Goal: Transaction & Acquisition: Book appointment/travel/reservation

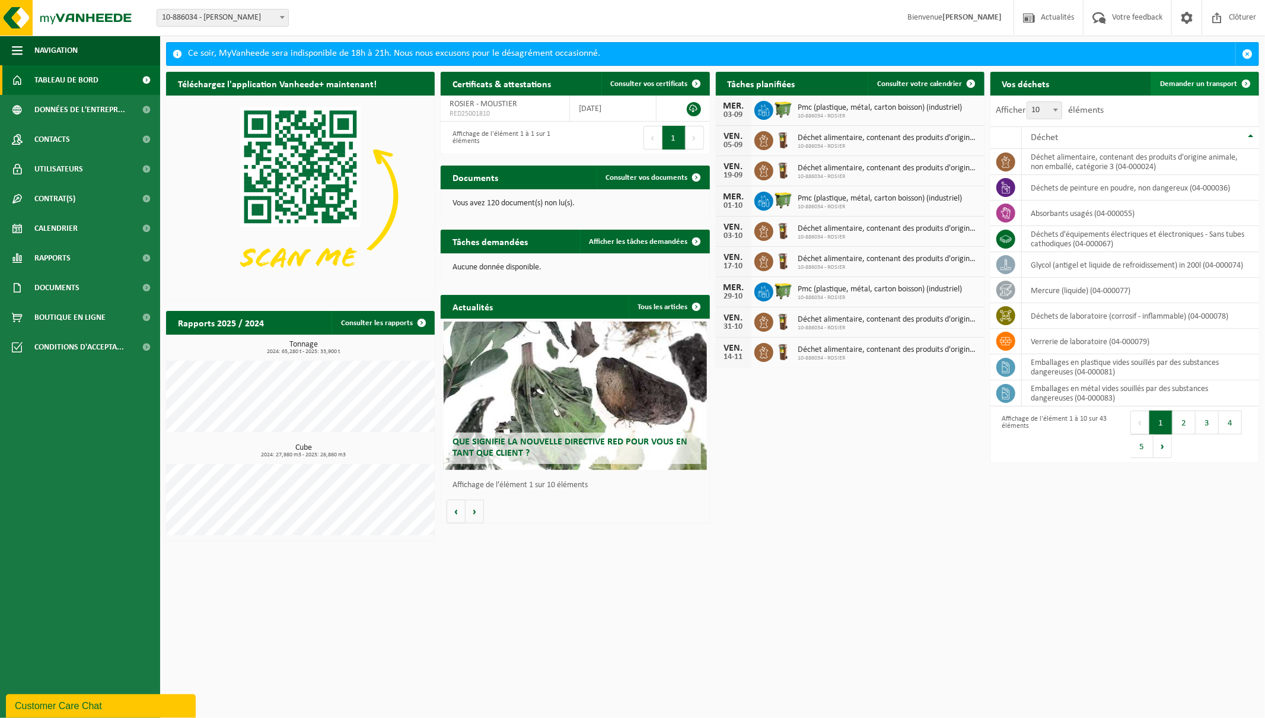
click at [1212, 86] on span "Demander un transport" at bounding box center [1198, 84] width 77 height 8
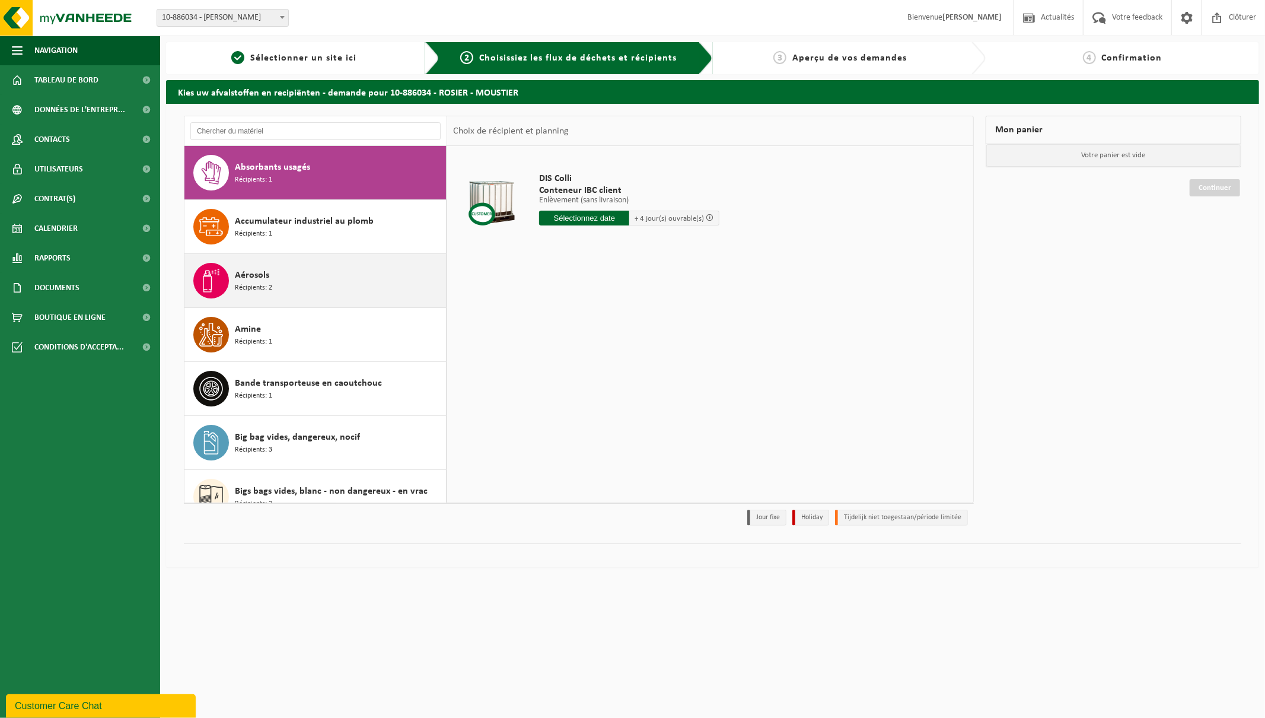
click at [254, 276] on span "Aérosols" at bounding box center [252, 275] width 34 height 14
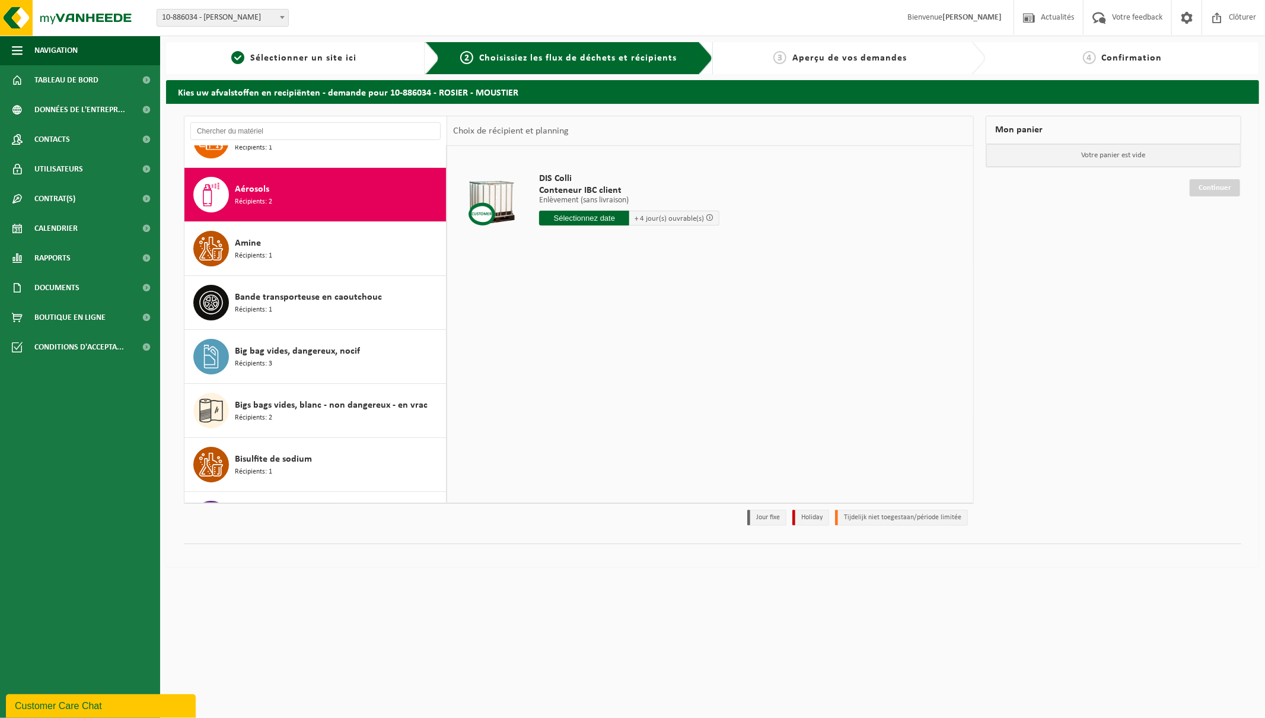
scroll to position [108, 0]
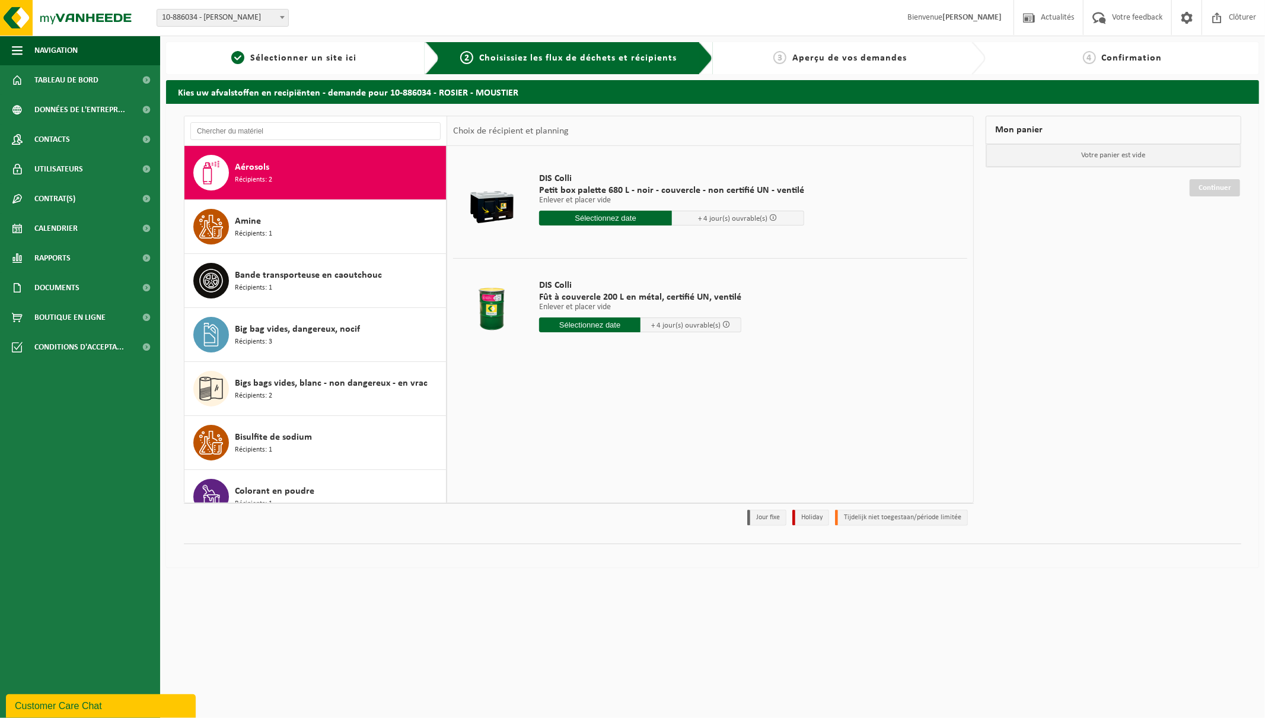
click at [596, 214] on input "text" at bounding box center [605, 218] width 133 height 15
click at [593, 286] on div "3" at bounding box center [592, 285] width 21 height 19
type input "à partir de [DATE]"
type input "[DATE]"
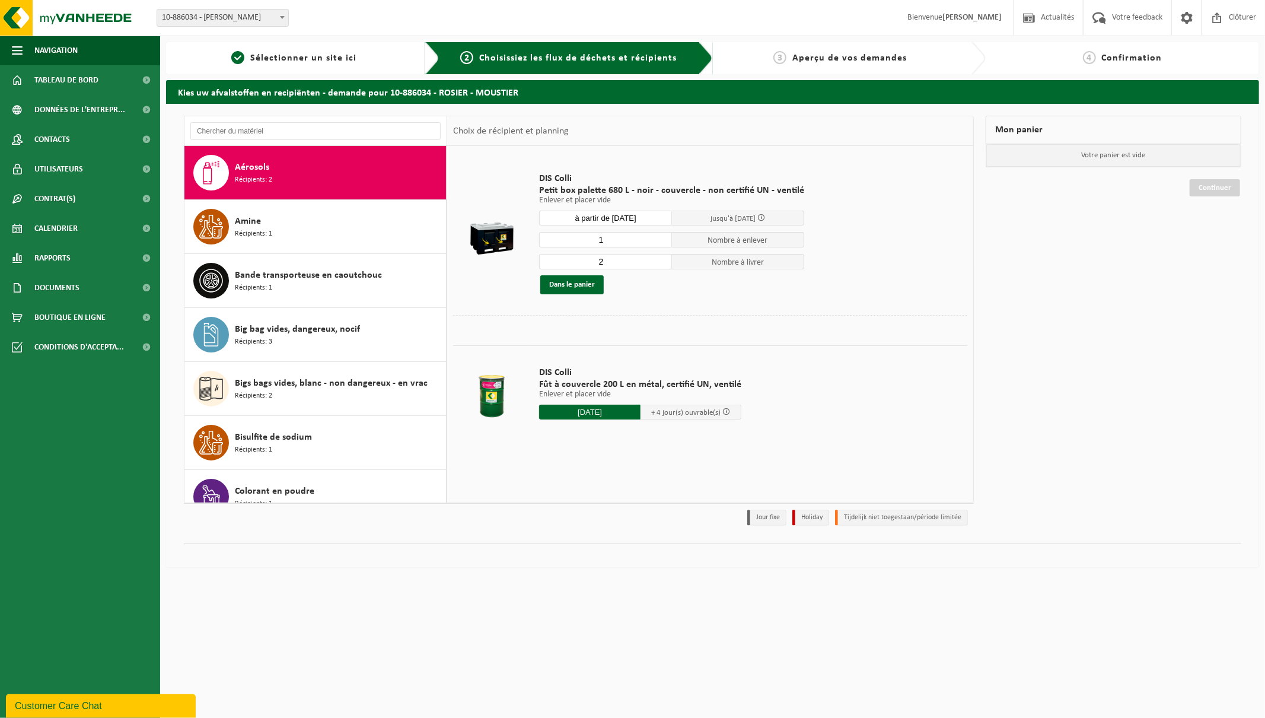
type input "2"
click at [661, 259] on input "2" at bounding box center [605, 261] width 133 height 15
click at [584, 283] on button "Dans le panier" at bounding box center [571, 284] width 63 height 19
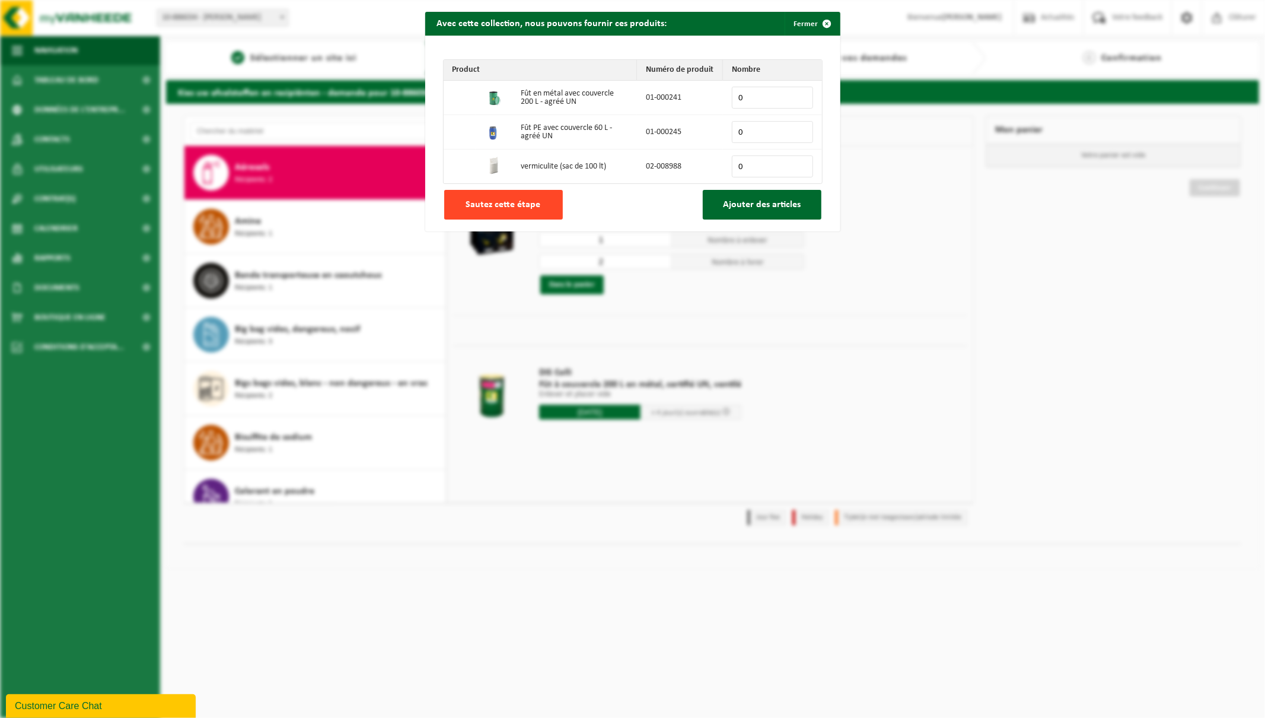
click at [532, 208] on span "Sautez cette étape" at bounding box center [503, 204] width 75 height 9
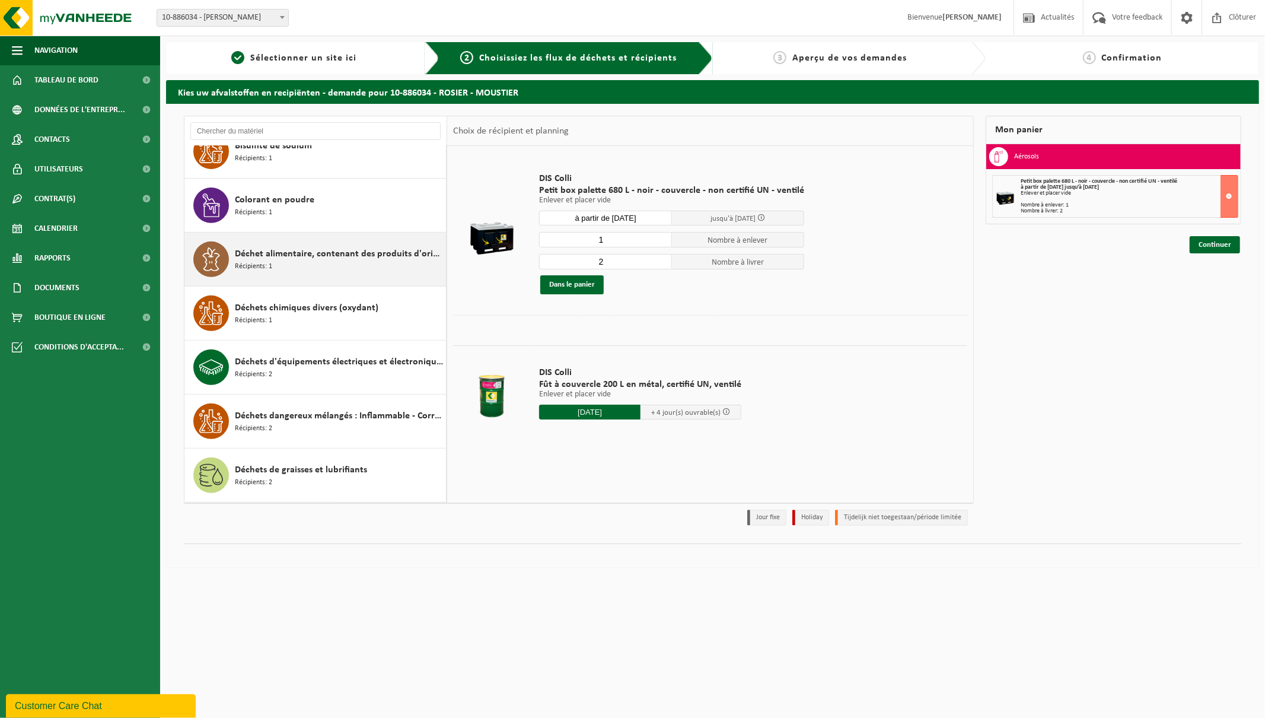
scroll to position [405, 0]
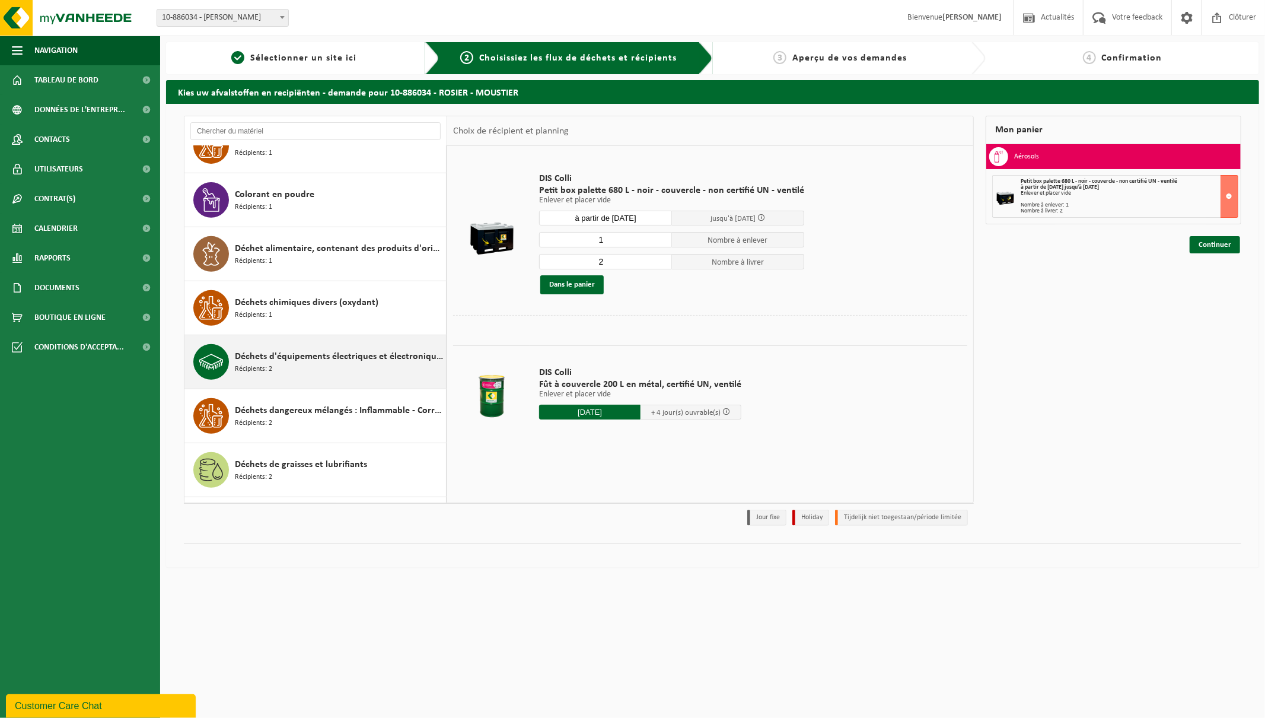
click at [314, 356] on span "Déchets d'équipements électriques et électroniques - Sans tubes cathodiques" at bounding box center [339, 356] width 208 height 14
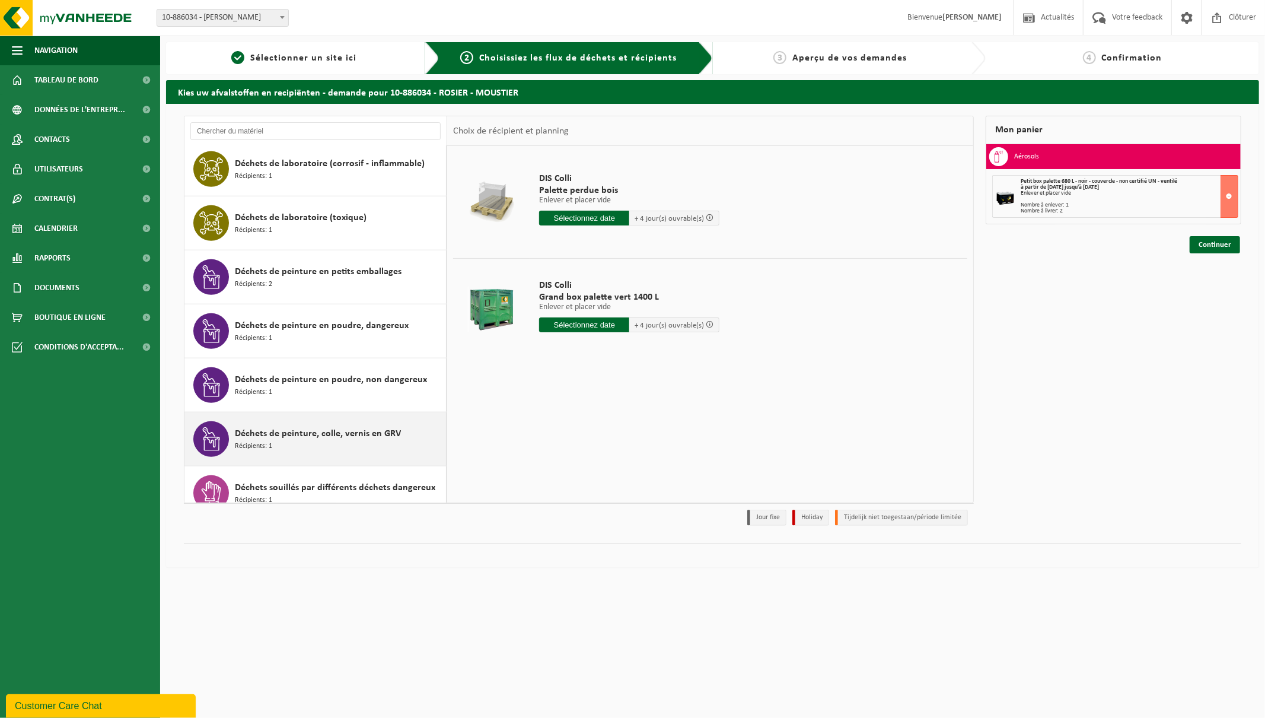
scroll to position [775, 0]
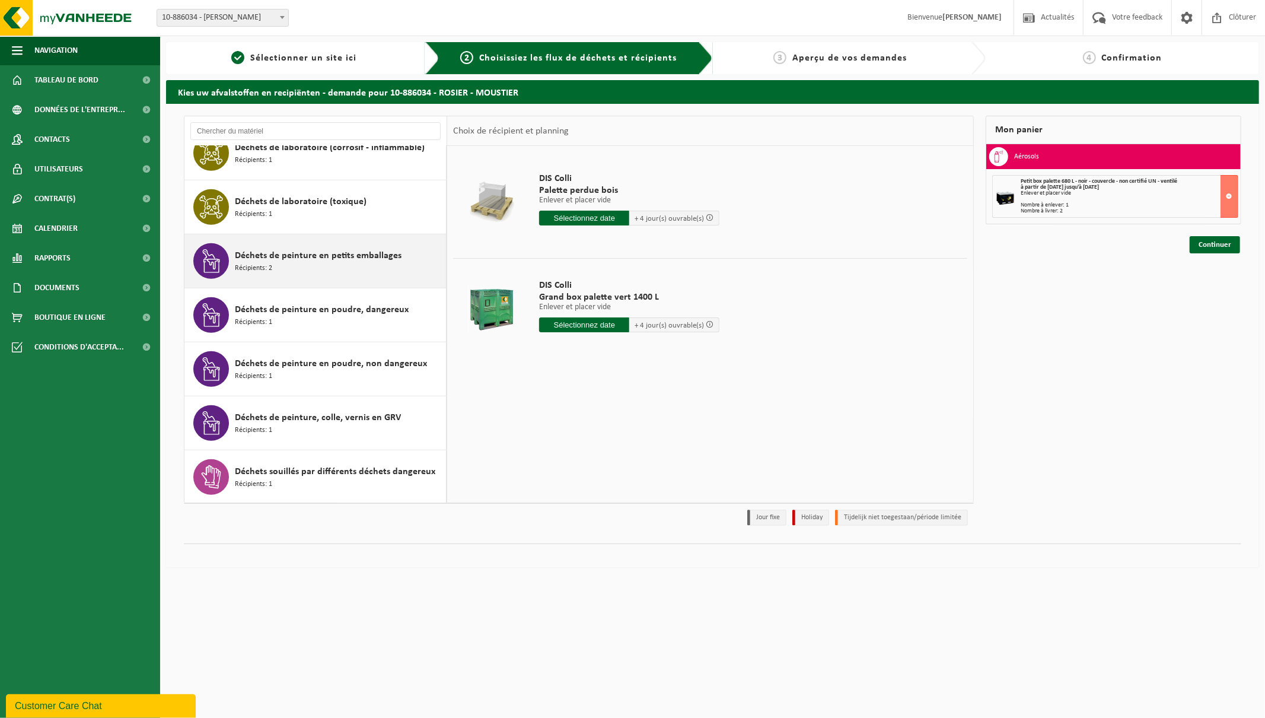
click at [367, 257] on span "Déchets de peinture en petits emballages" at bounding box center [318, 256] width 167 height 14
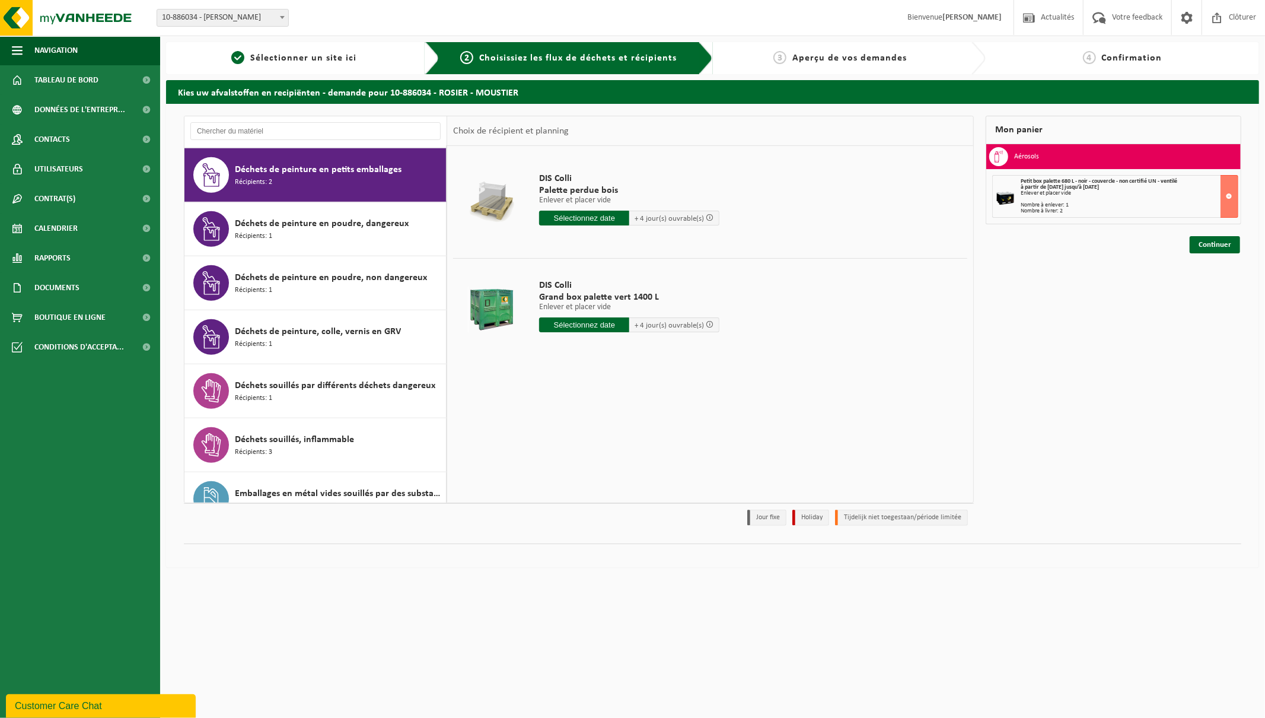
scroll to position [864, 0]
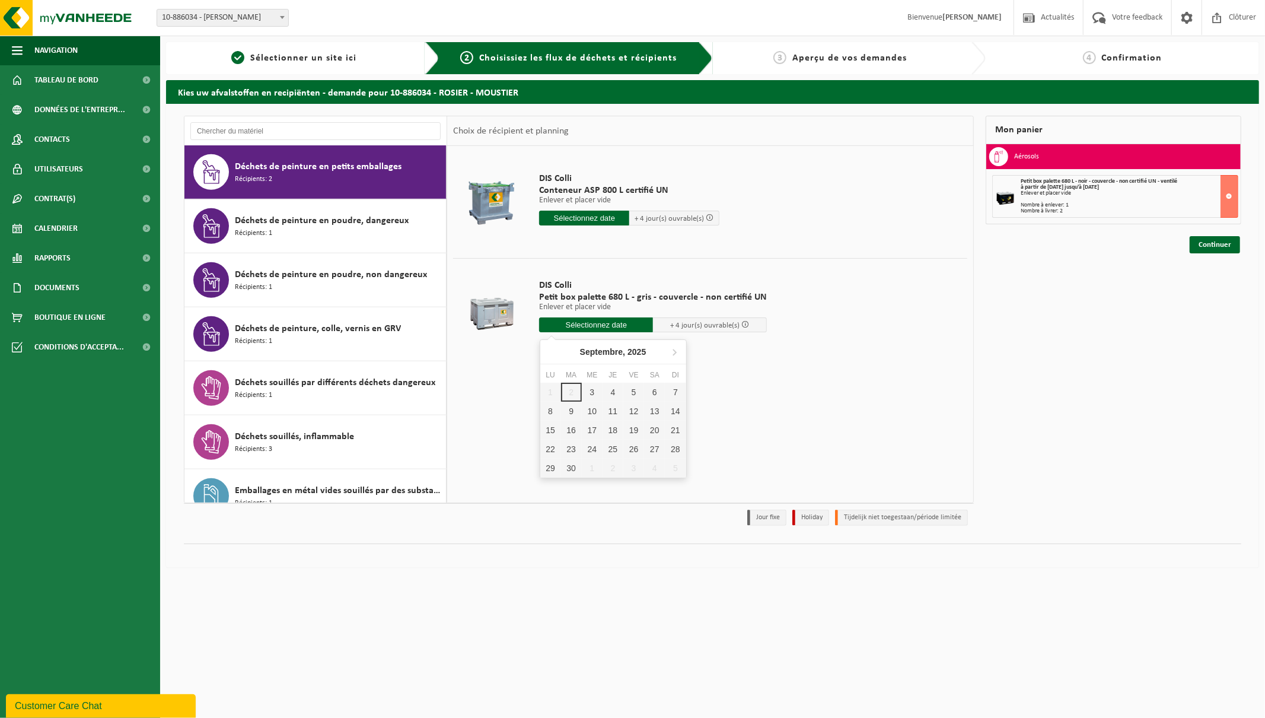
click at [600, 324] on input "text" at bounding box center [596, 324] width 114 height 15
click at [592, 390] on div "3" at bounding box center [592, 392] width 21 height 19
type input "à partir de [DATE]"
type input "[DATE]"
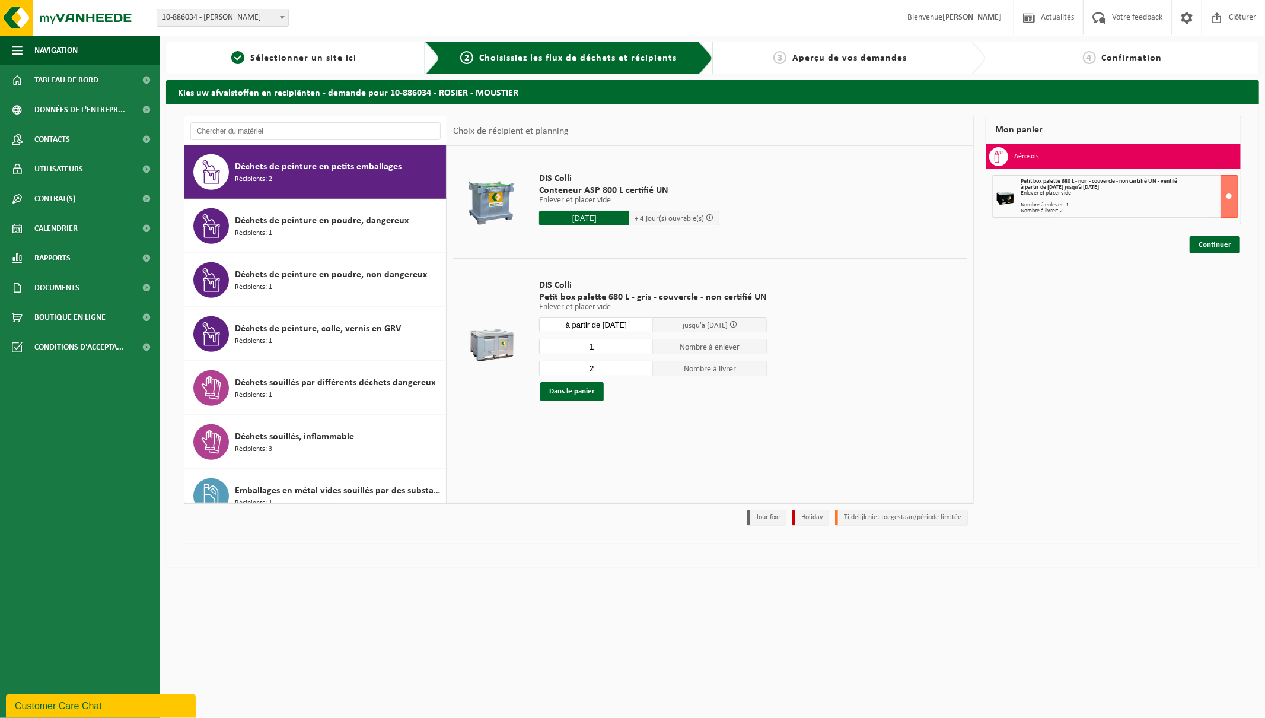
type input "2"
click at [641, 366] on input "2" at bounding box center [596, 368] width 114 height 15
click at [574, 390] on button "Dans le panier" at bounding box center [571, 391] width 63 height 19
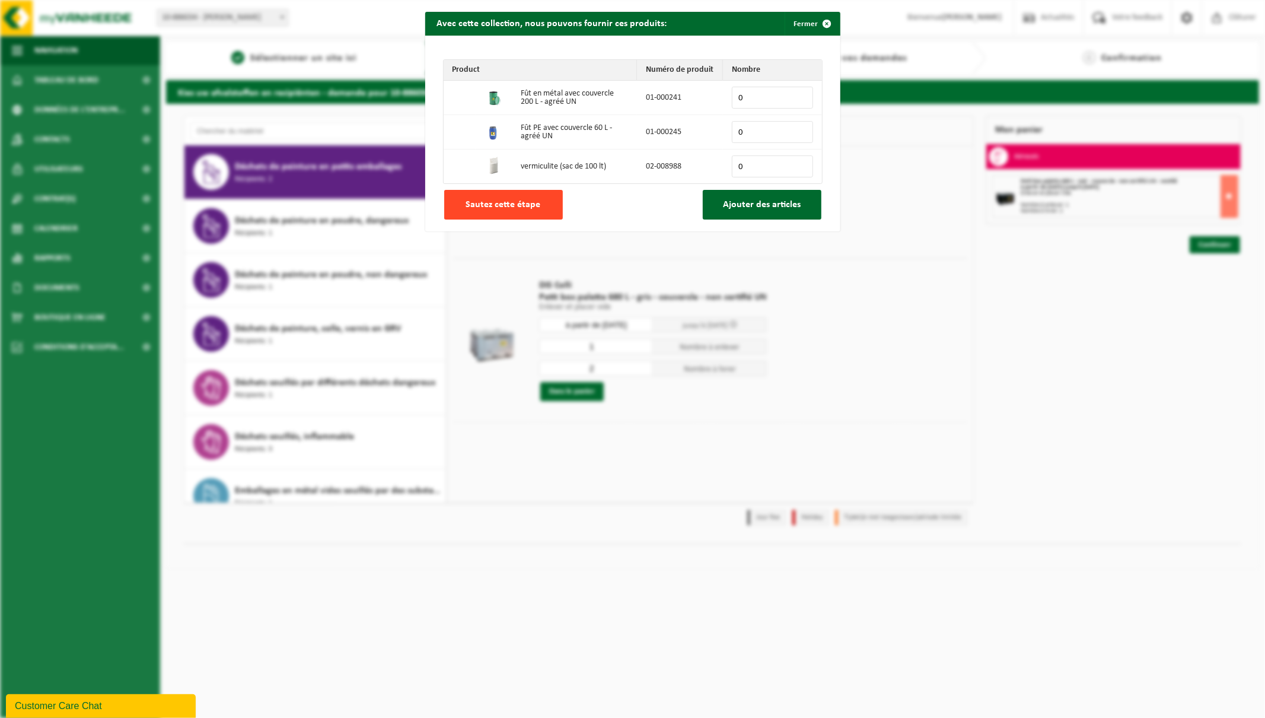
click at [518, 208] on span "Sautez cette étape" at bounding box center [503, 204] width 75 height 9
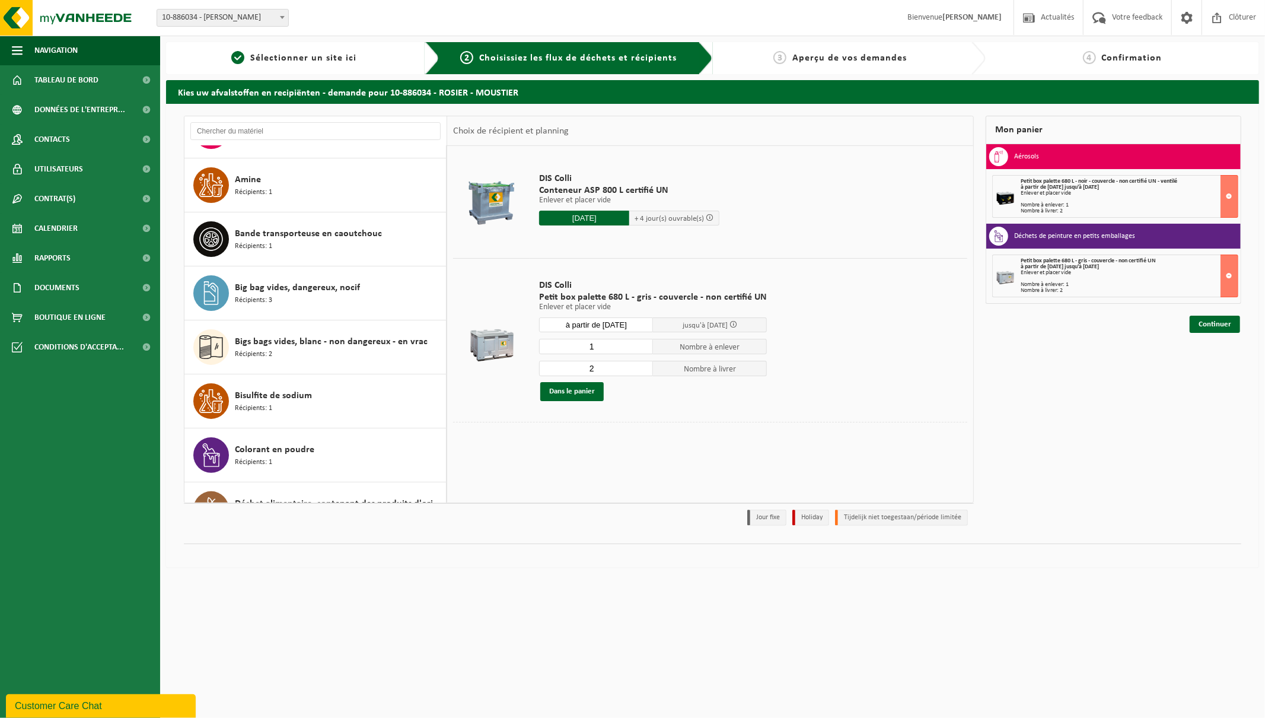
scroll to position [0, 0]
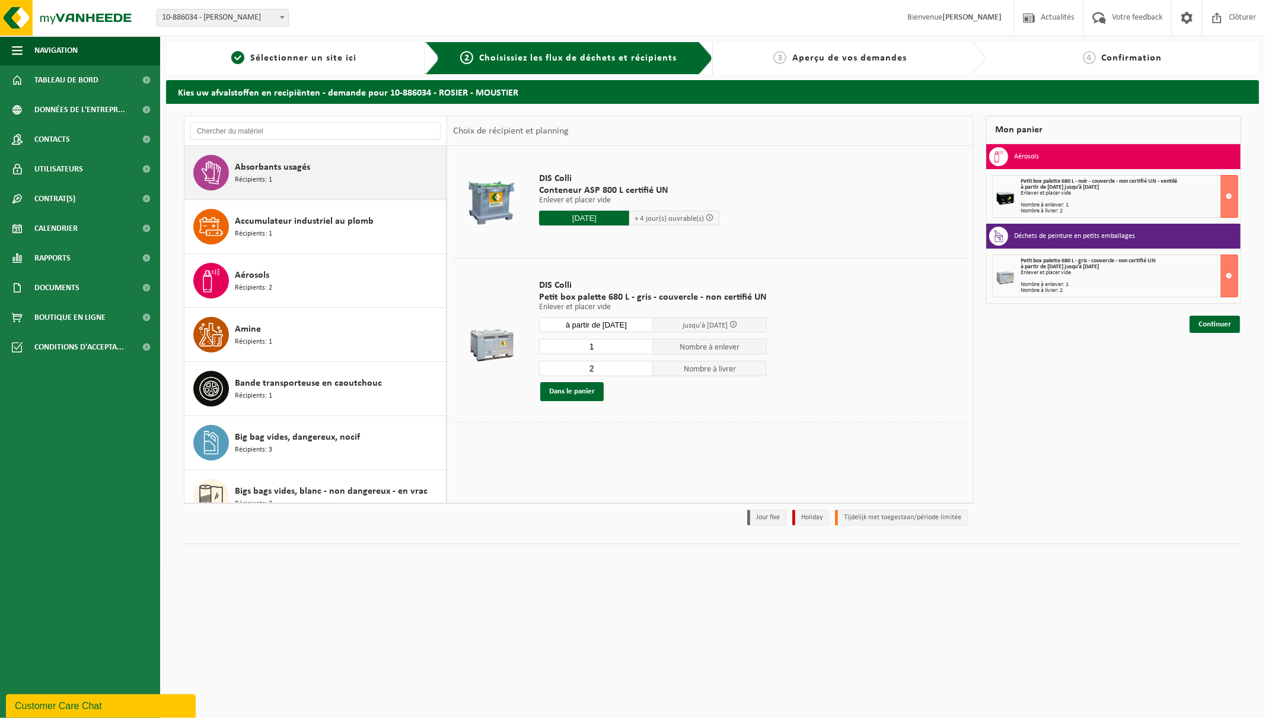
click at [284, 181] on div "Absorbants usagés Récipients: 1" at bounding box center [339, 173] width 208 height 36
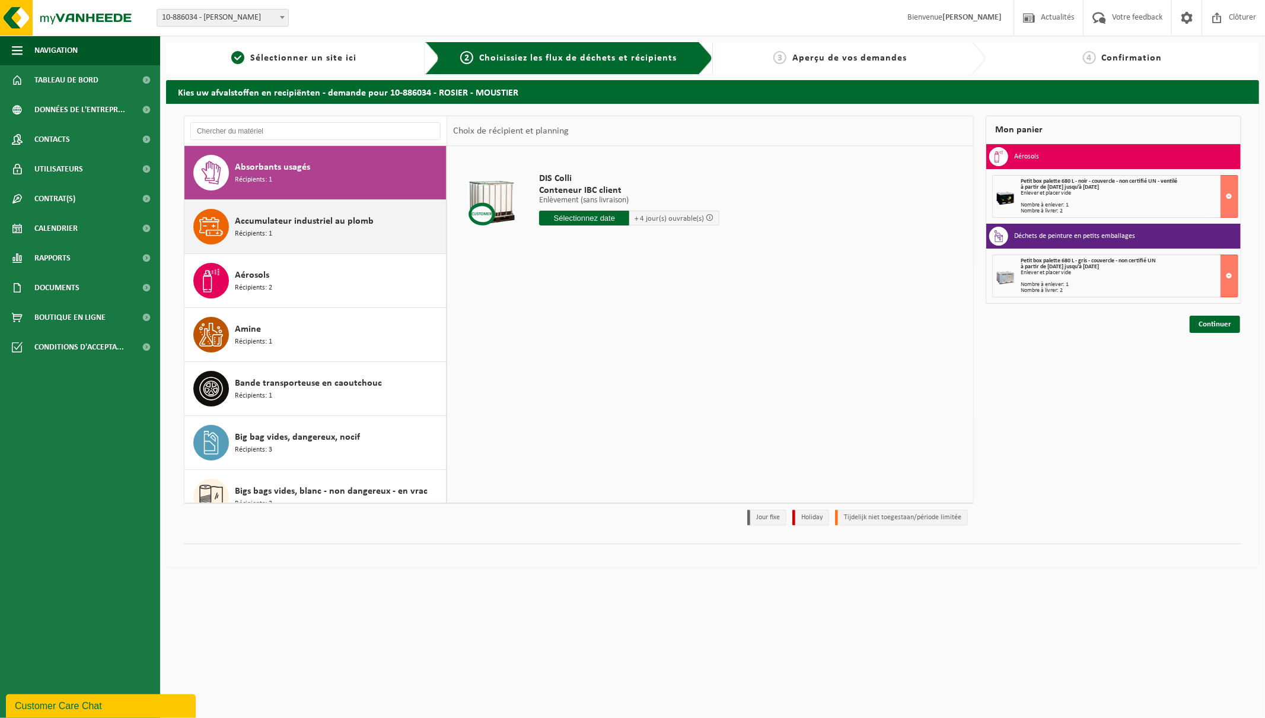
click at [258, 221] on span "Accumulateur industriel au plomb" at bounding box center [304, 221] width 139 height 14
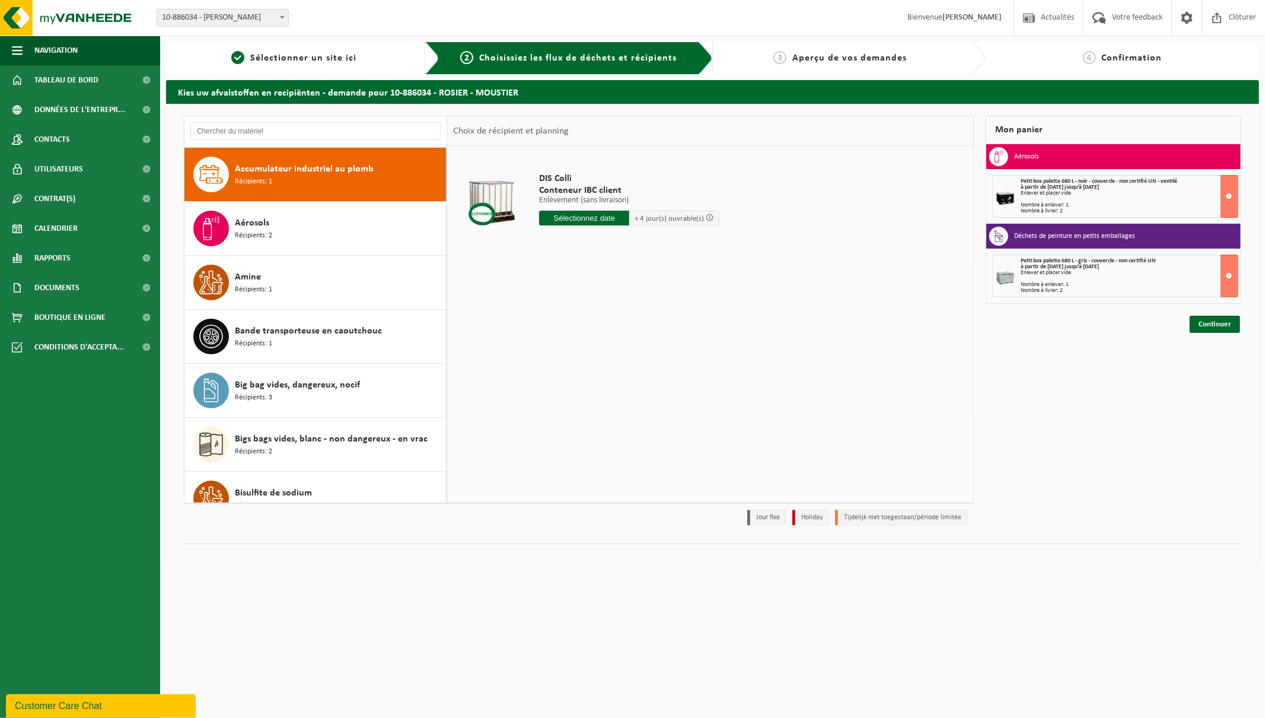
scroll to position [54, 0]
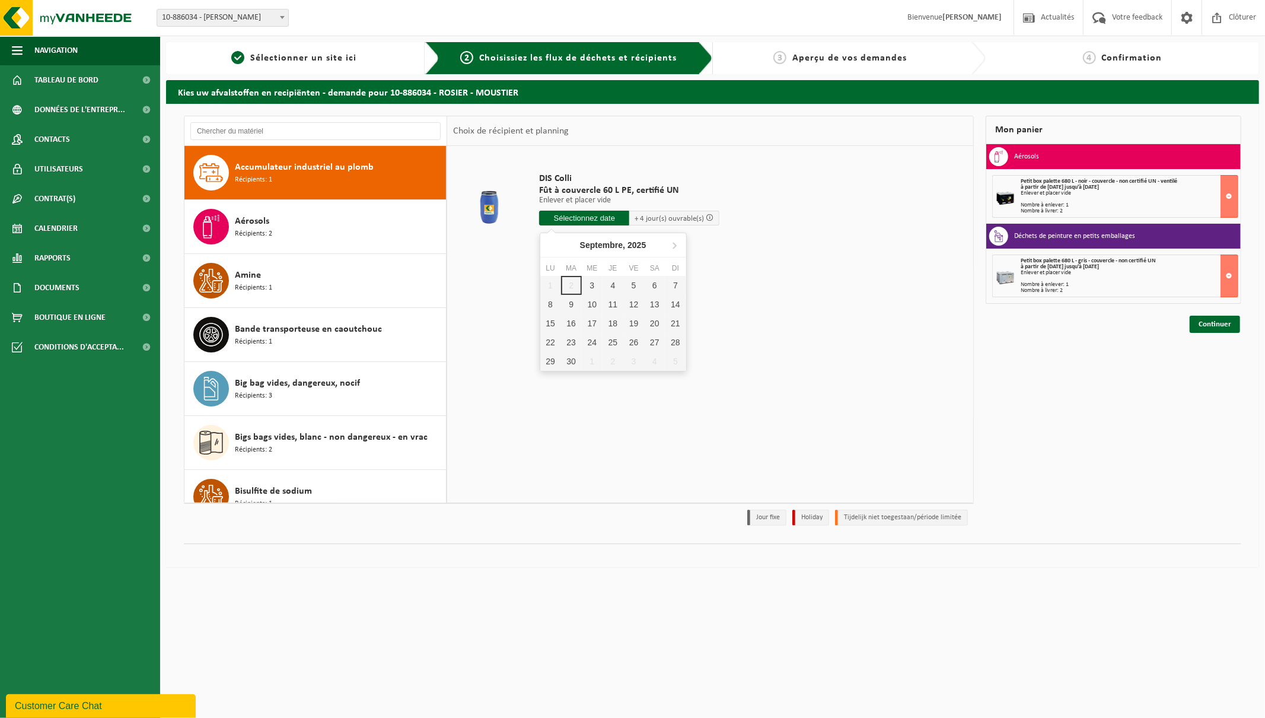
click at [590, 219] on input "text" at bounding box center [584, 218] width 90 height 15
click at [591, 285] on div "3" at bounding box center [592, 285] width 21 height 19
type input "à partir de [DATE]"
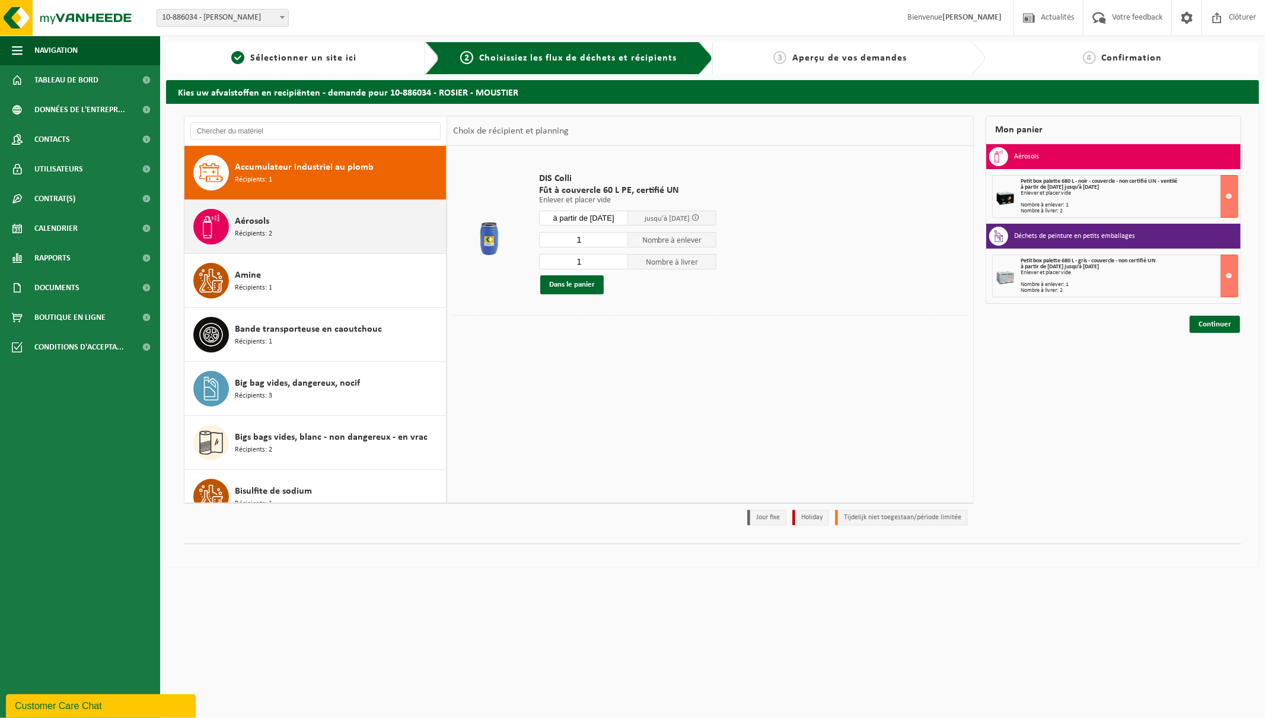
click at [281, 235] on div "Aérosols Récipients: 2" at bounding box center [339, 227] width 208 height 36
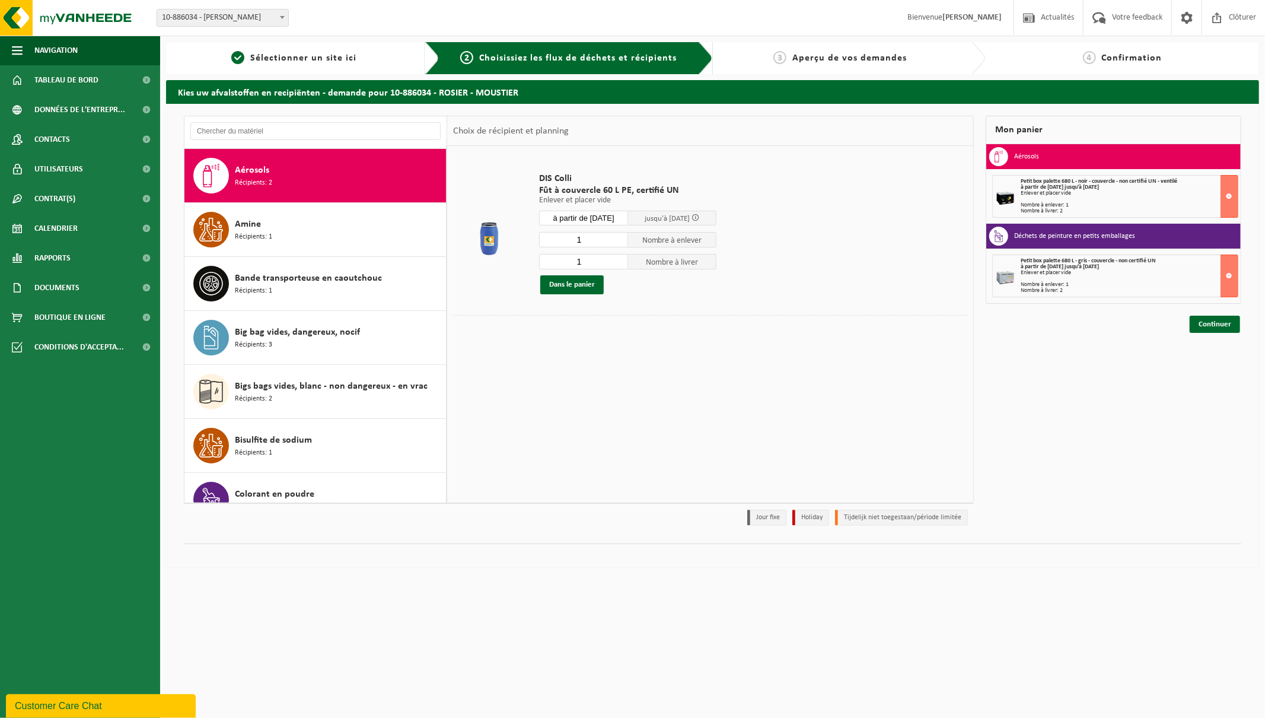
scroll to position [108, 0]
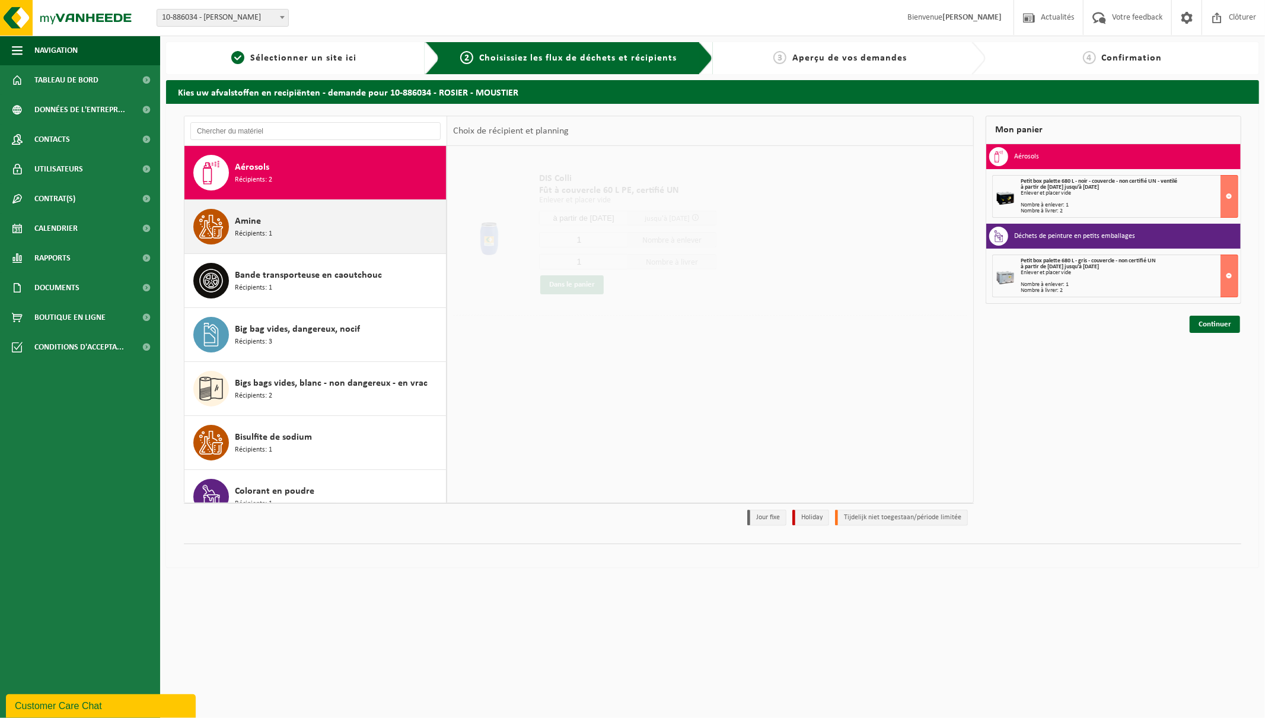
click at [275, 222] on div "Amine Récipients: 1" at bounding box center [339, 227] width 208 height 36
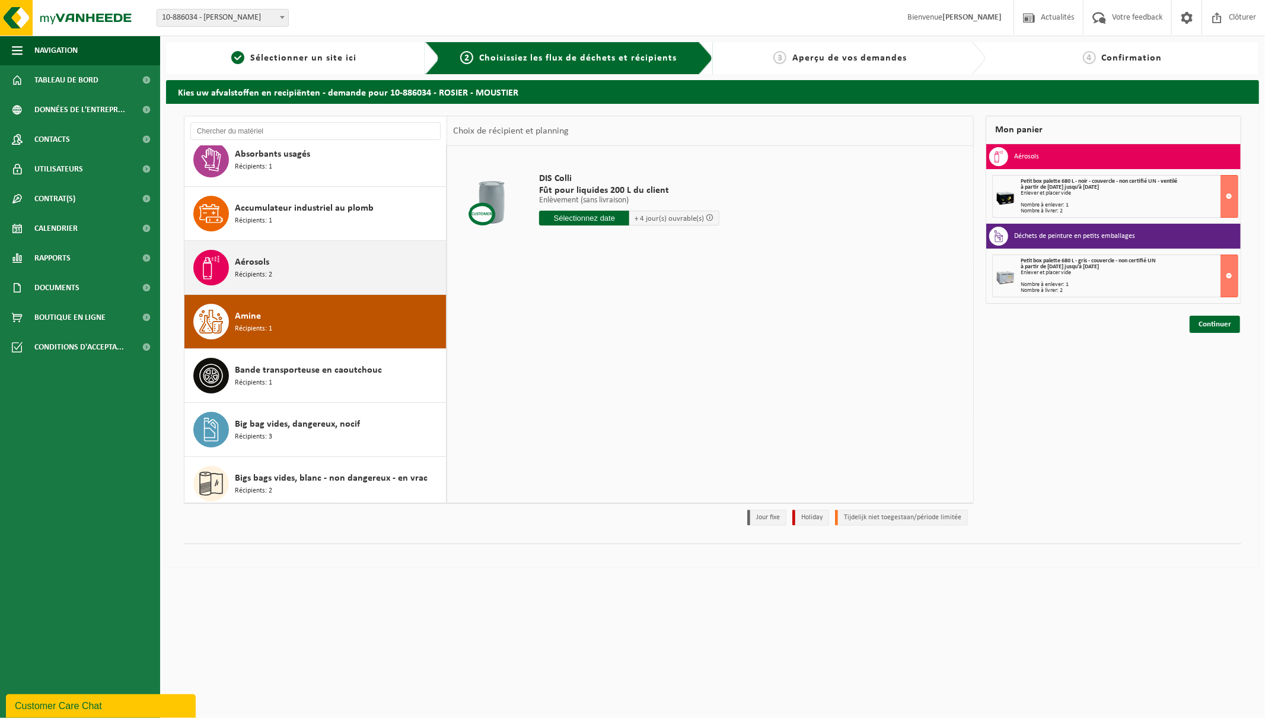
scroll to position [0, 0]
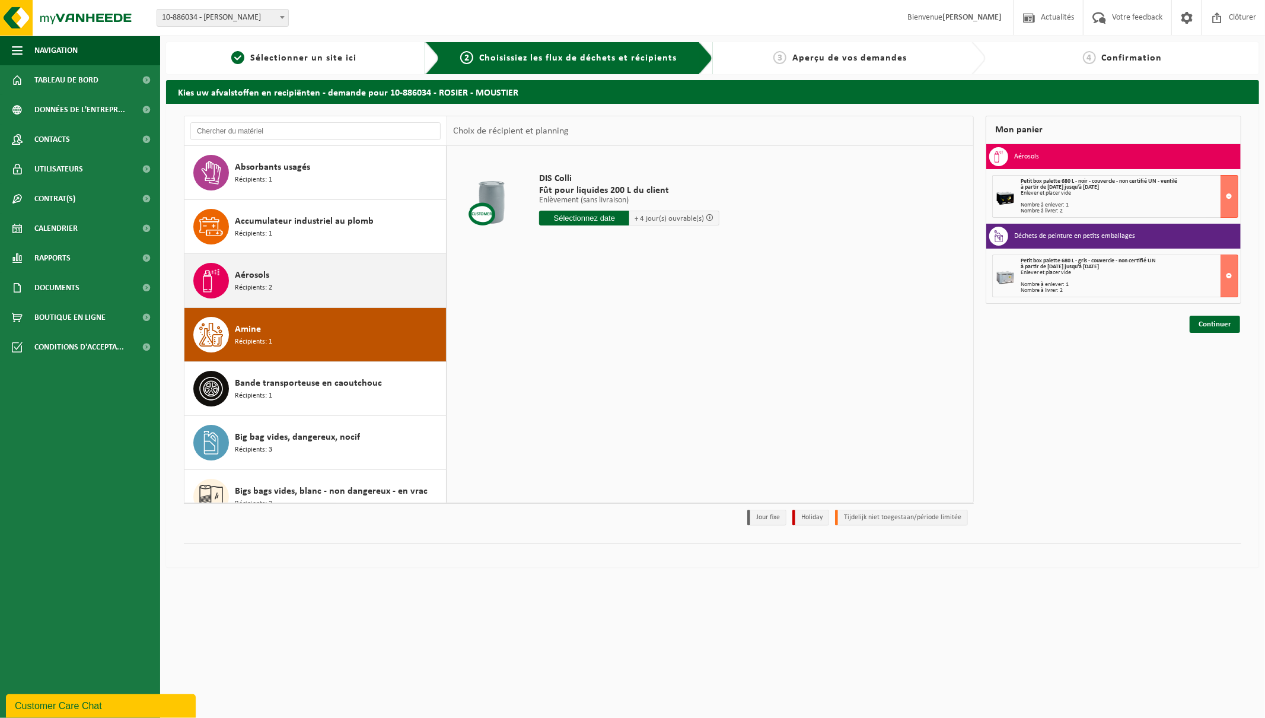
click at [268, 268] on div "Aérosols Récipients: 2" at bounding box center [339, 281] width 208 height 36
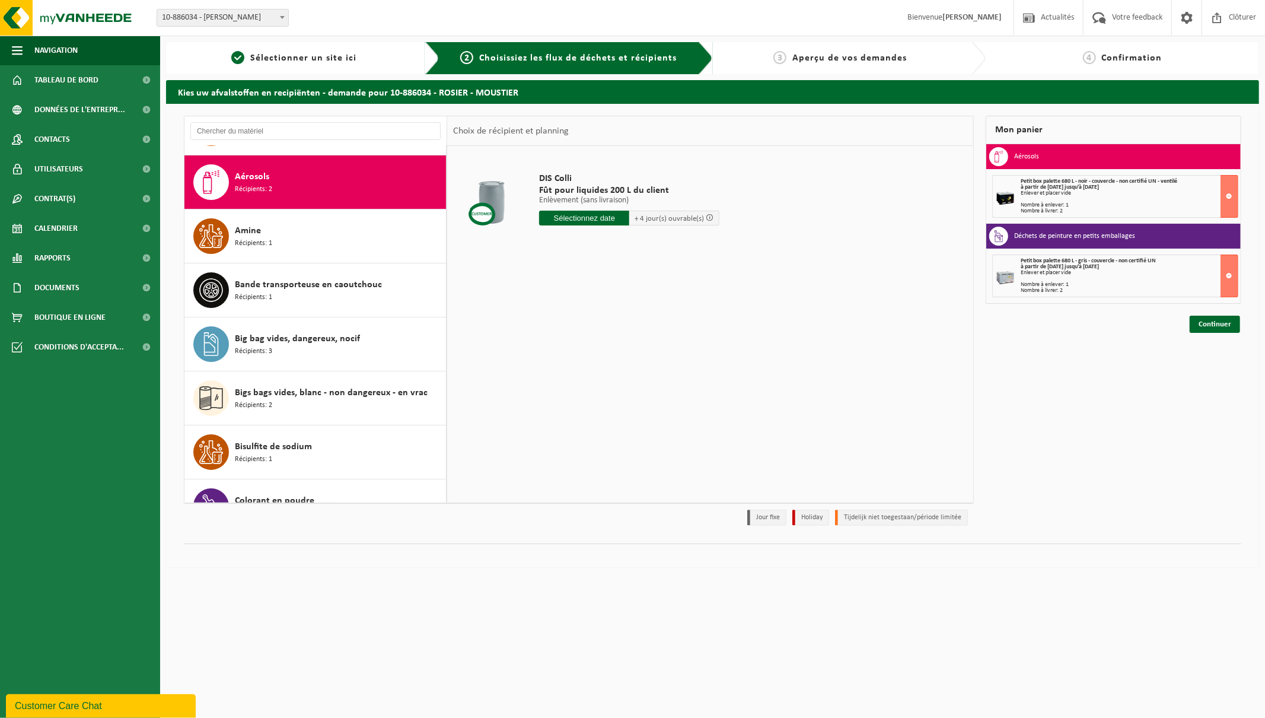
scroll to position [108, 0]
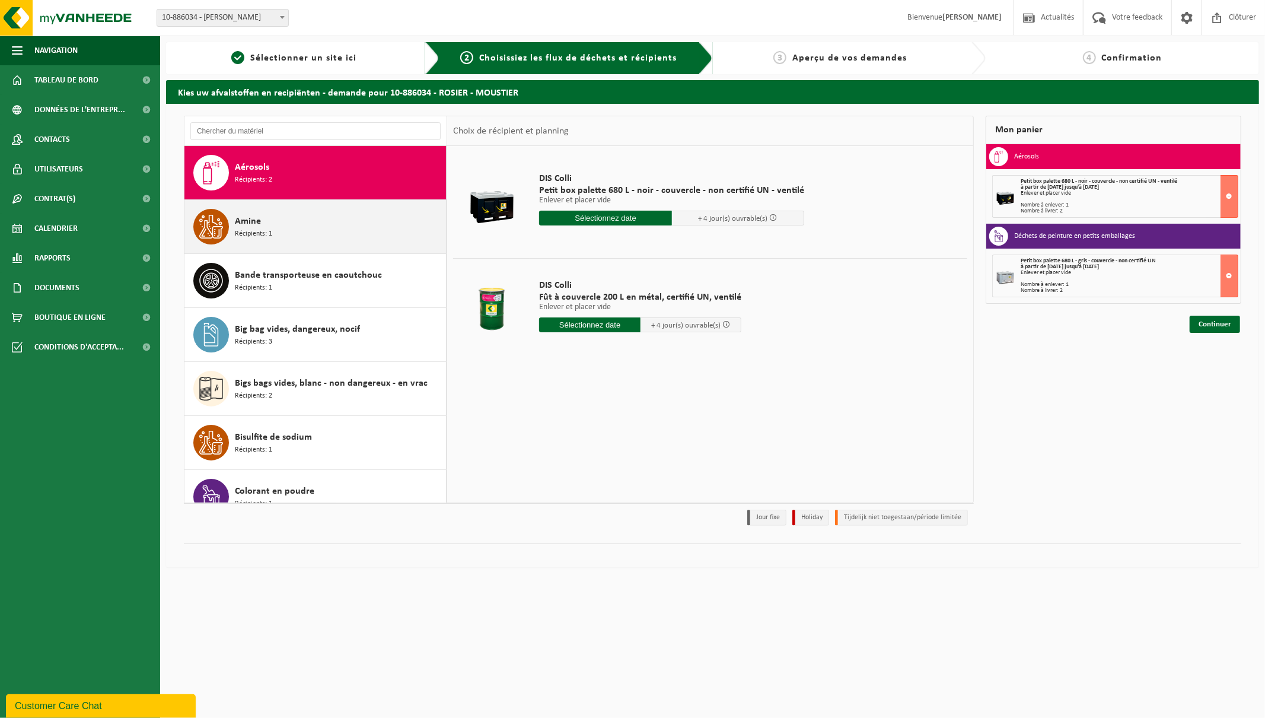
click at [251, 221] on span "Amine" at bounding box center [248, 221] width 26 height 14
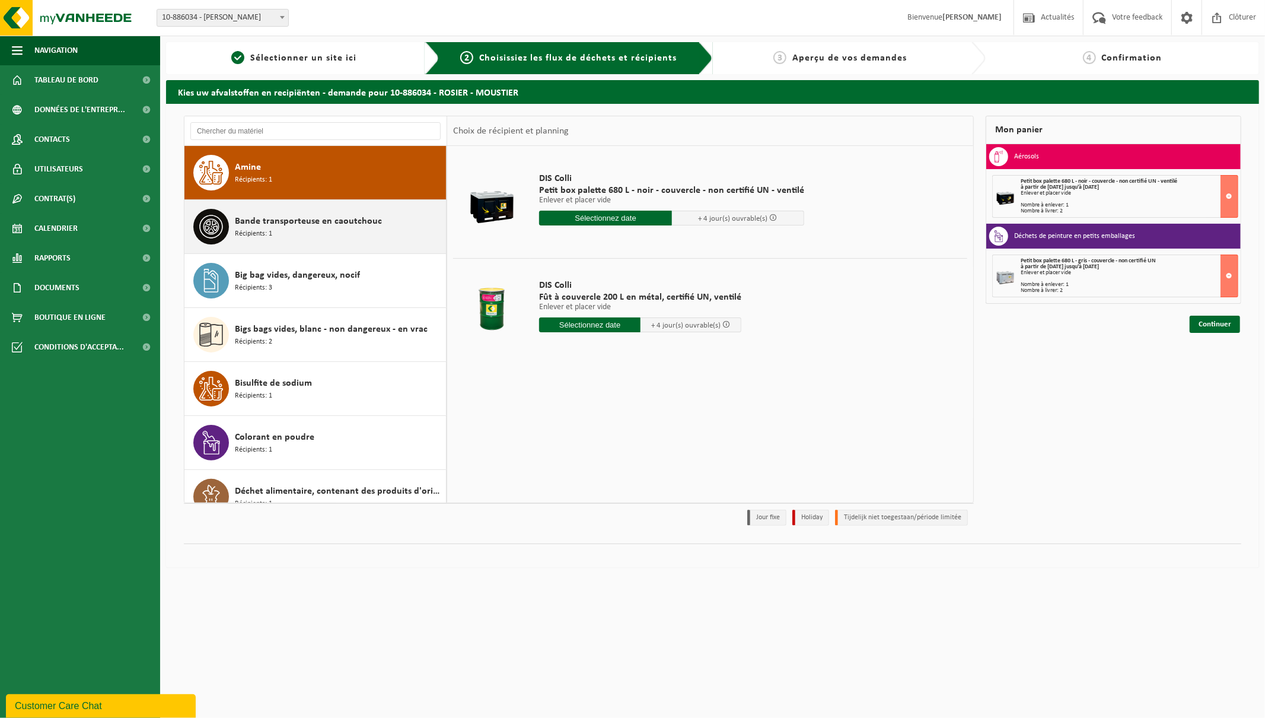
scroll to position [162, 0]
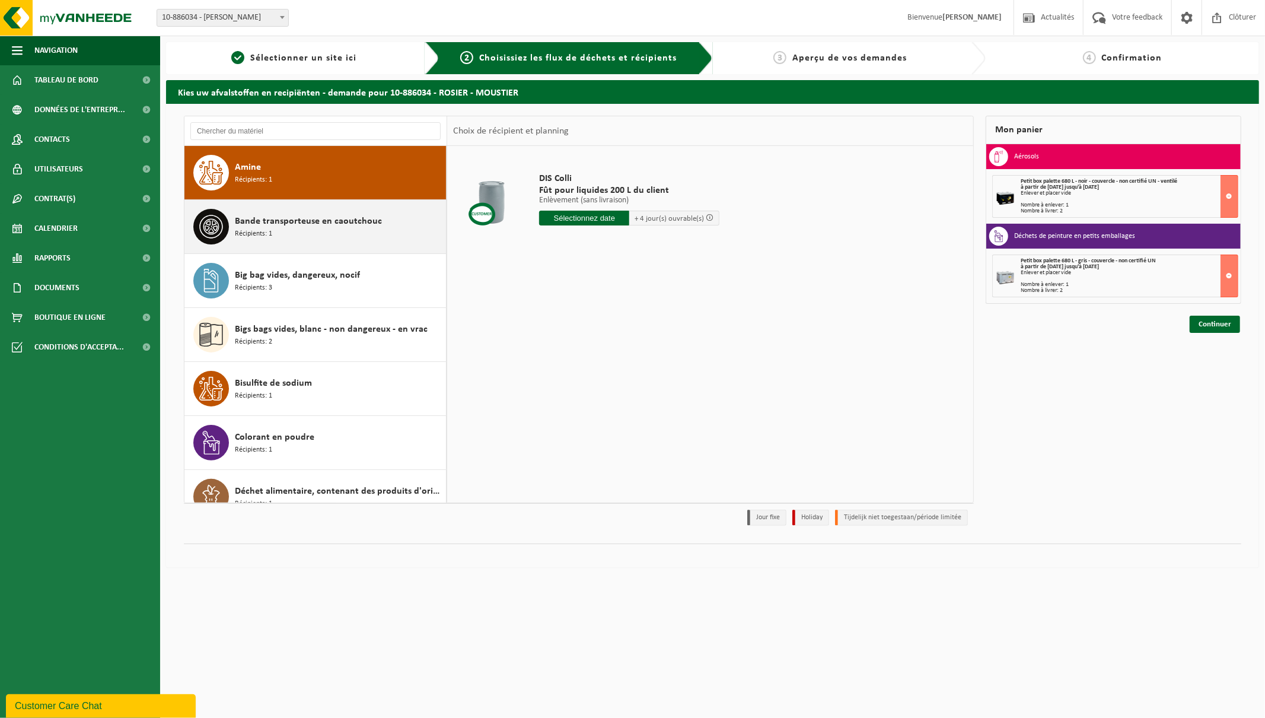
click at [251, 222] on span "Bande transporteuse en caoutchouc" at bounding box center [308, 221] width 147 height 14
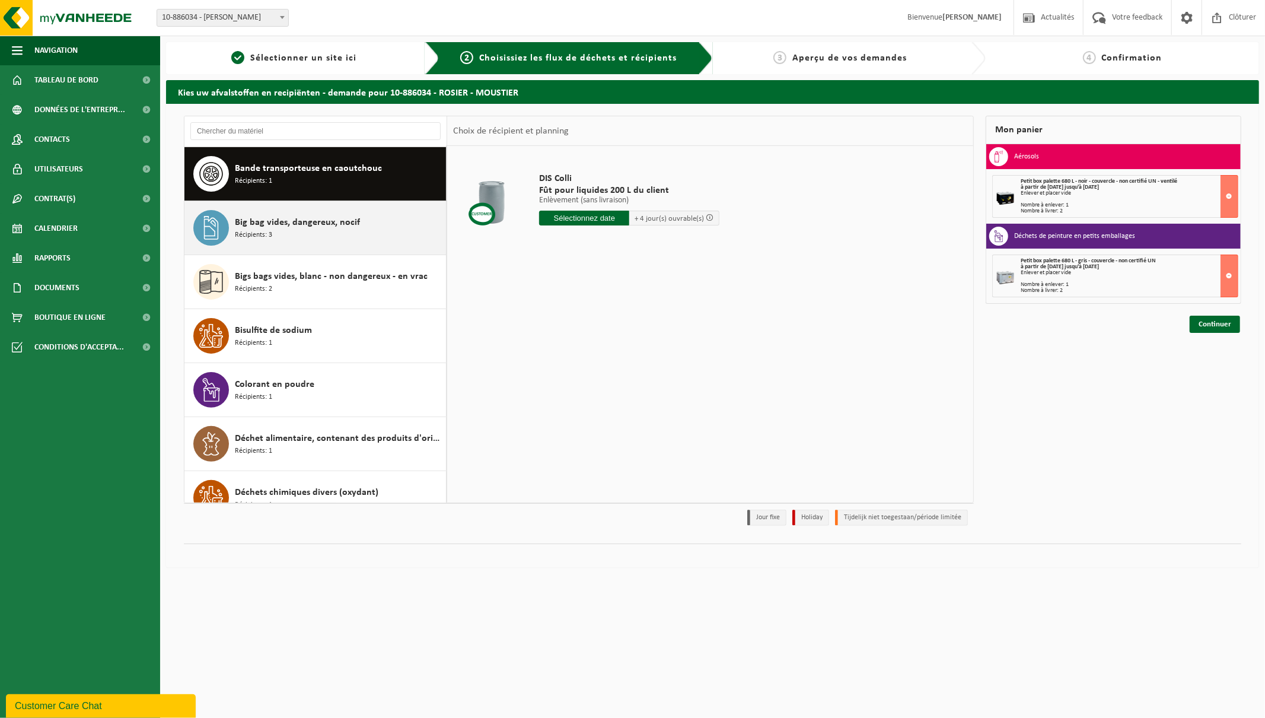
scroll to position [216, 0]
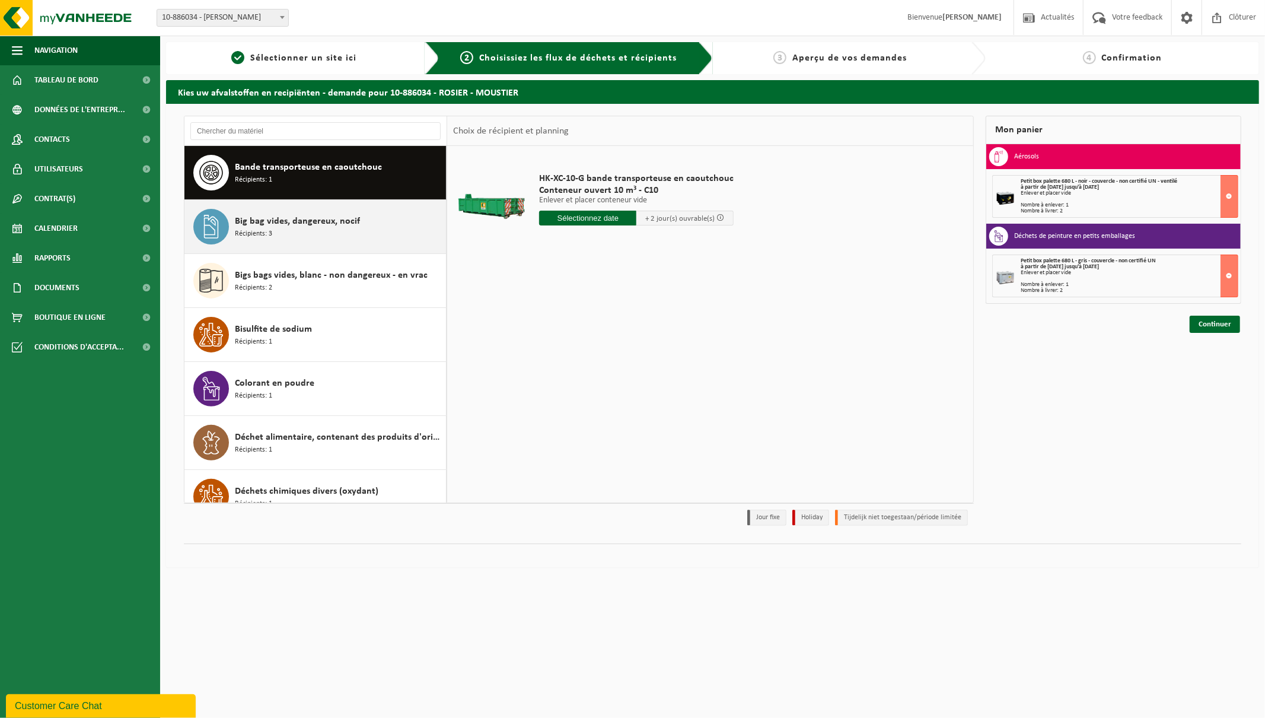
click at [289, 225] on span "Big bag vides, dangereux, nocif" at bounding box center [297, 221] width 125 height 14
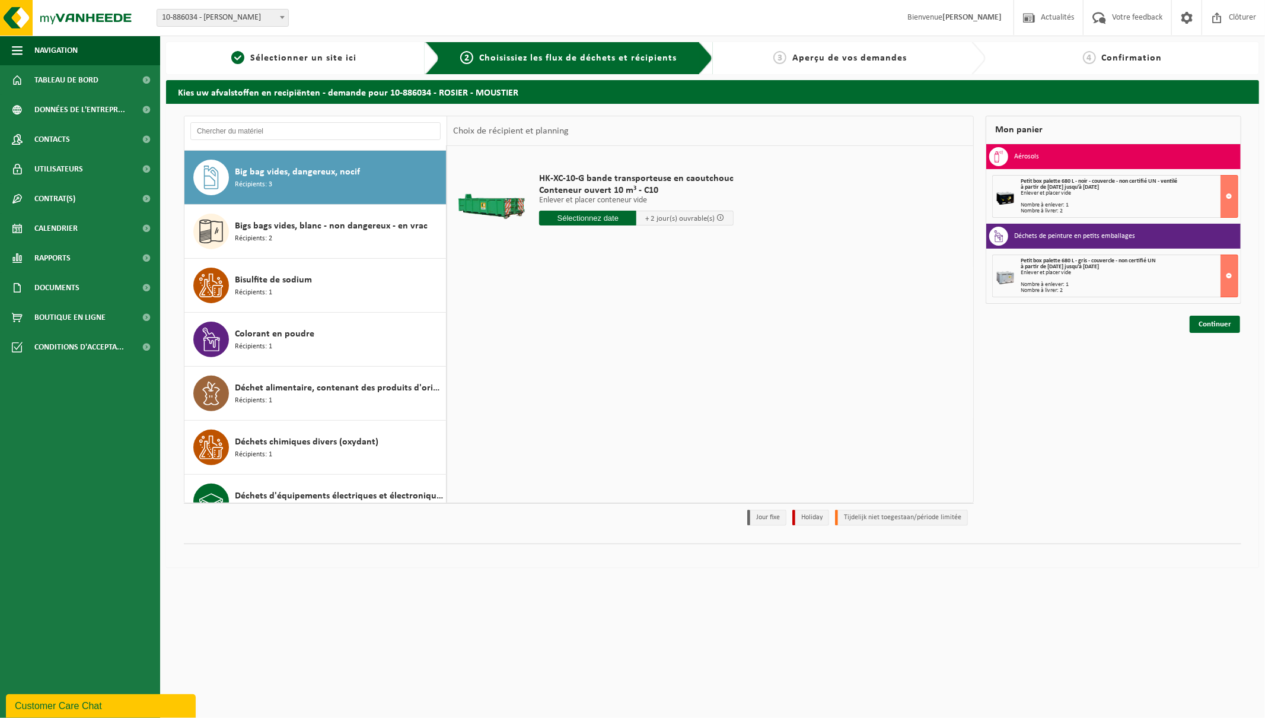
scroll to position [270, 0]
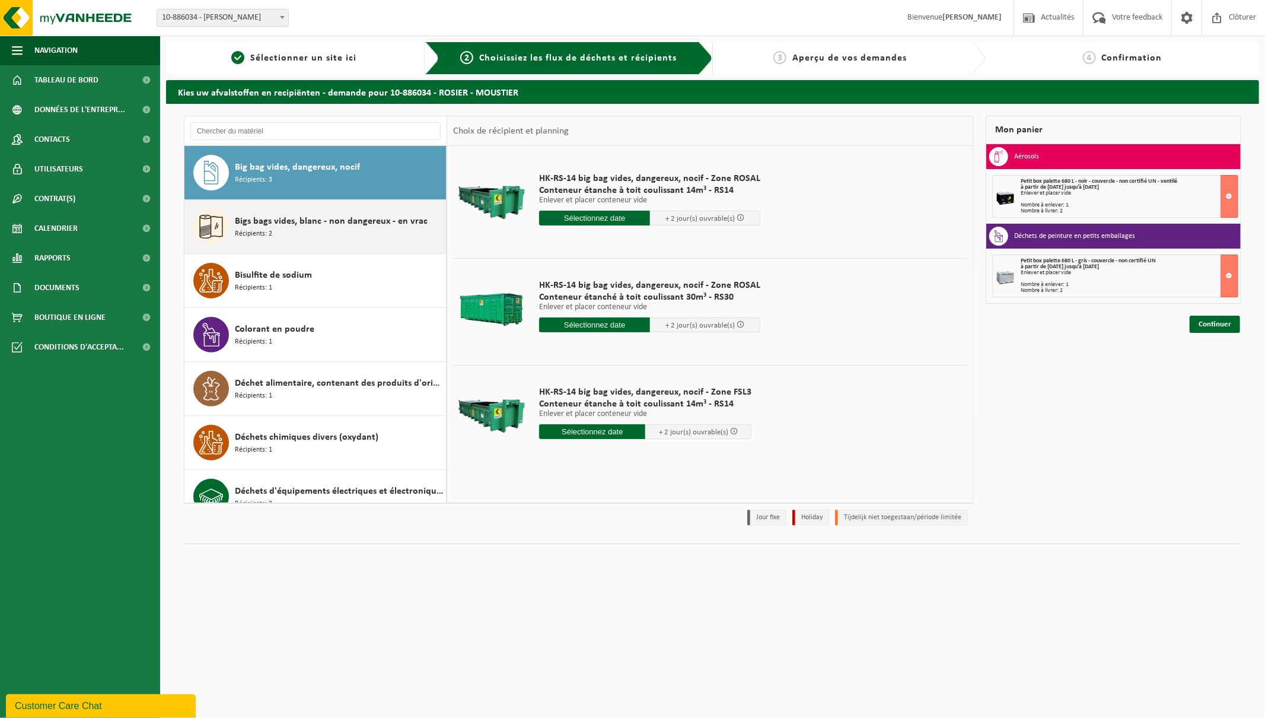
click at [311, 224] on span "Bigs bags vides, blanc - non dangereux - en vrac" at bounding box center [331, 221] width 193 height 14
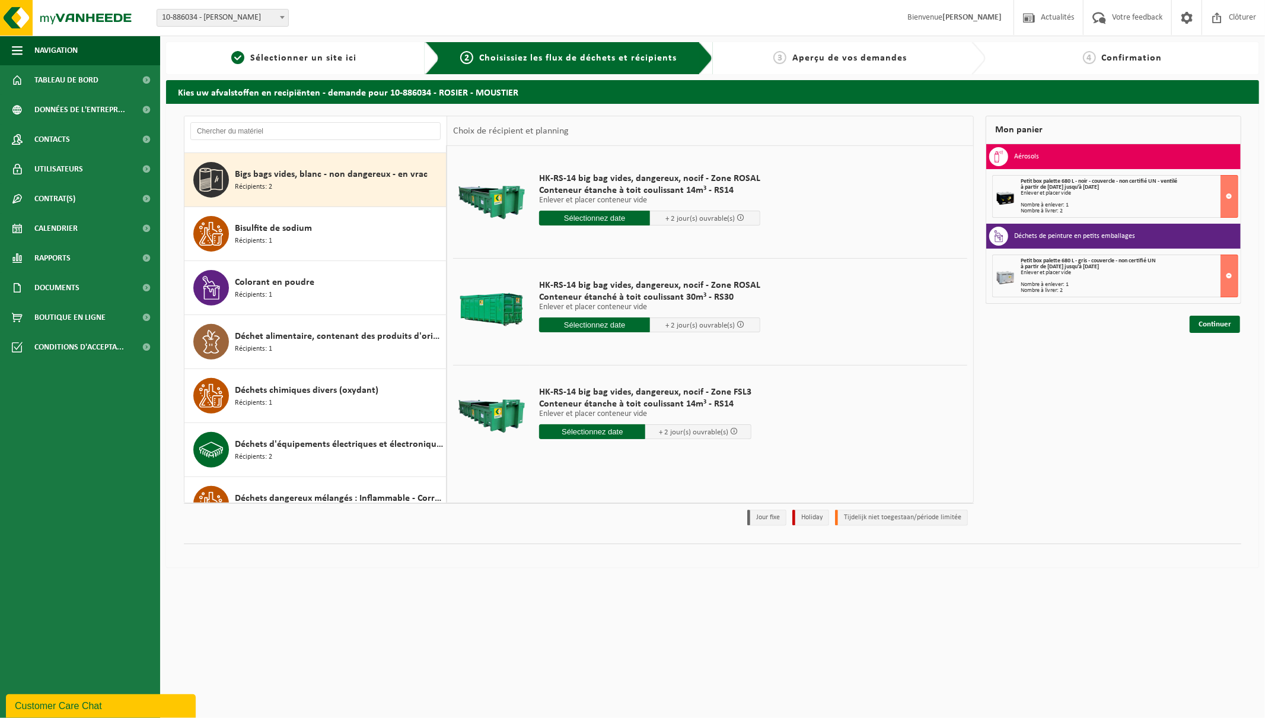
scroll to position [324, 0]
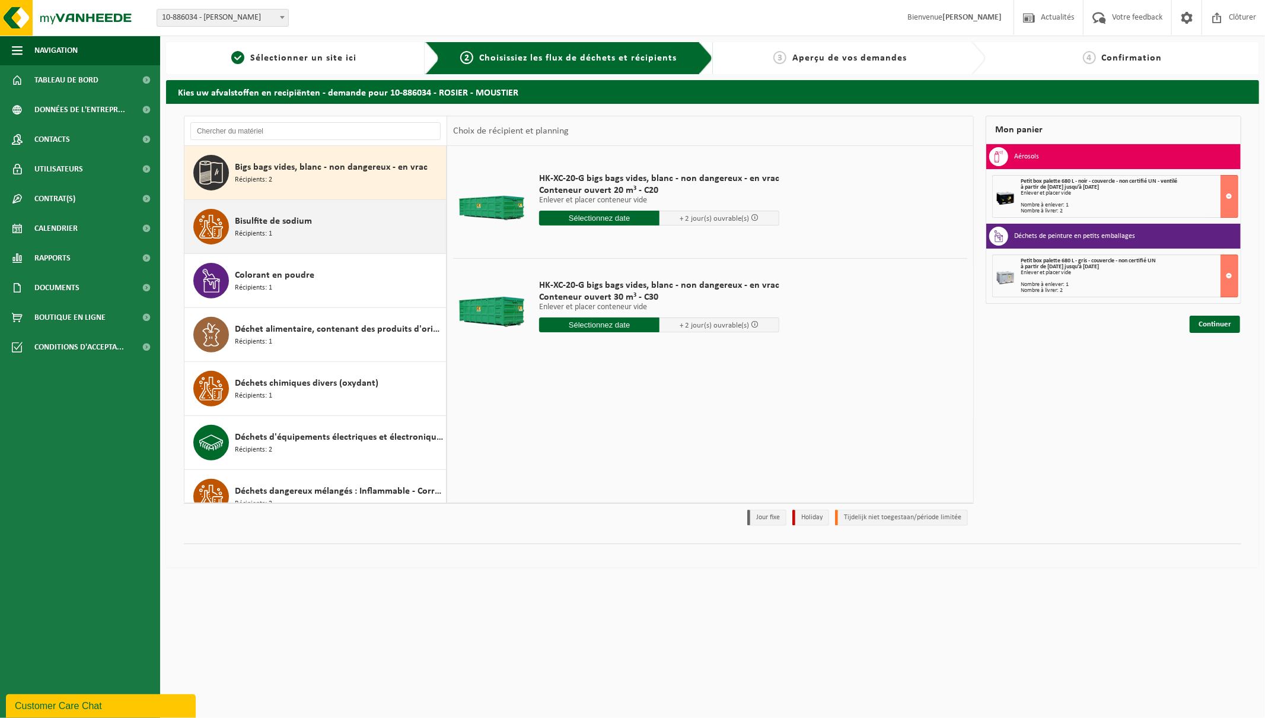
click at [277, 215] on span "Bisulfite de sodium" at bounding box center [273, 221] width 77 height 14
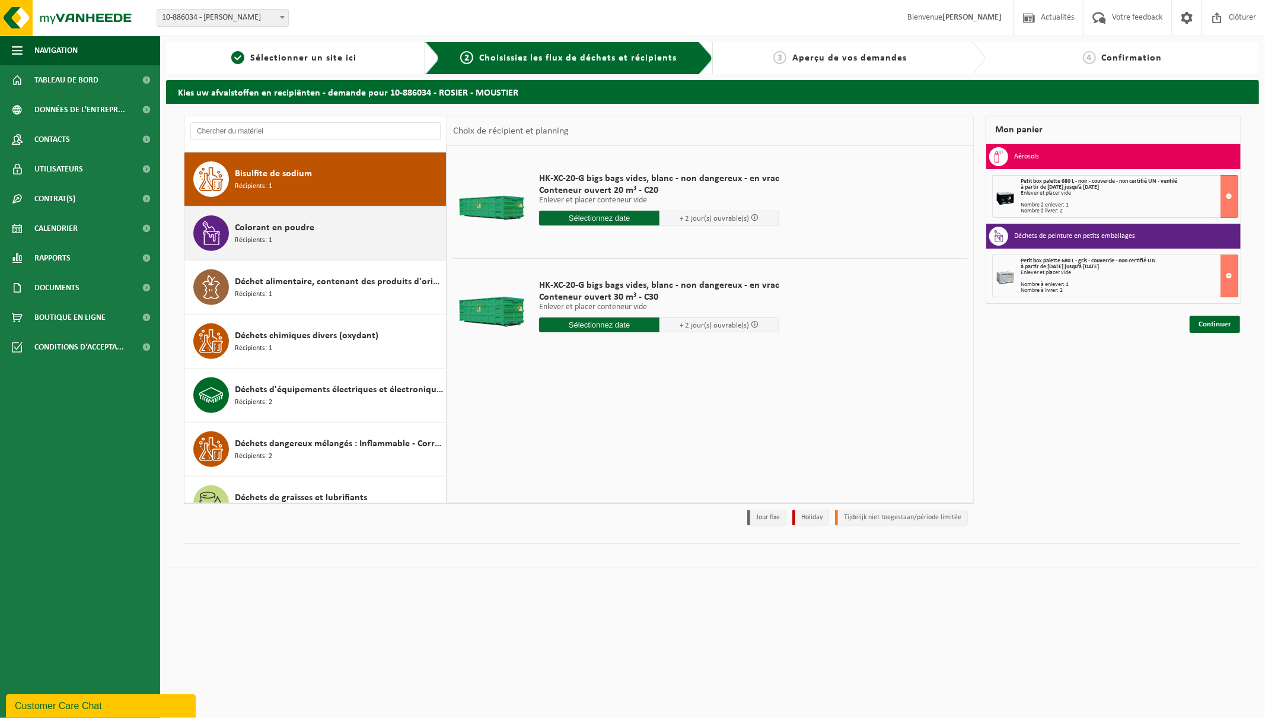
scroll to position [378, 0]
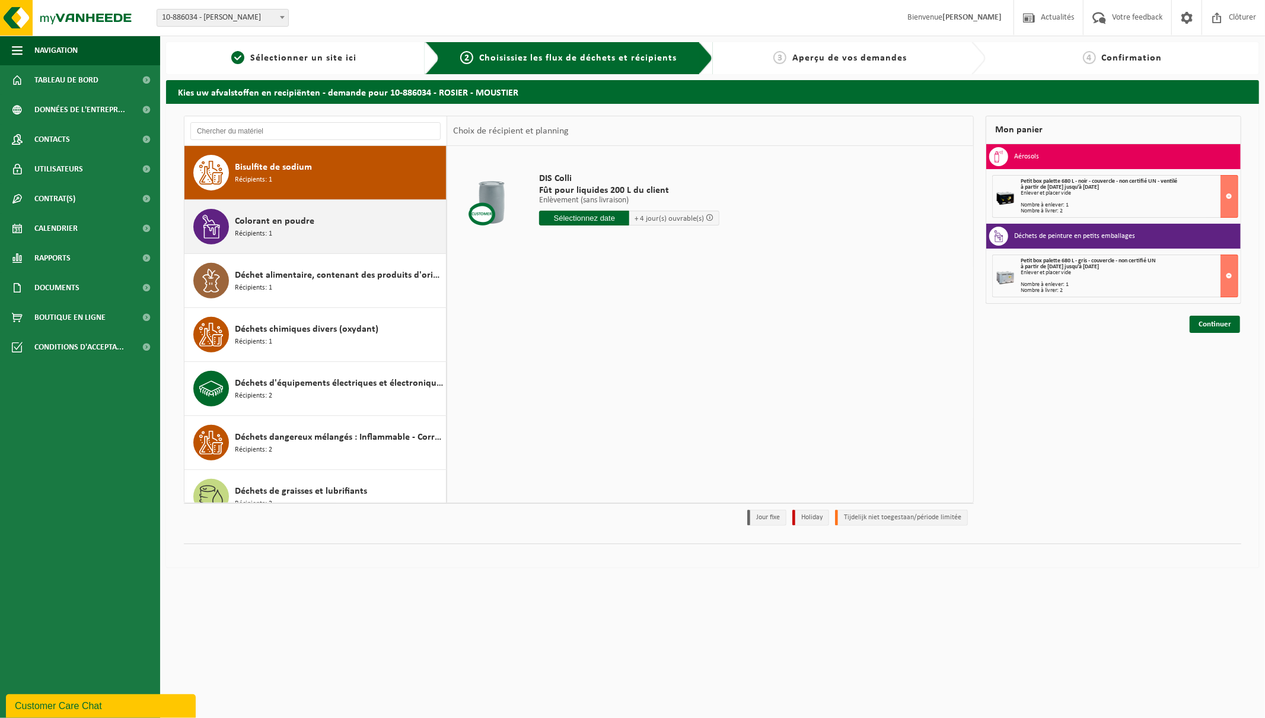
click at [282, 217] on span "Colorant en poudre" at bounding box center [274, 221] width 79 height 14
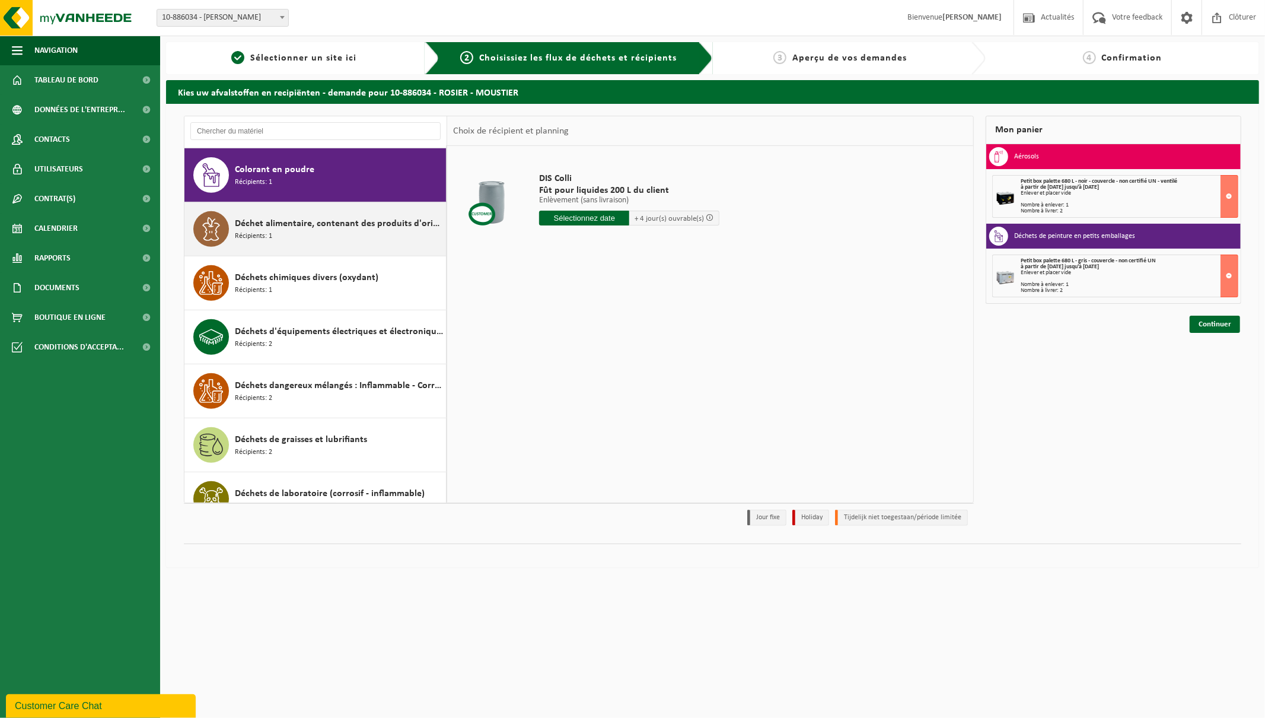
scroll to position [432, 0]
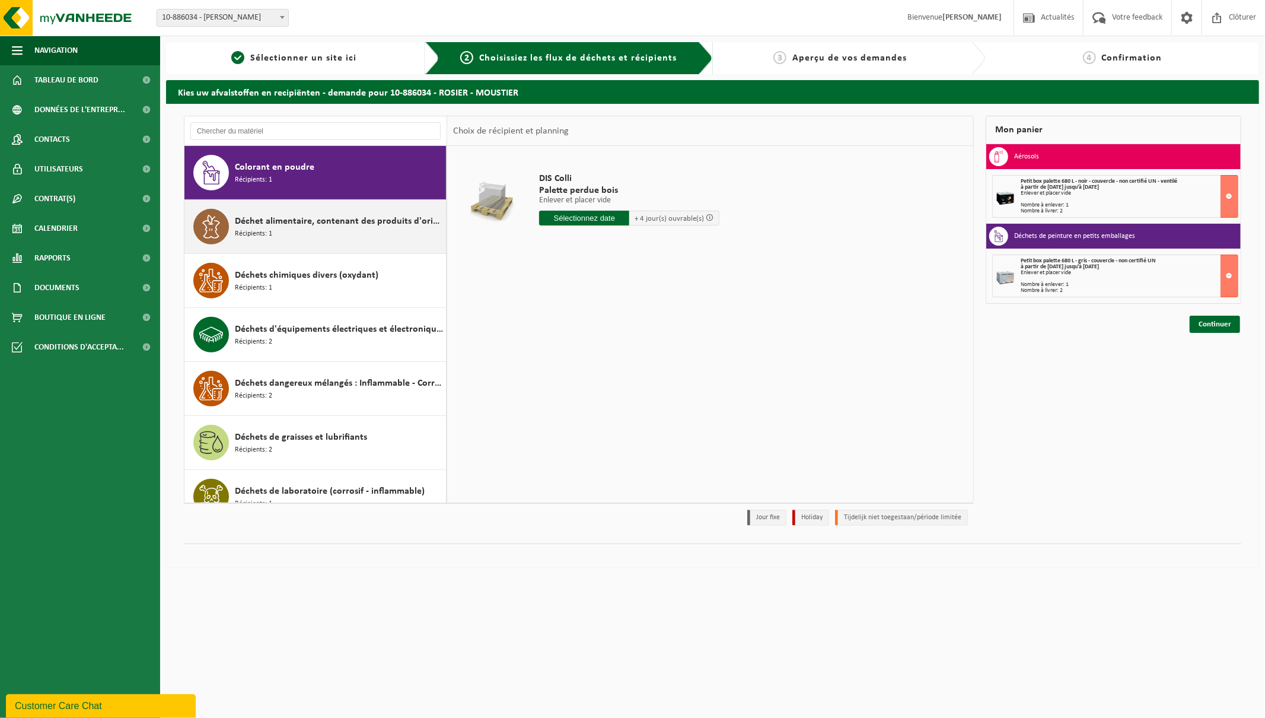
click at [281, 222] on span "Déchet alimentaire, contenant des produits d'origine animale, non emballé, caté…" at bounding box center [339, 221] width 208 height 14
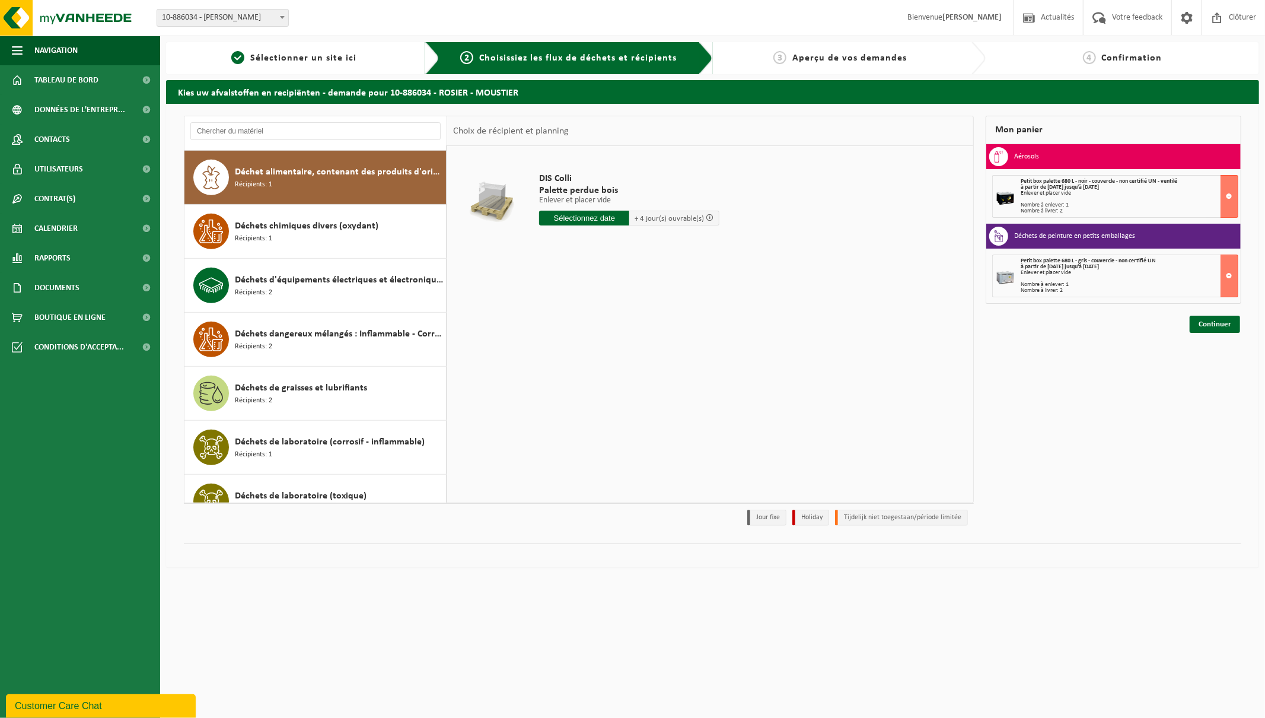
scroll to position [486, 0]
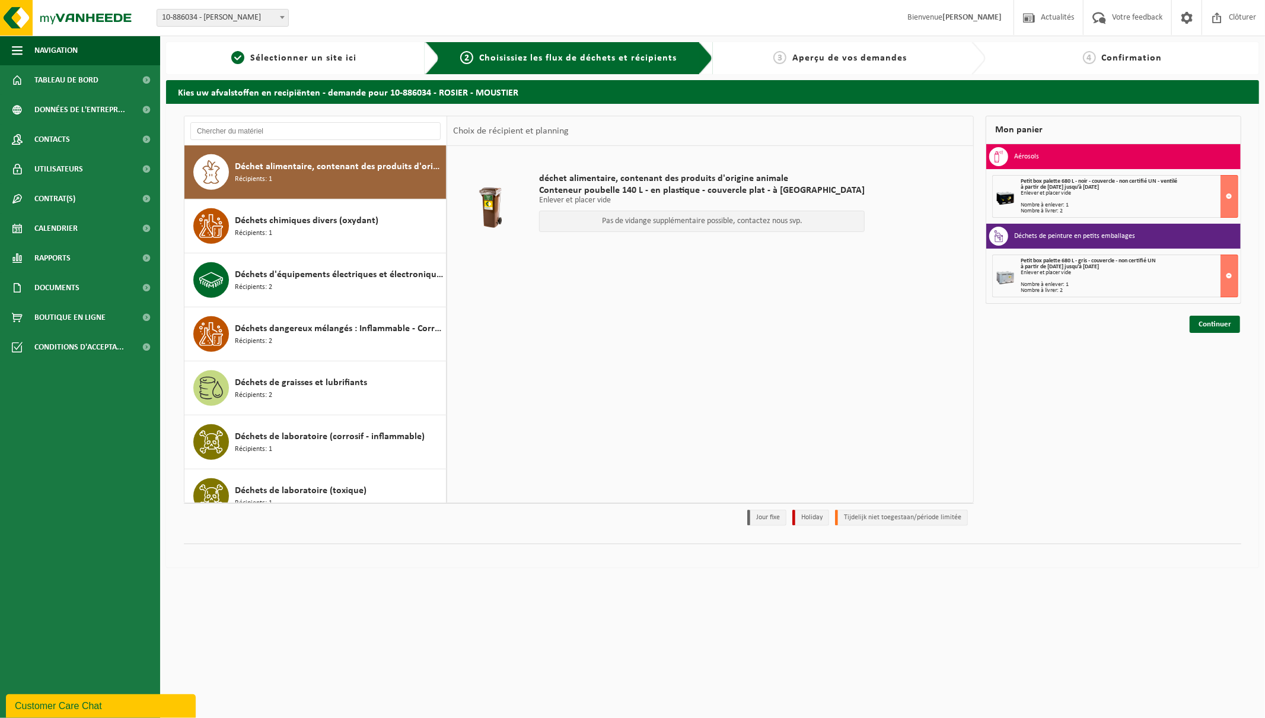
click at [281, 222] on span "Déchets chimiques divers (oxydant)" at bounding box center [307, 221] width 144 height 14
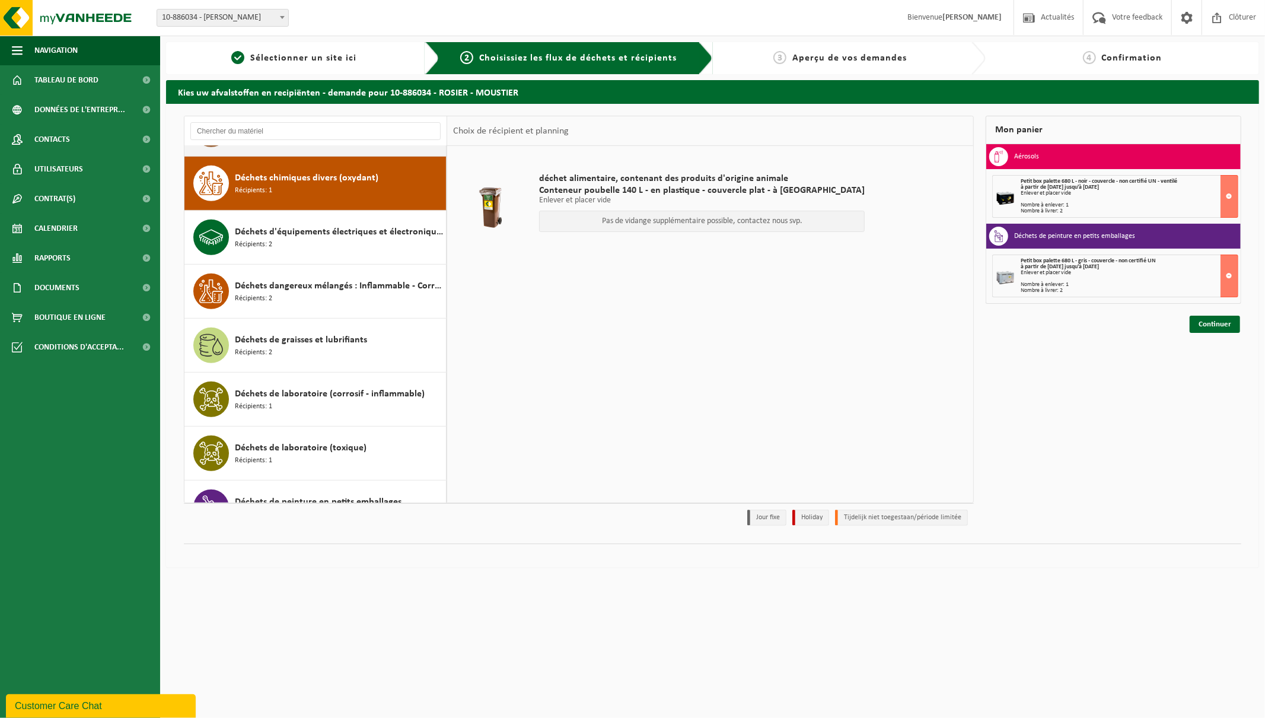
scroll to position [540, 0]
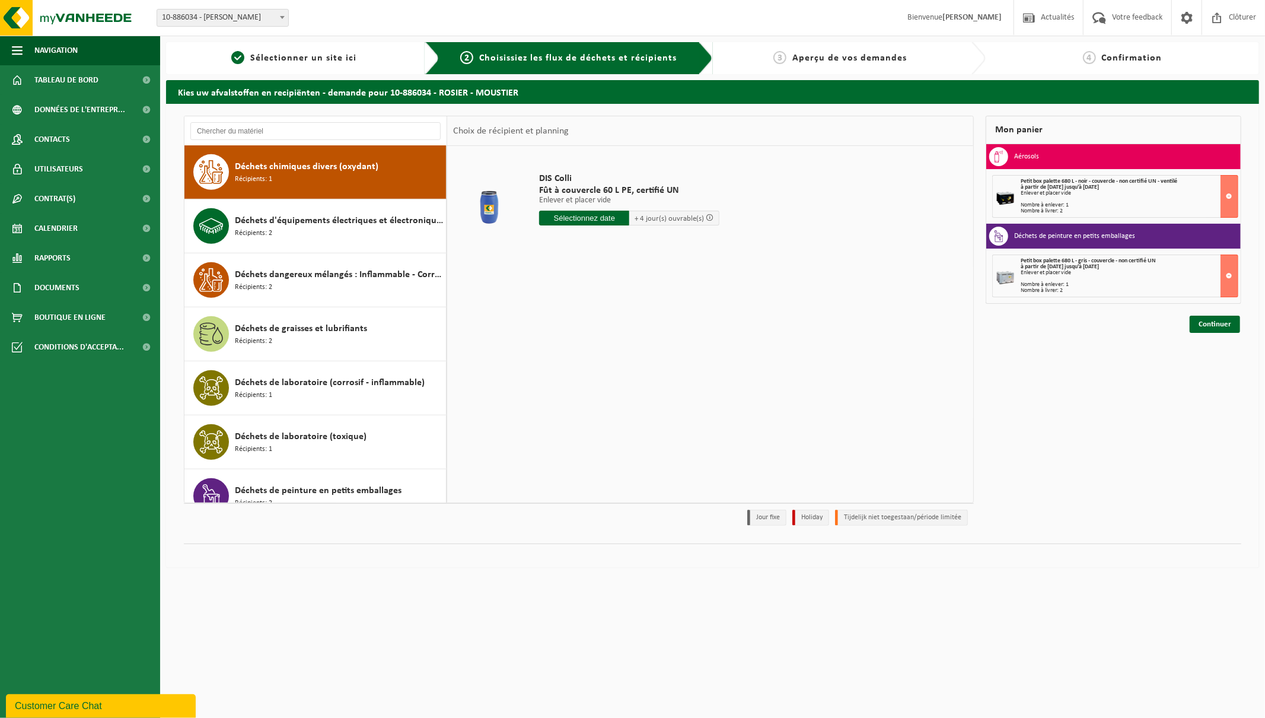
click at [281, 222] on span "Déchets d'équipements électriques et électroniques - Sans tubes cathodiques" at bounding box center [339, 221] width 208 height 14
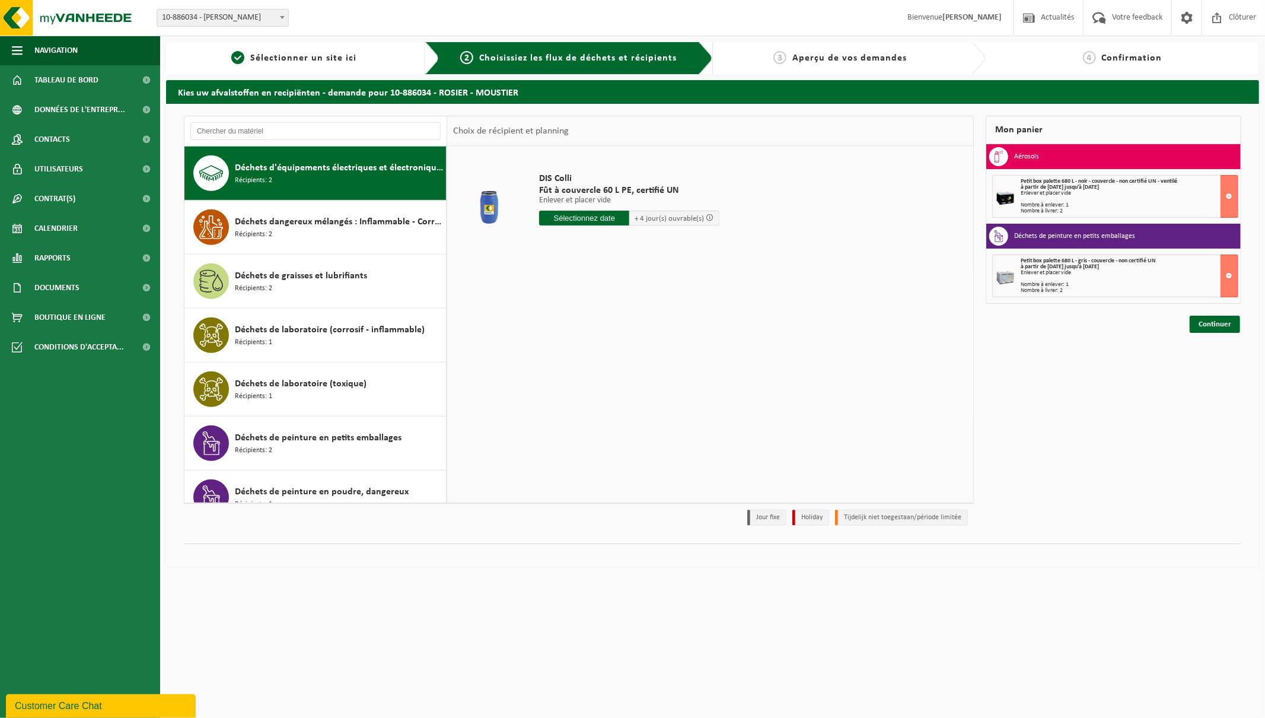
scroll to position [594, 0]
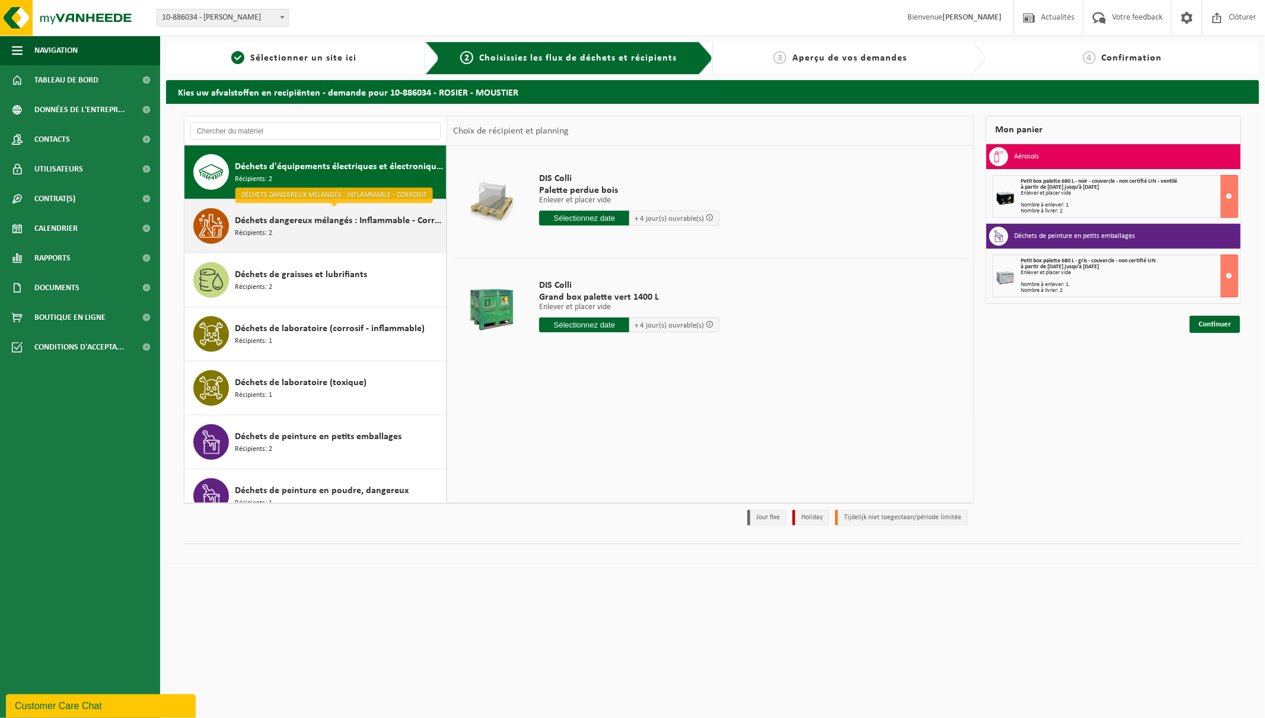
click at [271, 227] on span "Déchets dangereux mélangés : Inflammable - Corrosif" at bounding box center [339, 221] width 208 height 14
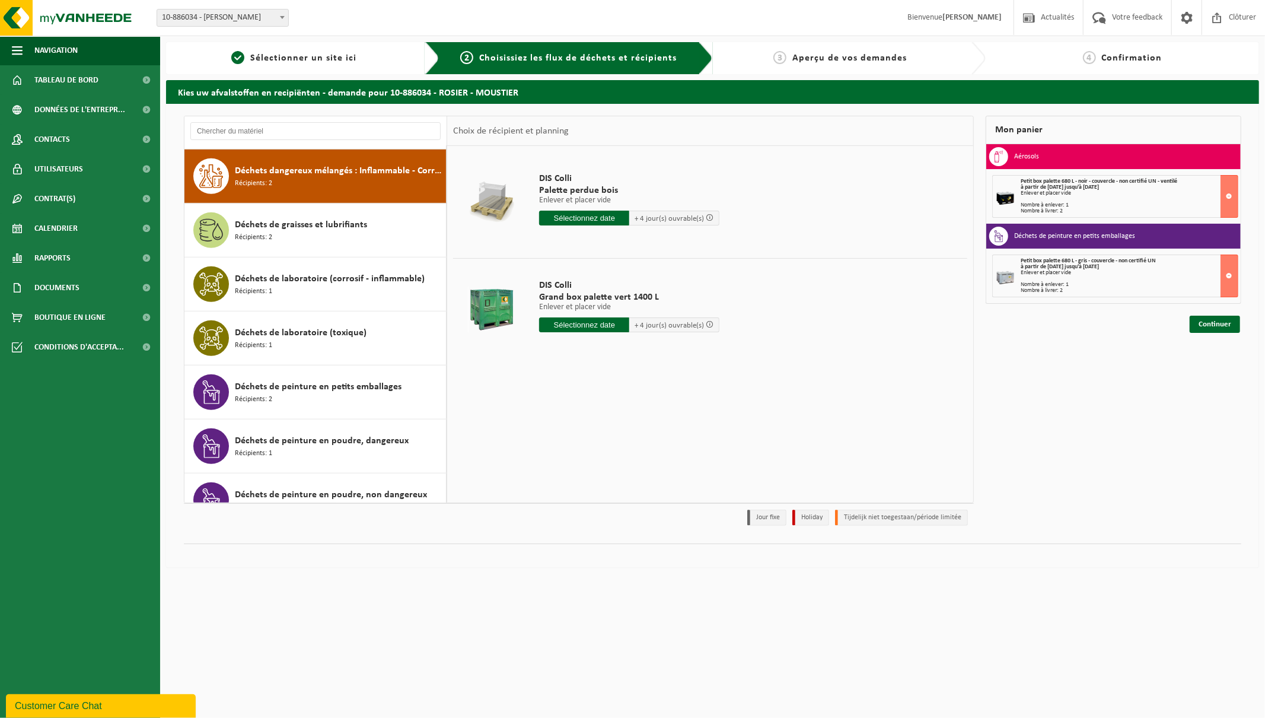
scroll to position [648, 0]
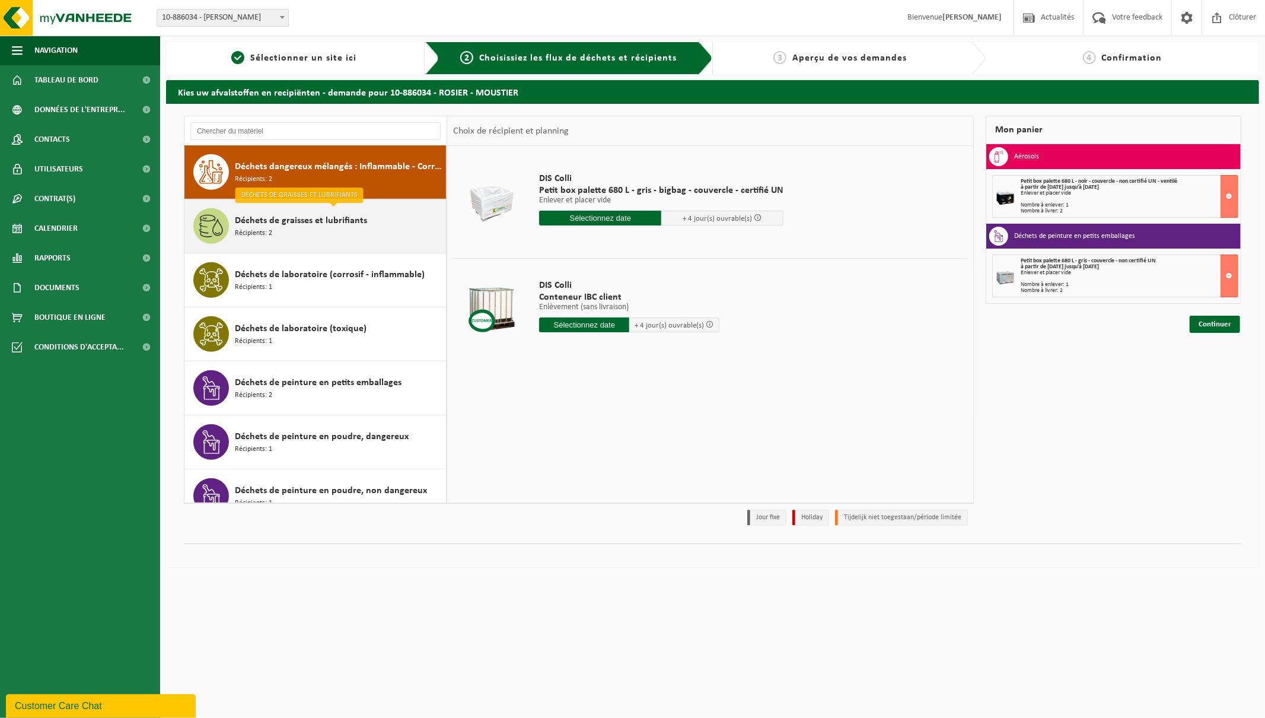
click at [313, 230] on div "Déchets de graisses et lubrifiants Récipients: 2" at bounding box center [339, 226] width 208 height 36
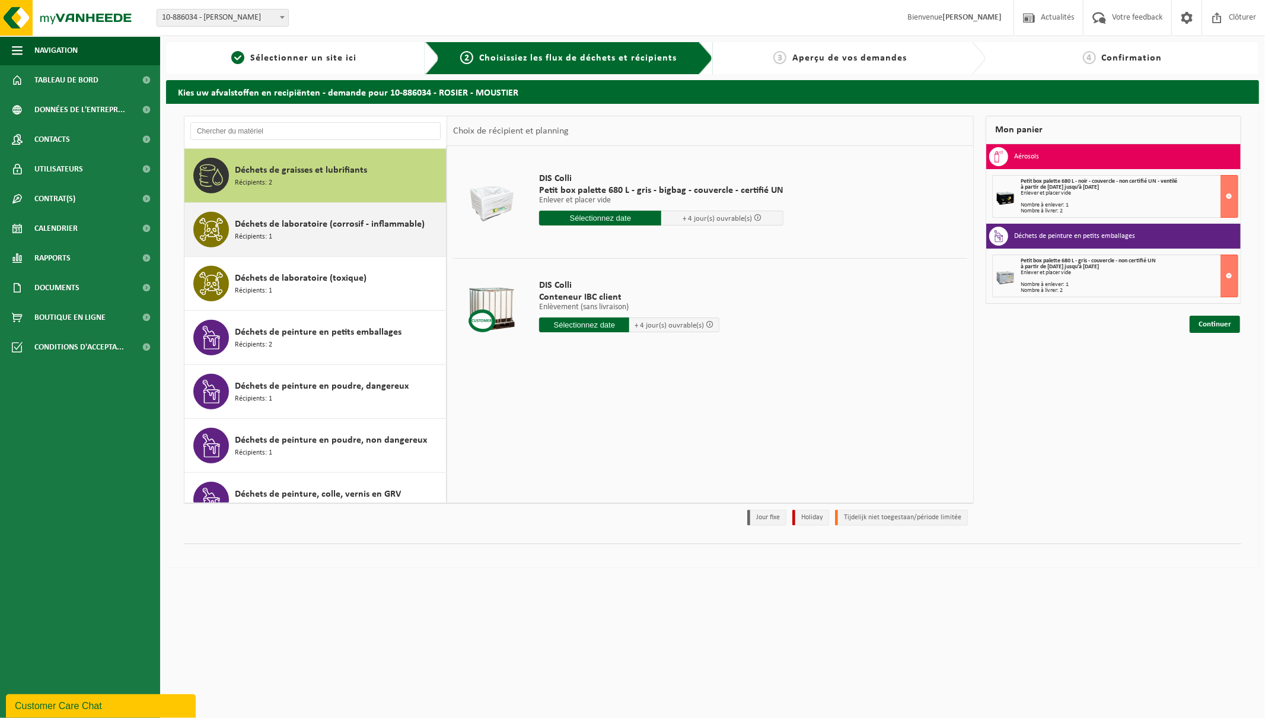
scroll to position [702, 0]
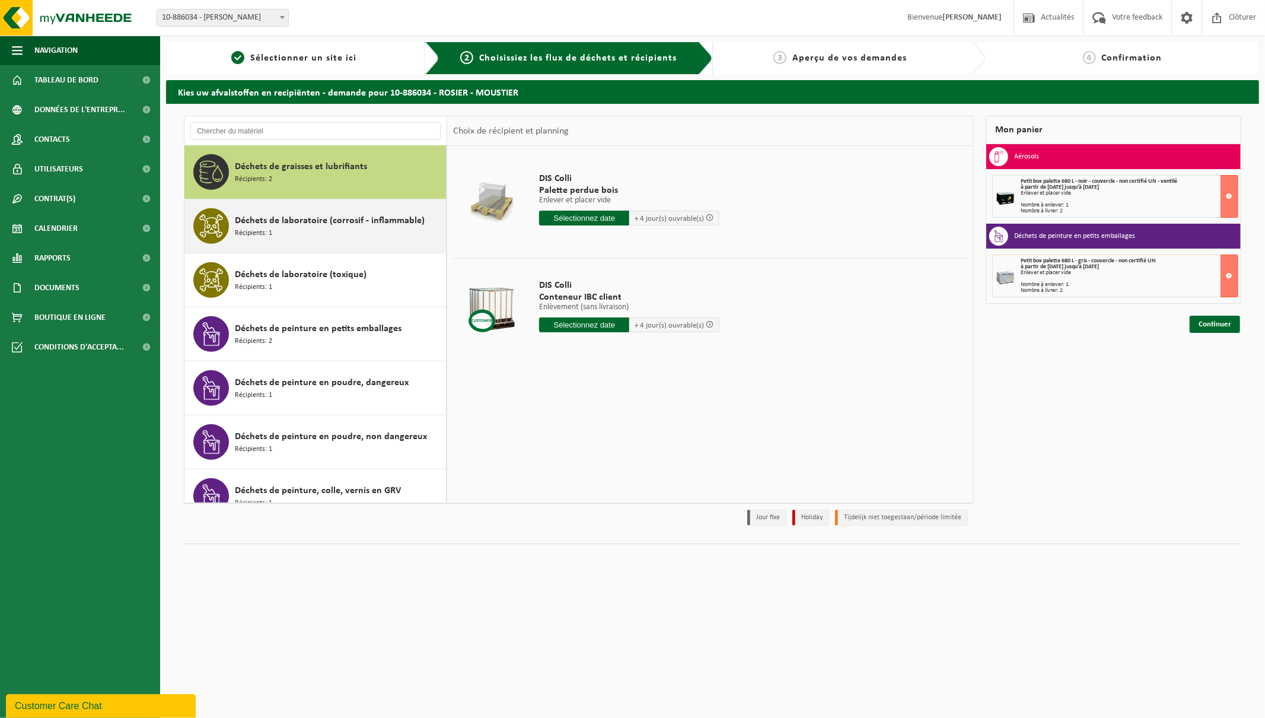
click at [306, 221] on span "Déchets de laboratoire (corrosif - inflammable)" at bounding box center [330, 221] width 190 height 14
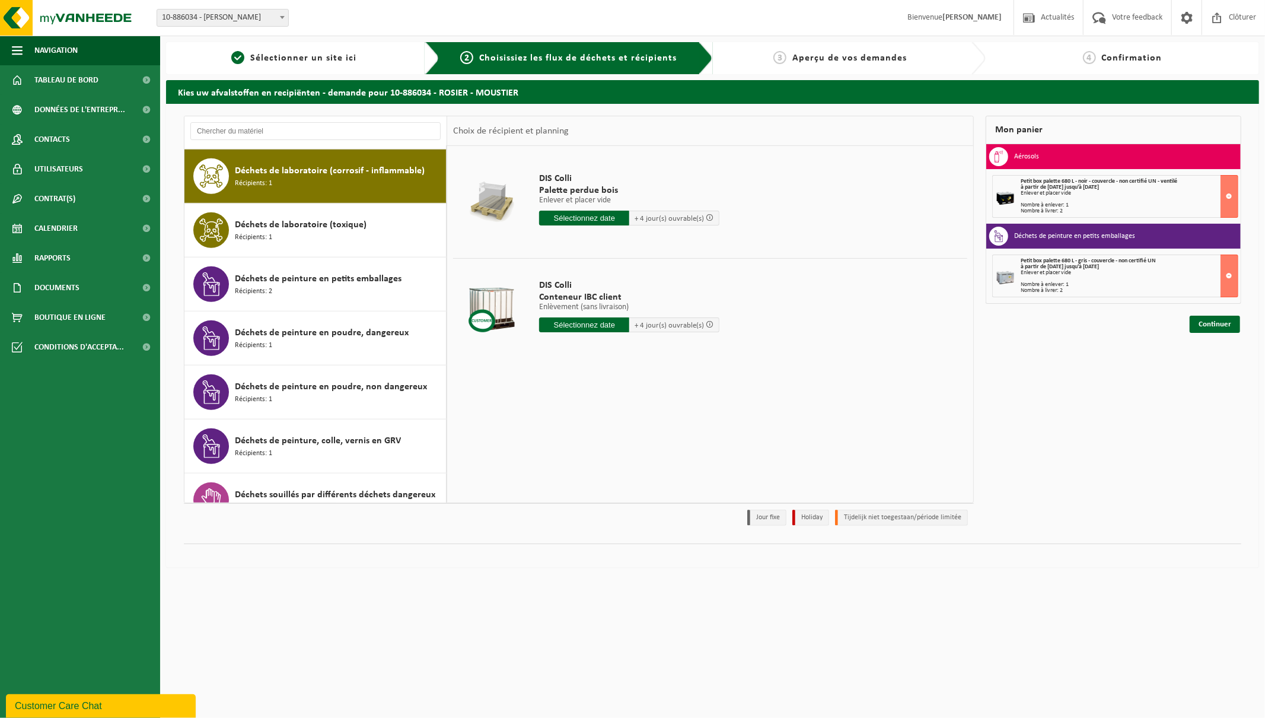
scroll to position [756, 0]
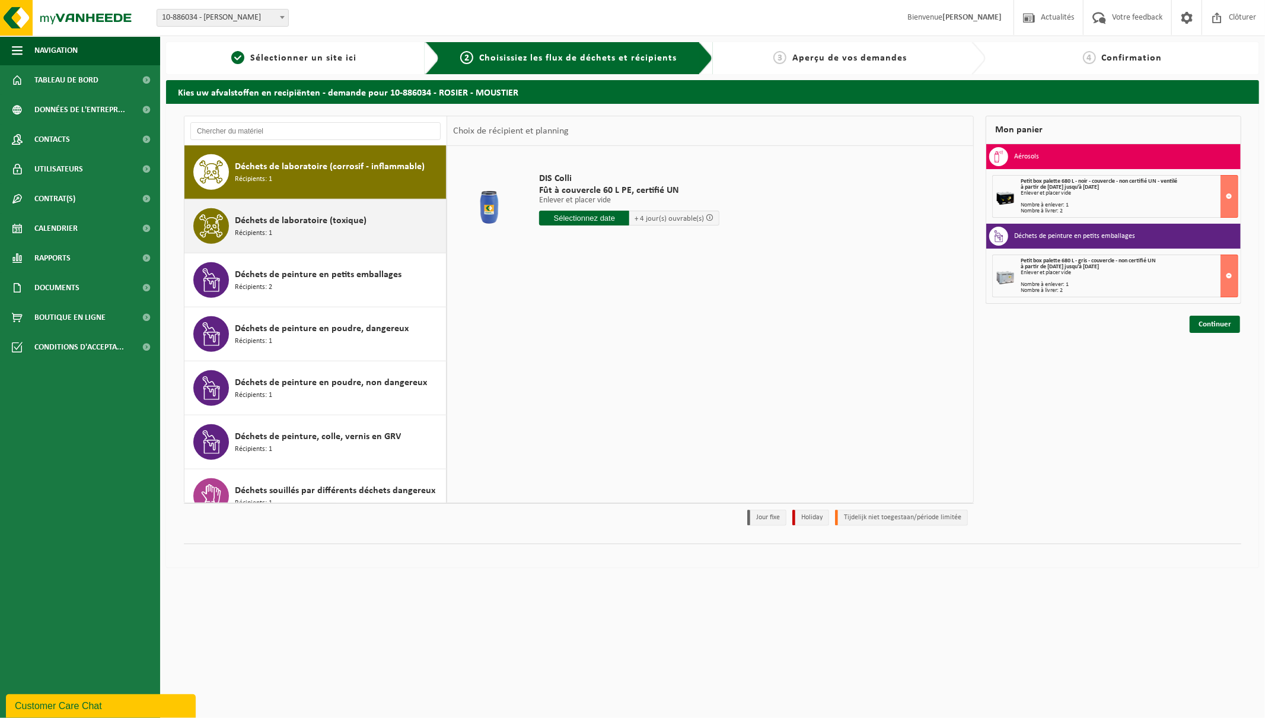
click at [305, 223] on span "Déchets de laboratoire (toxique)" at bounding box center [301, 221] width 132 height 14
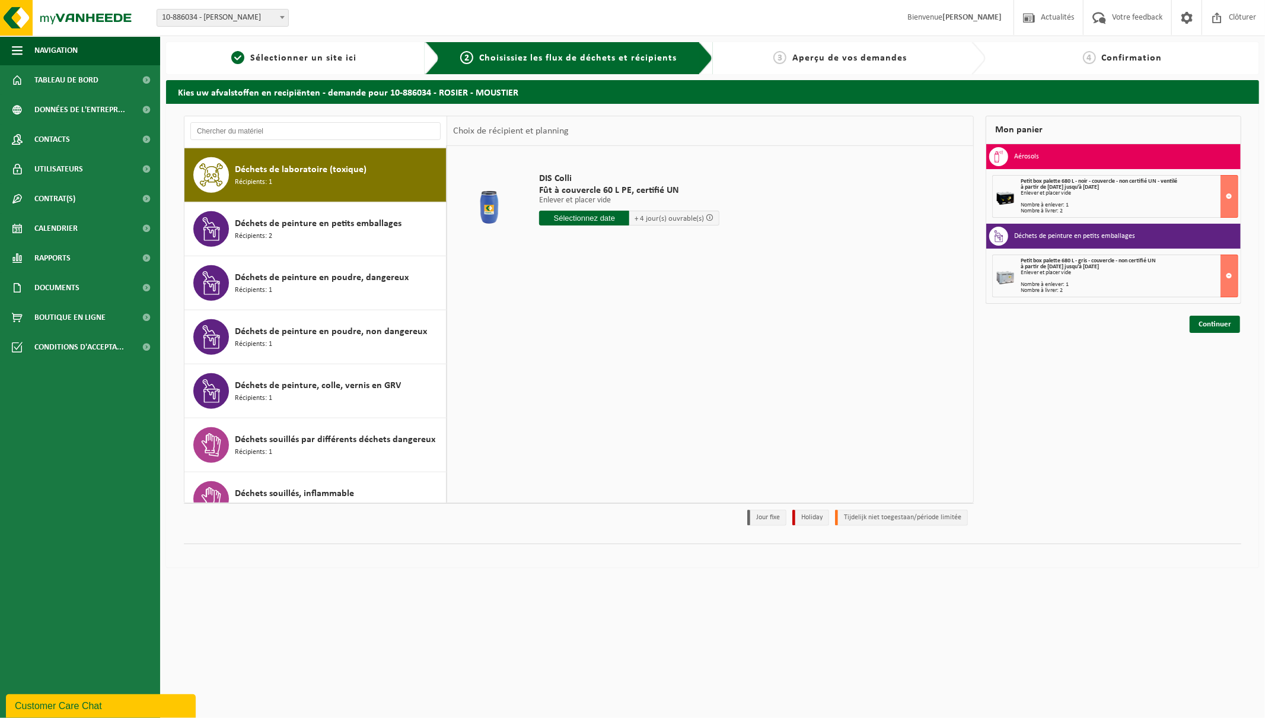
scroll to position [810, 0]
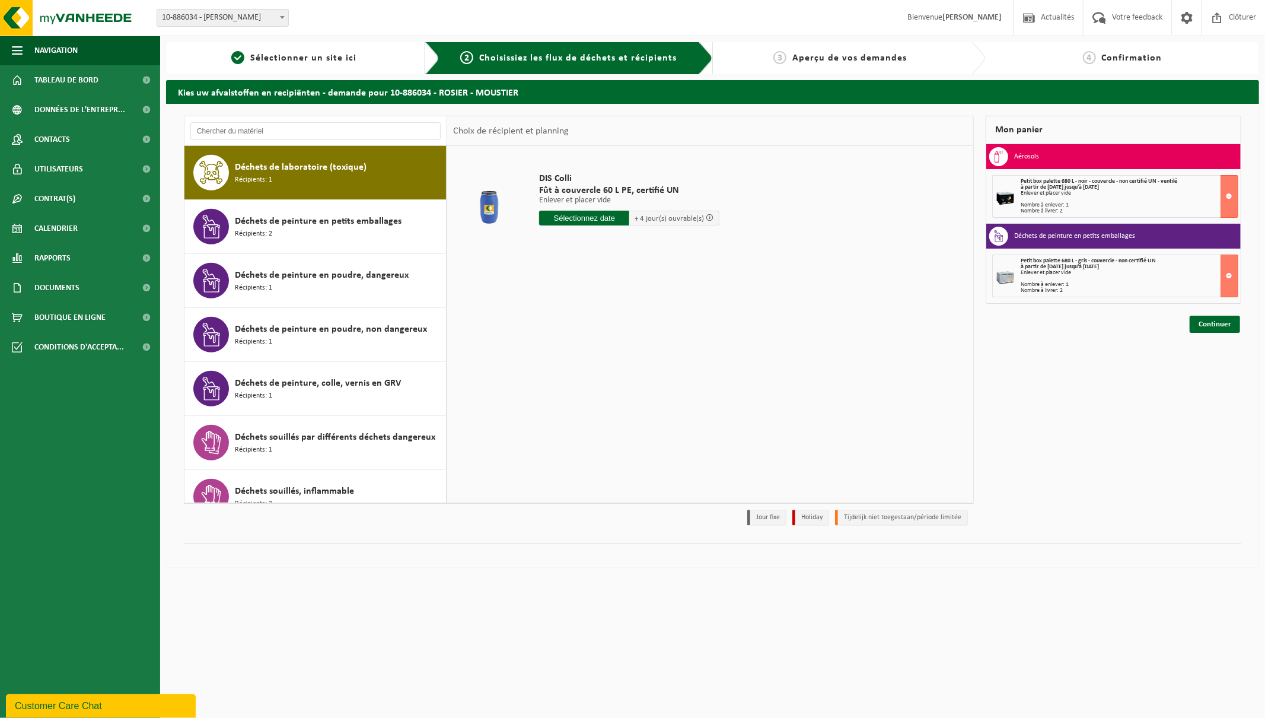
click at [305, 223] on span "Déchets de peinture en petits emballages" at bounding box center [318, 221] width 167 height 14
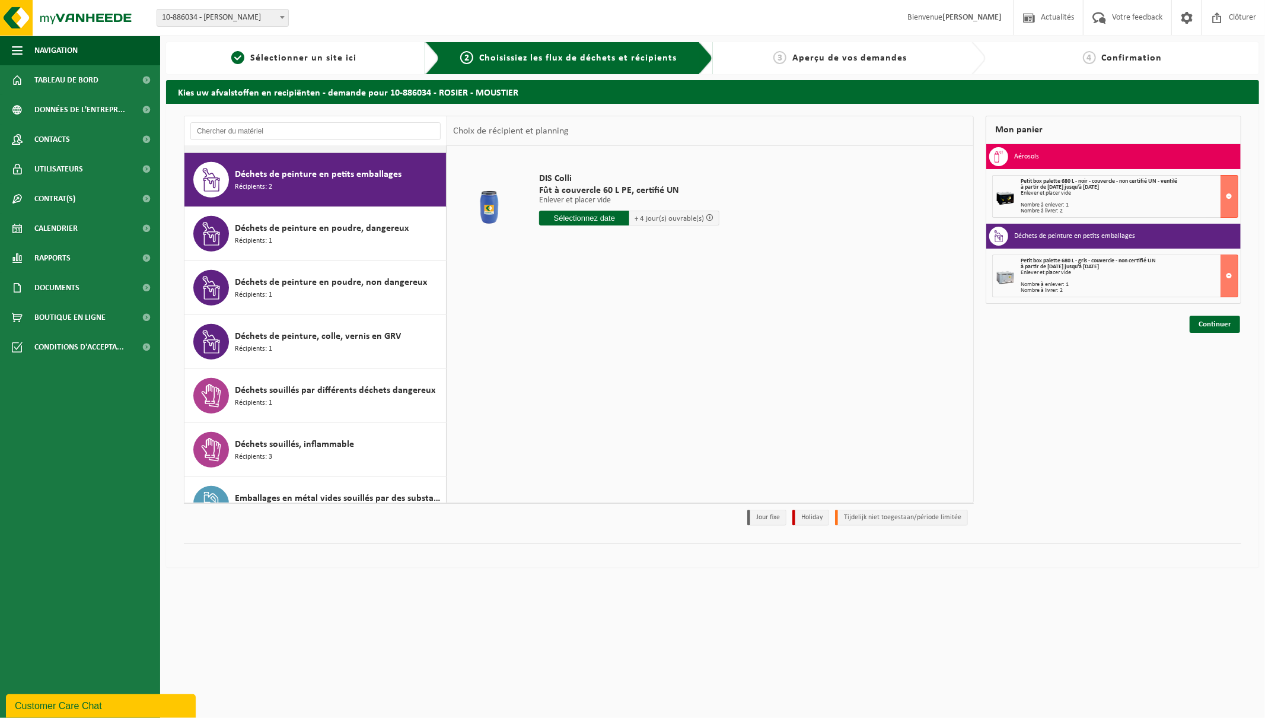
scroll to position [864, 0]
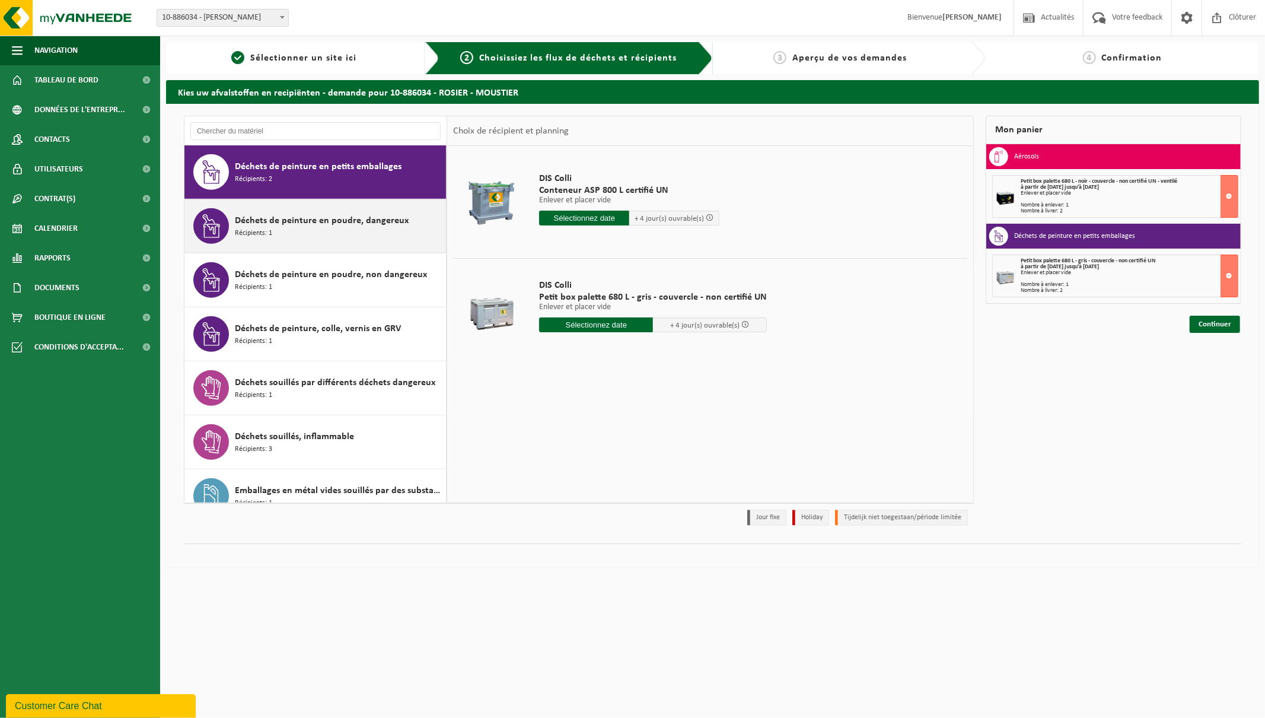
click at [346, 220] on span "Déchets de peinture en poudre, dangereux" at bounding box center [322, 221] width 174 height 14
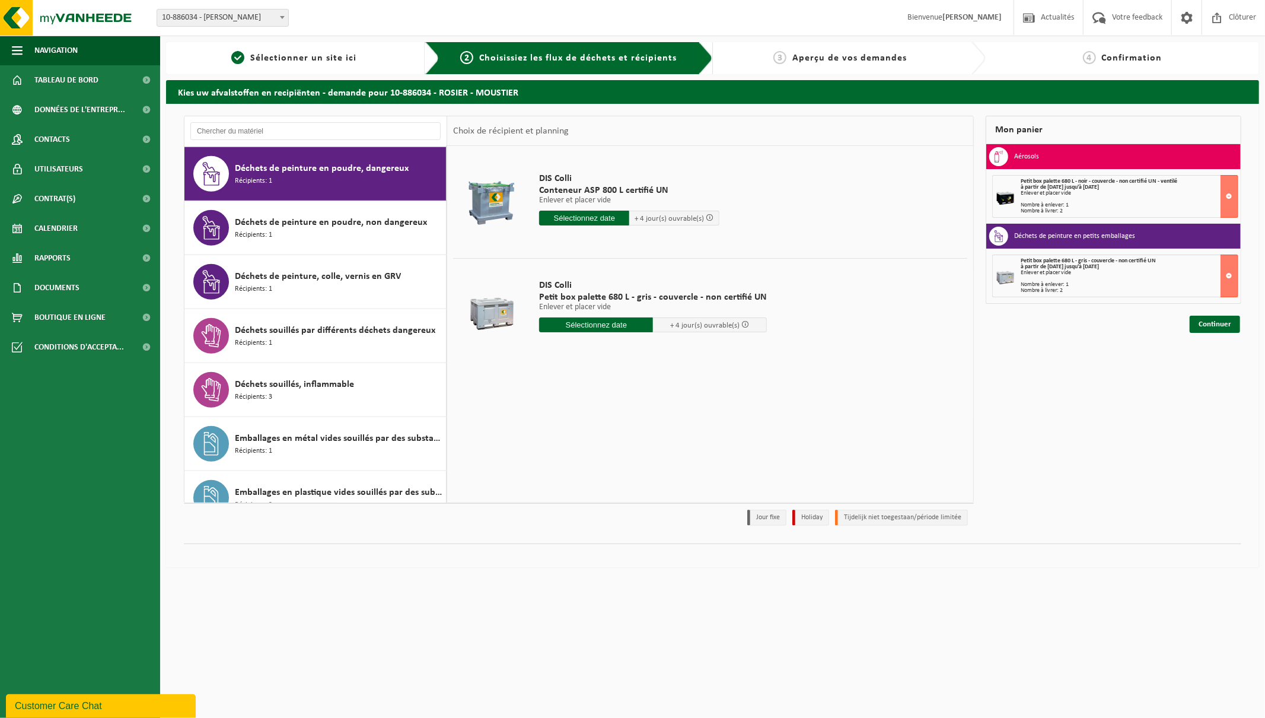
scroll to position [918, 0]
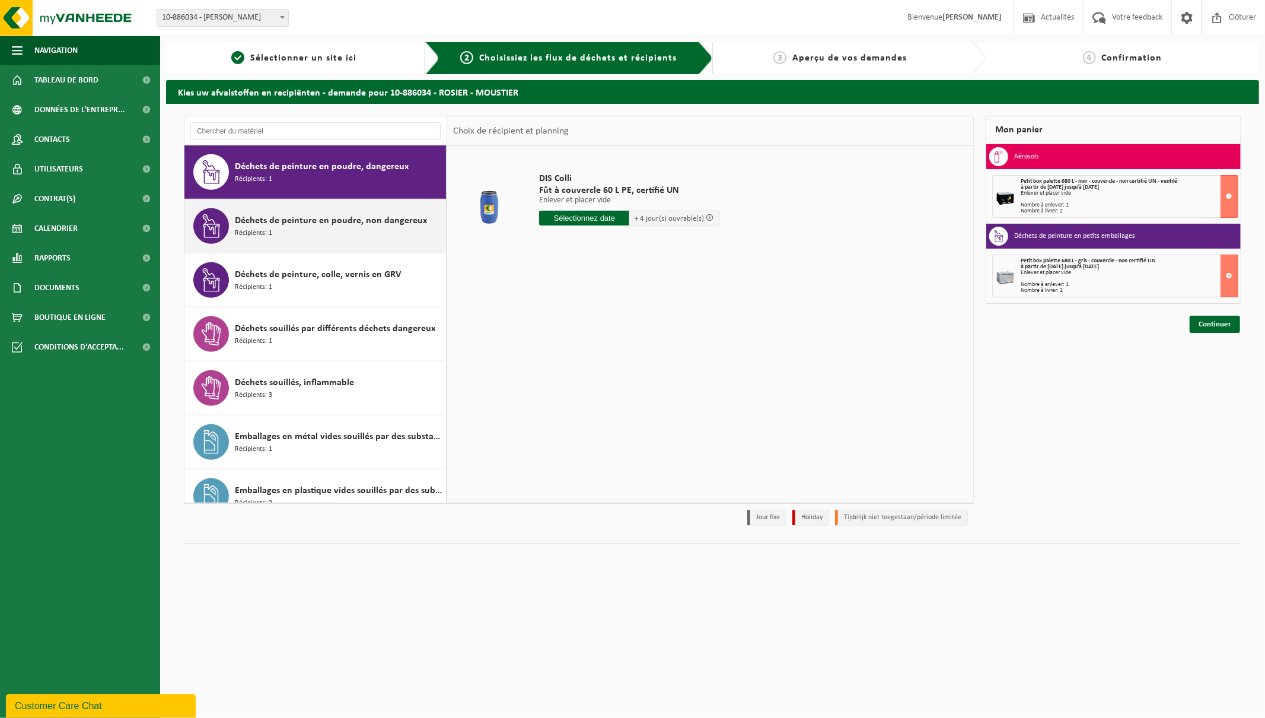
click at [314, 225] on span "Déchets de peinture en poudre, non dangereux" at bounding box center [331, 221] width 192 height 14
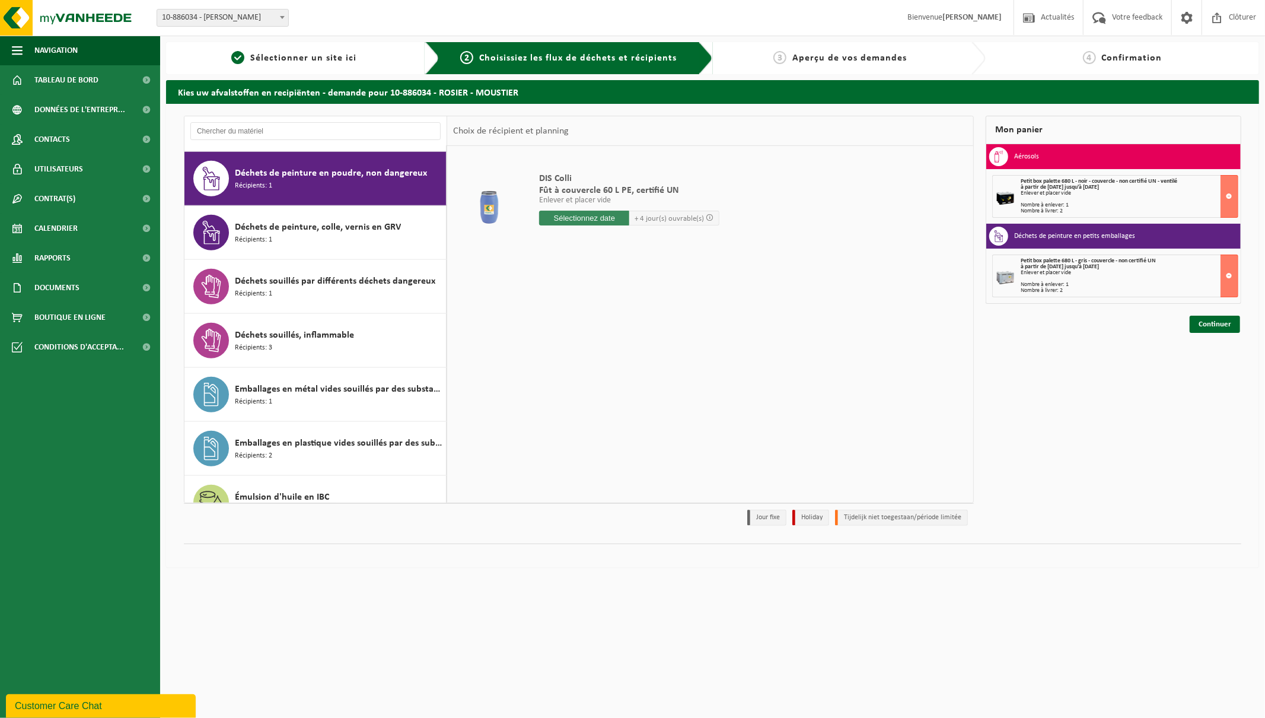
scroll to position [973, 0]
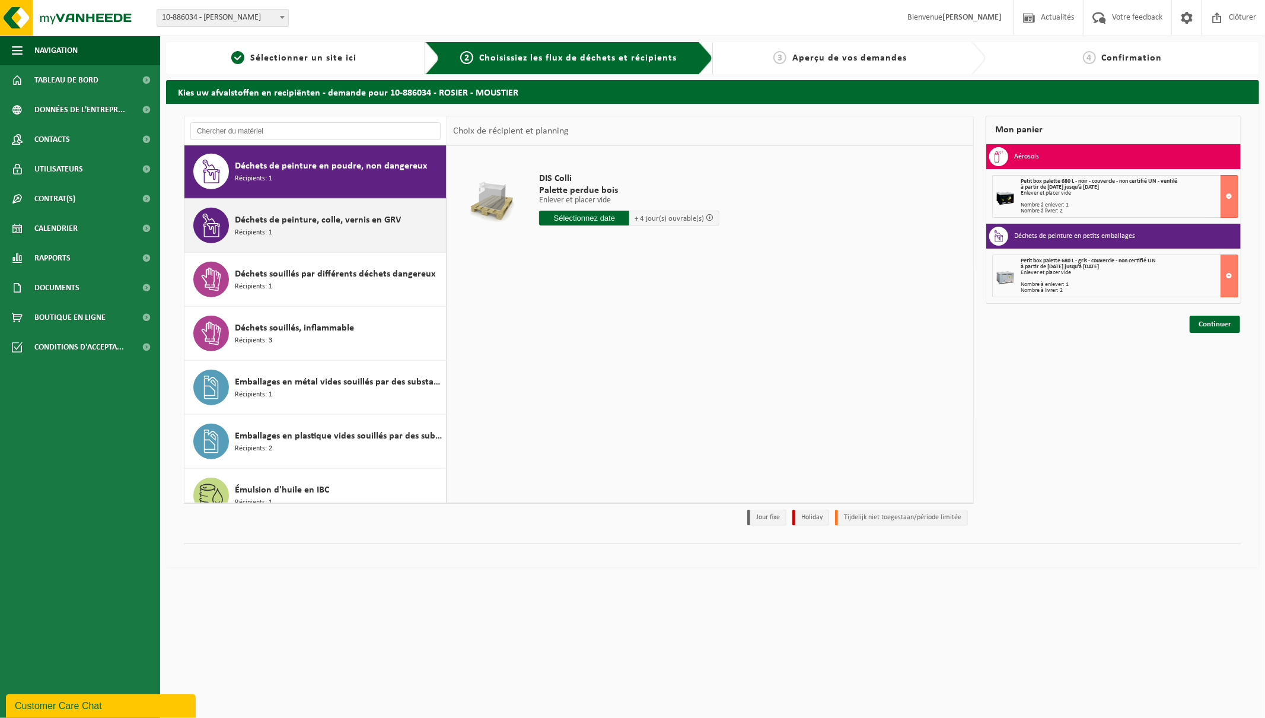
click at [314, 226] on span "Déchets de peinture, colle, vernis en GRV" at bounding box center [318, 220] width 166 height 14
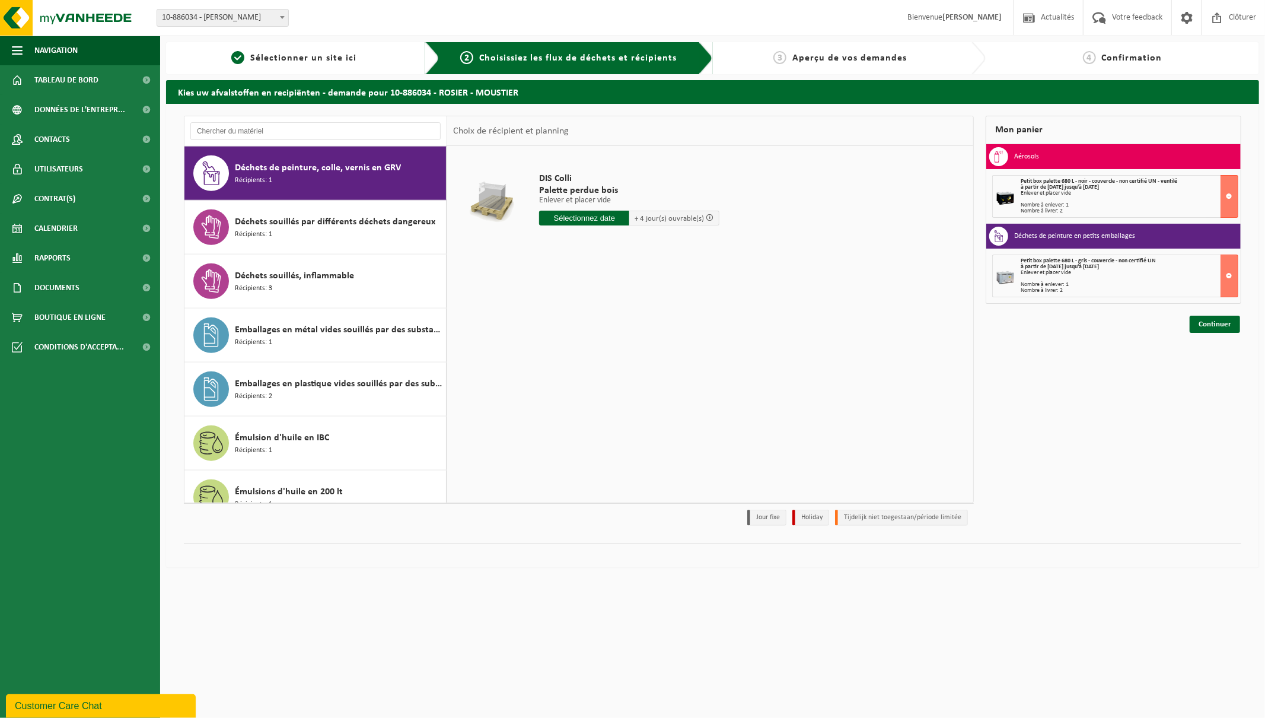
scroll to position [1026, 0]
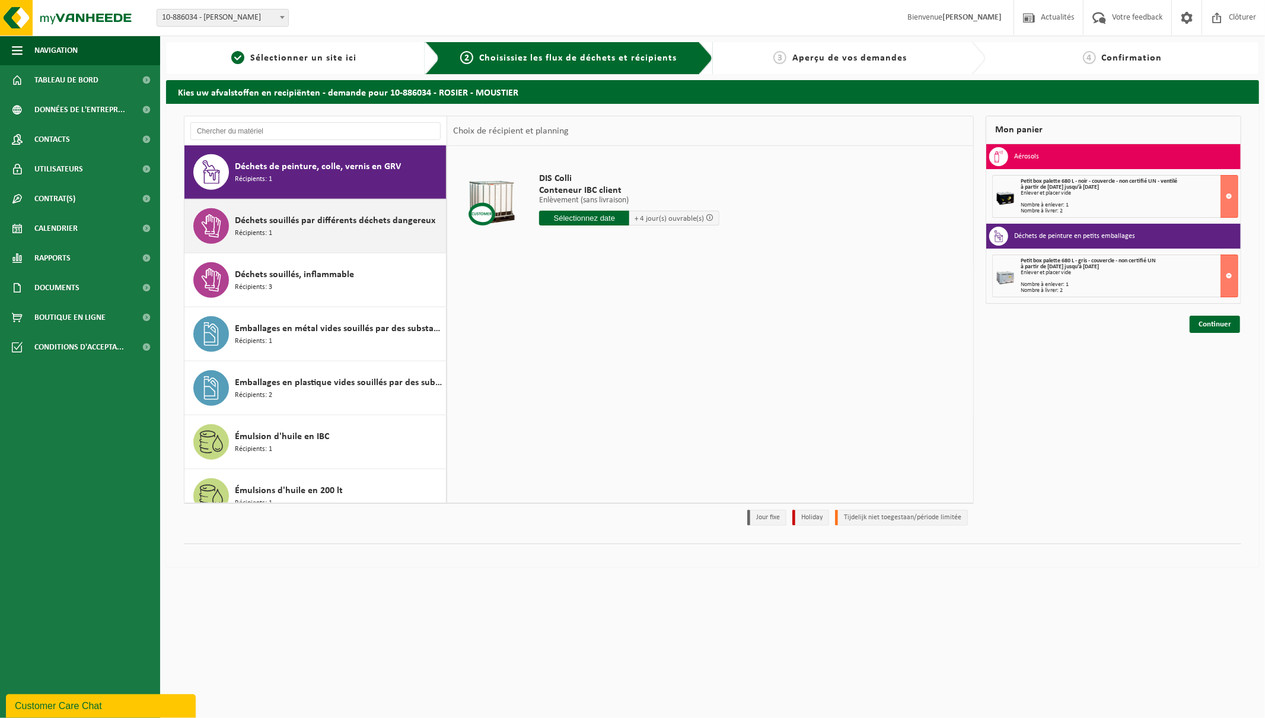
click at [305, 227] on span "Déchets souillés par différents déchets dangereux" at bounding box center [335, 221] width 200 height 14
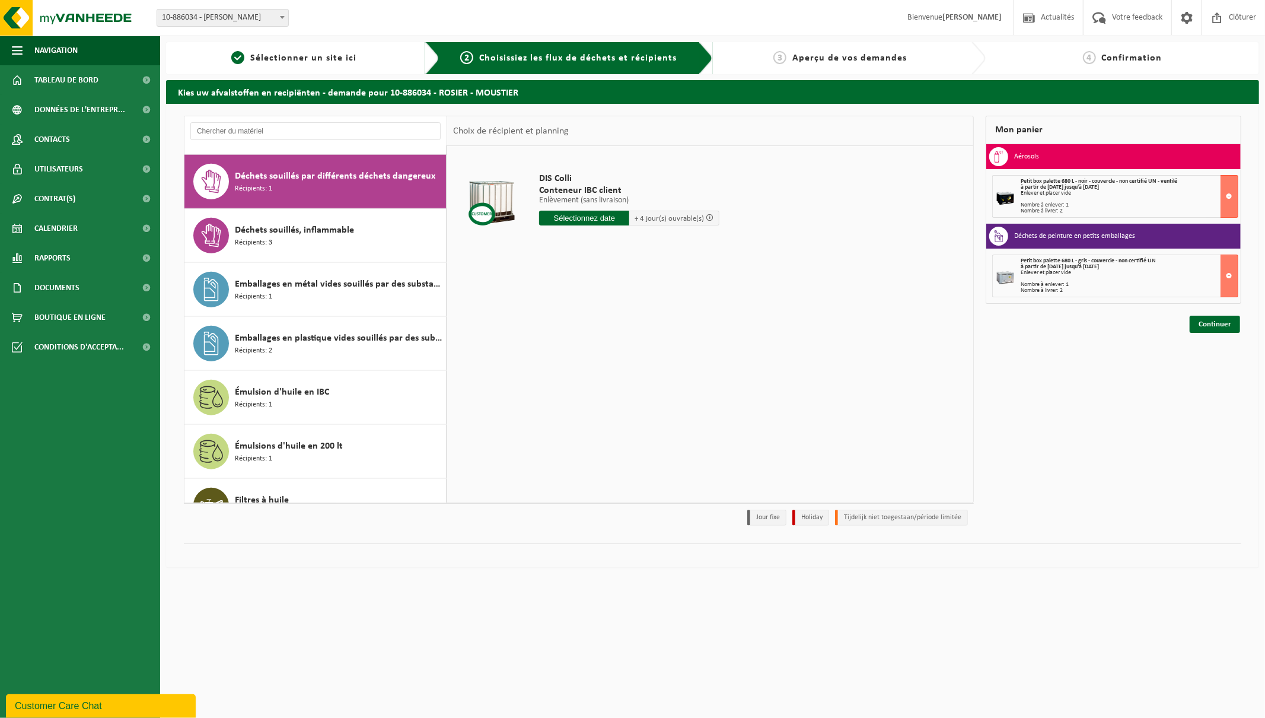
scroll to position [1081, 0]
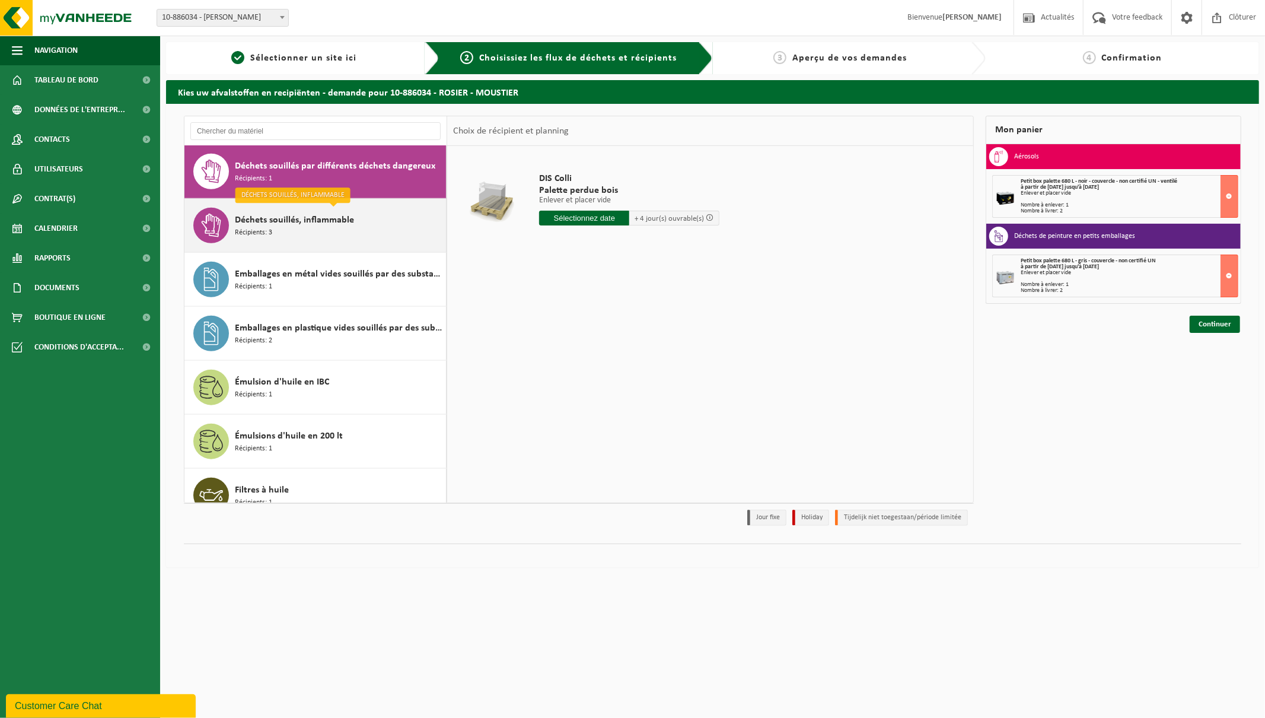
click at [346, 222] on span "Déchets souillés, inflammable" at bounding box center [294, 220] width 119 height 14
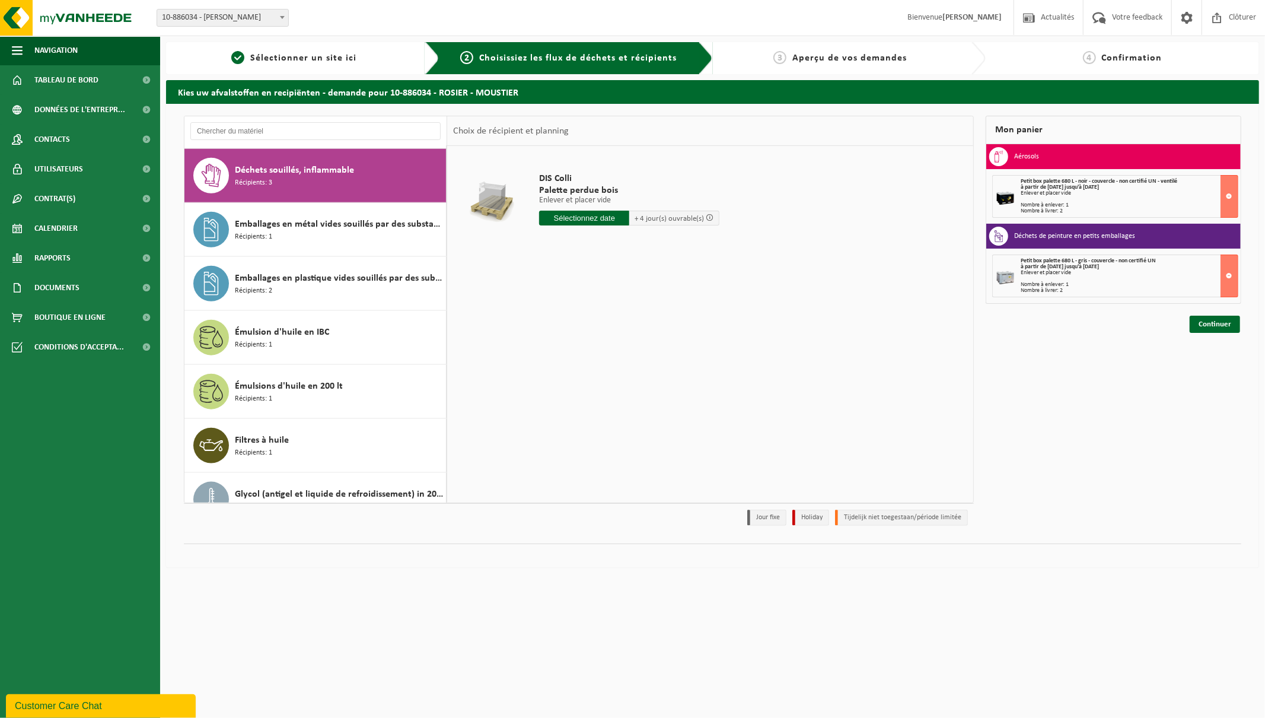
scroll to position [1135, 0]
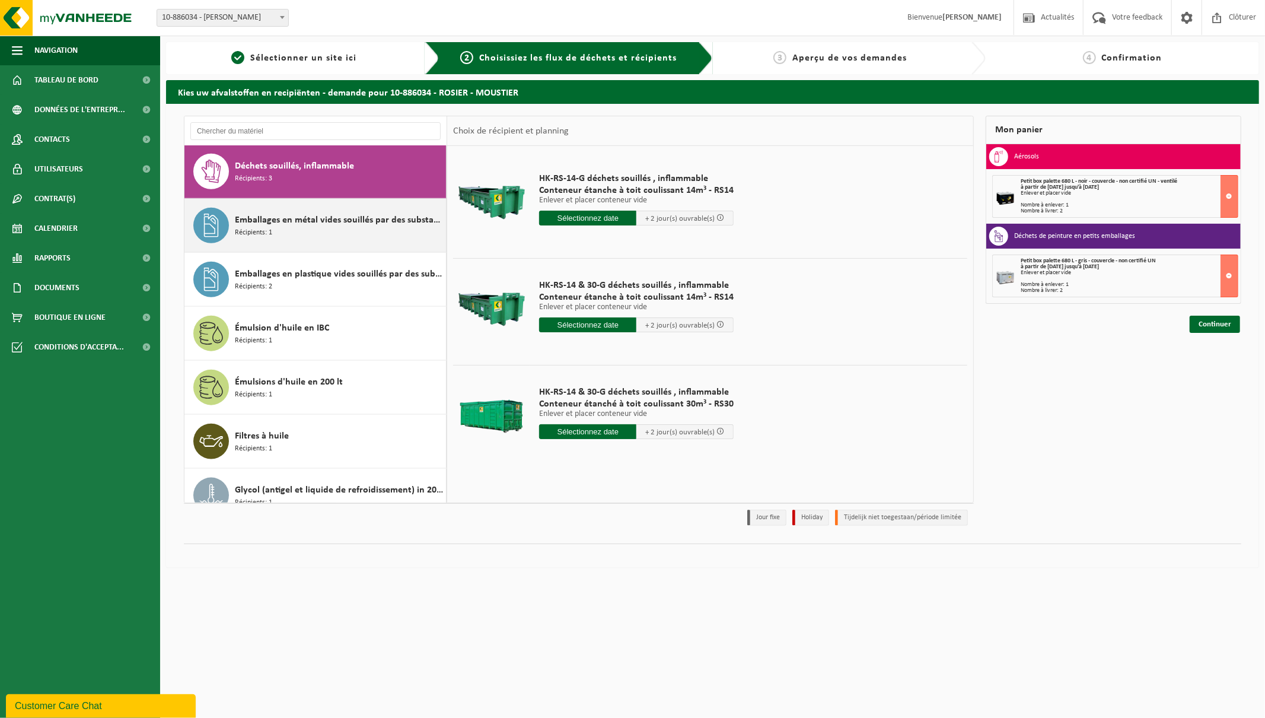
click at [253, 225] on span "Emballages en métal vides souillés par des substances dangereuses" at bounding box center [339, 220] width 208 height 14
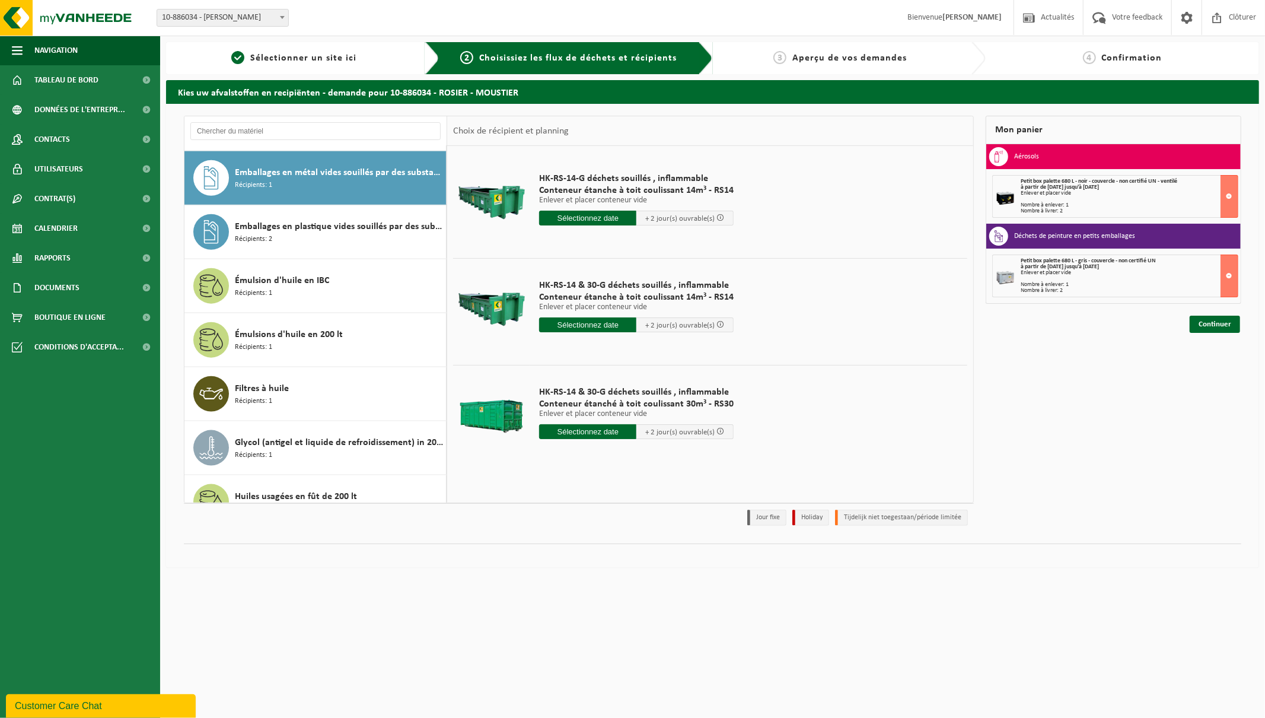
scroll to position [1189, 0]
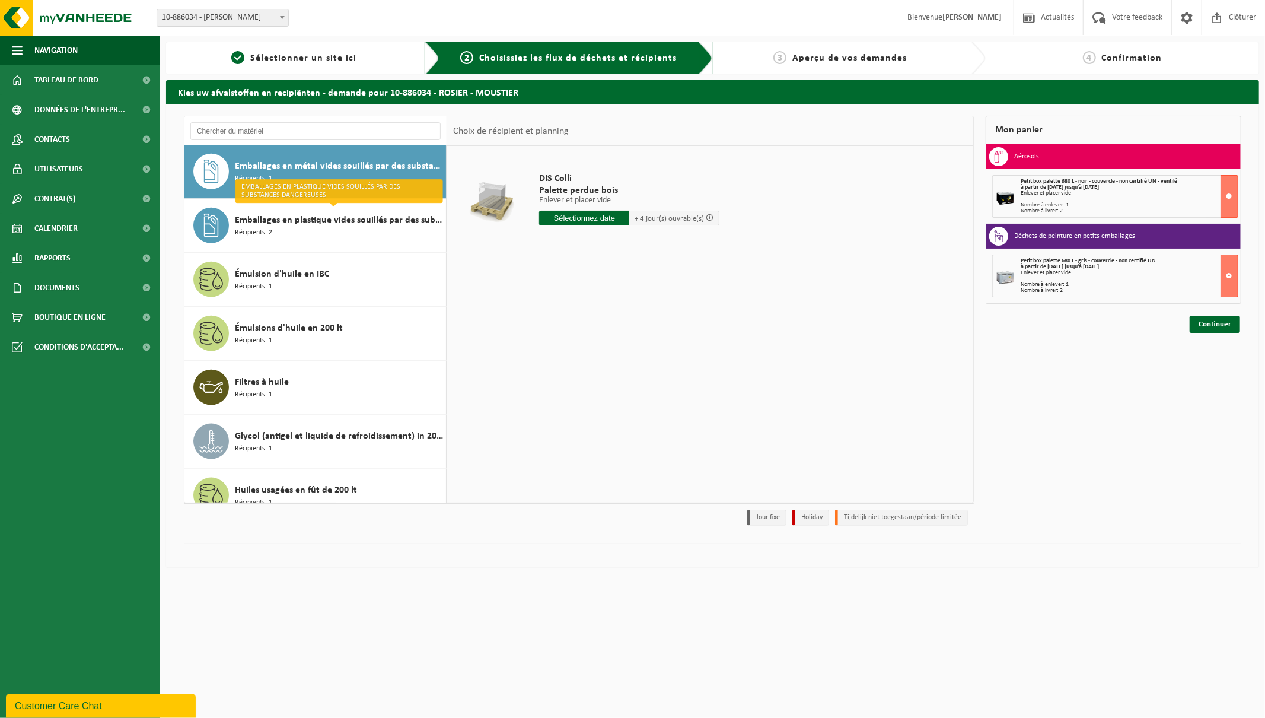
click at [574, 221] on input "text" at bounding box center [584, 218] width 90 height 15
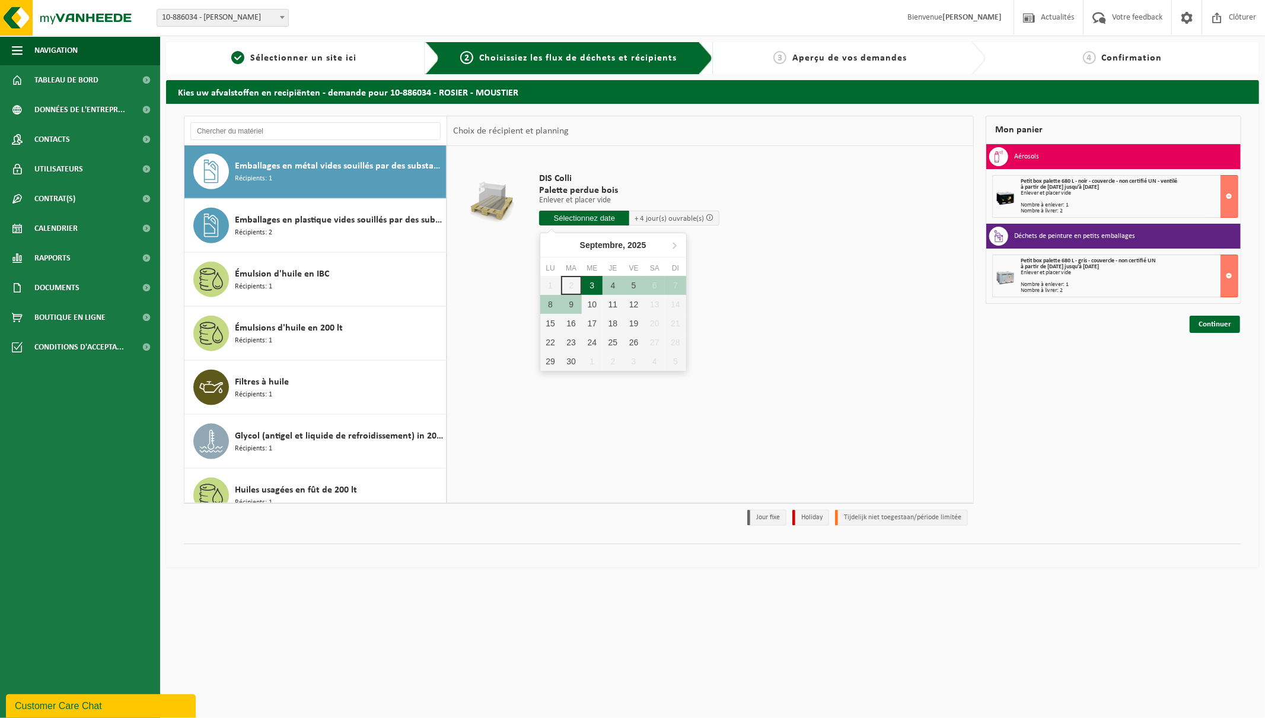
click at [594, 286] on div "3" at bounding box center [592, 285] width 21 height 19
type input "à partir de [DATE]"
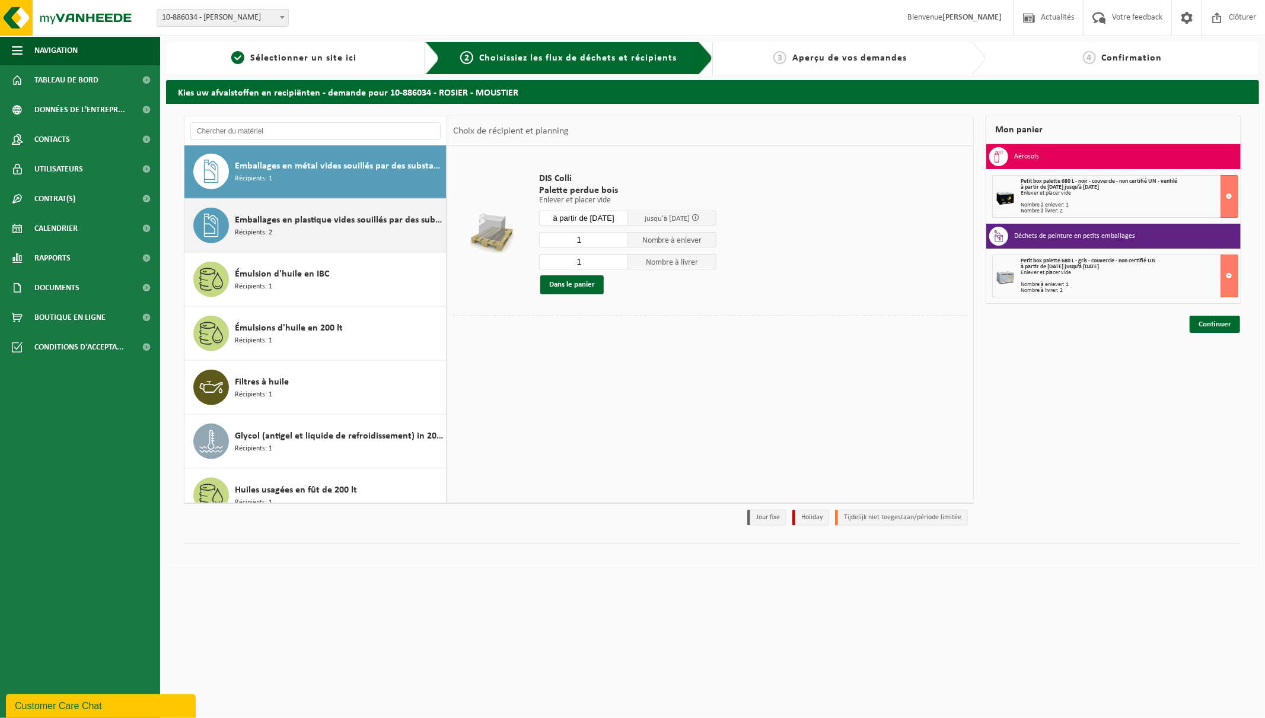
click at [364, 228] on div "Emballages en plastique vides souillés par des substances dangereuses Récipient…" at bounding box center [339, 226] width 208 height 36
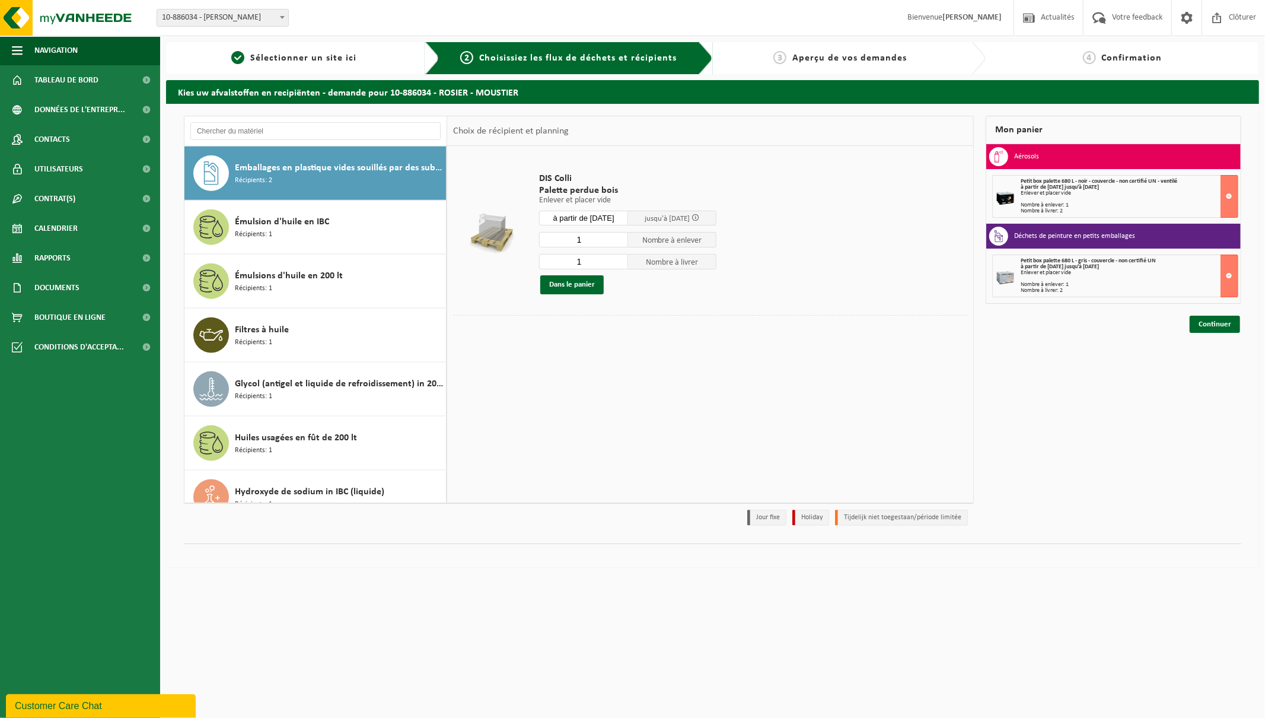
scroll to position [1243, 0]
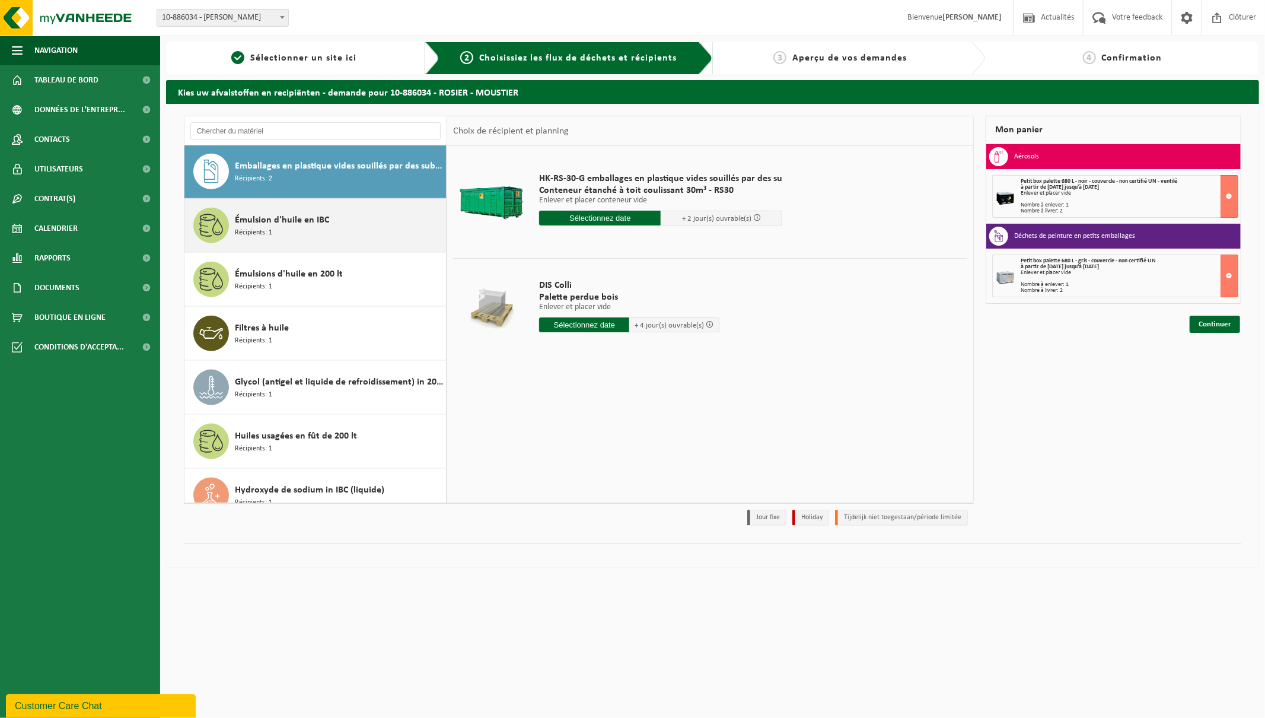
click at [358, 225] on div "Émulsion d'huile en IBC Récipients: 1" at bounding box center [339, 226] width 208 height 36
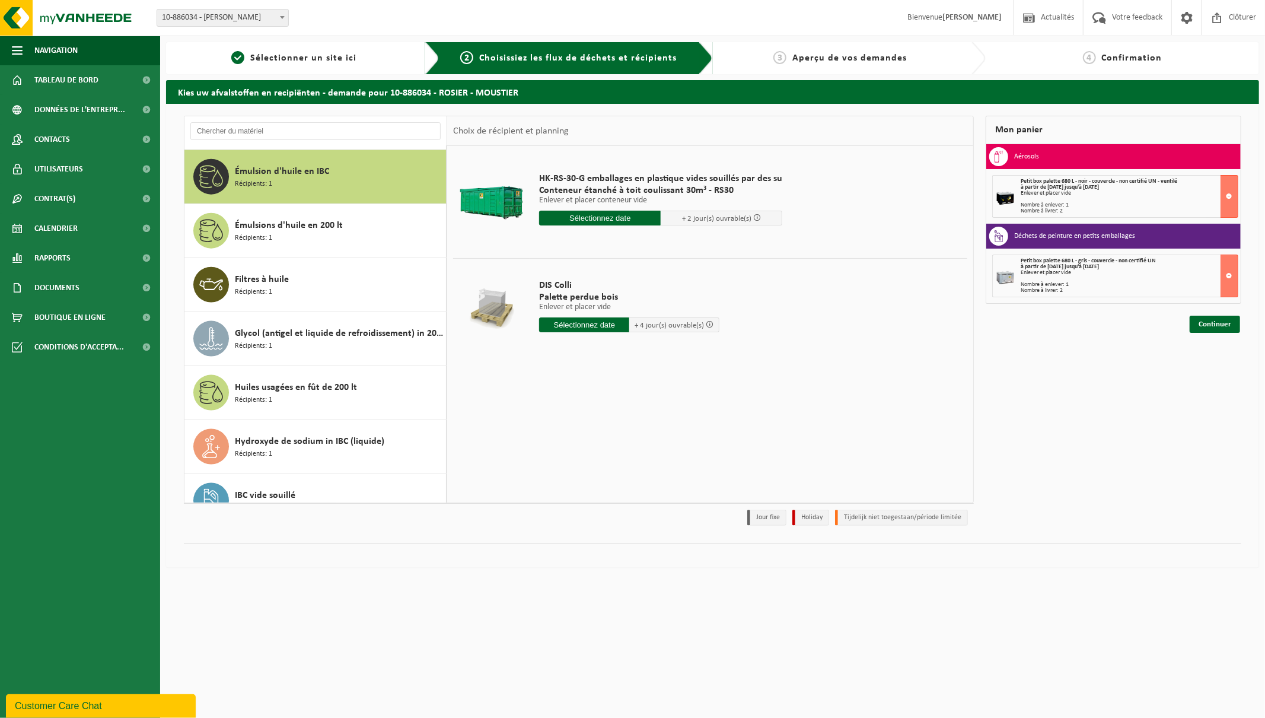
scroll to position [1297, 0]
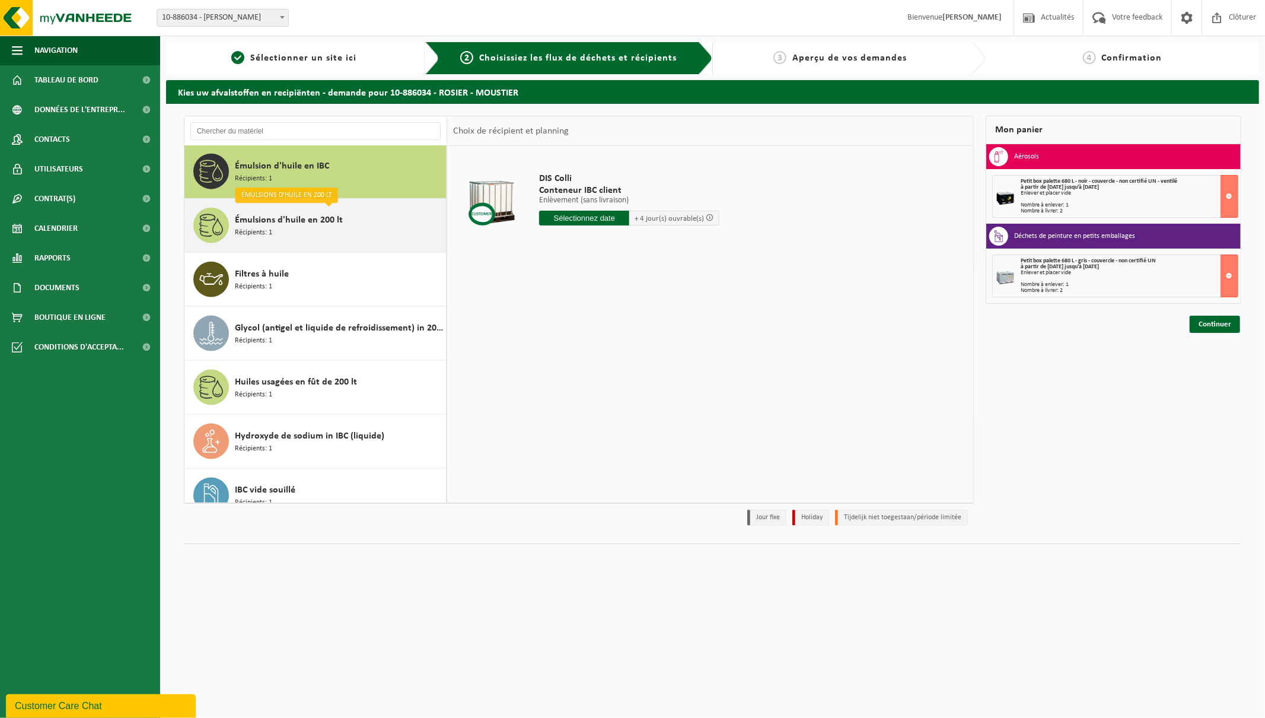
click at [321, 222] on span "Émulsions d'huile en 200 lt" at bounding box center [289, 220] width 108 height 14
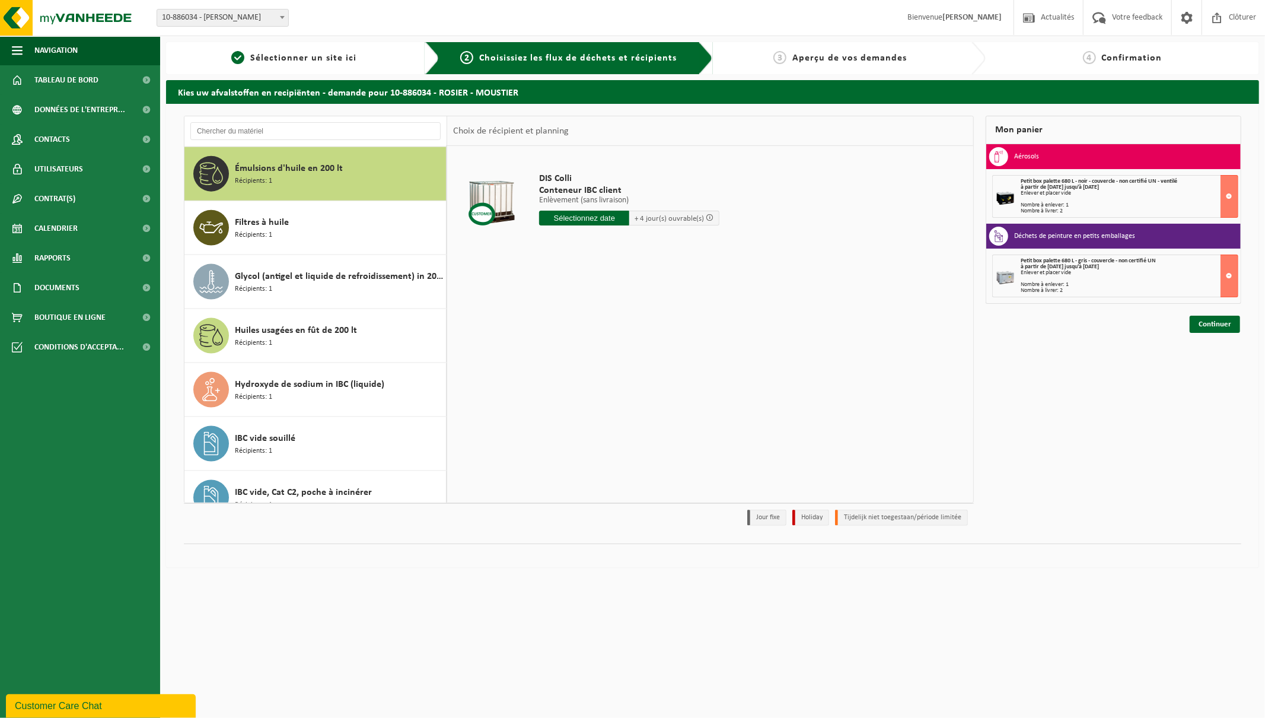
scroll to position [1351, 0]
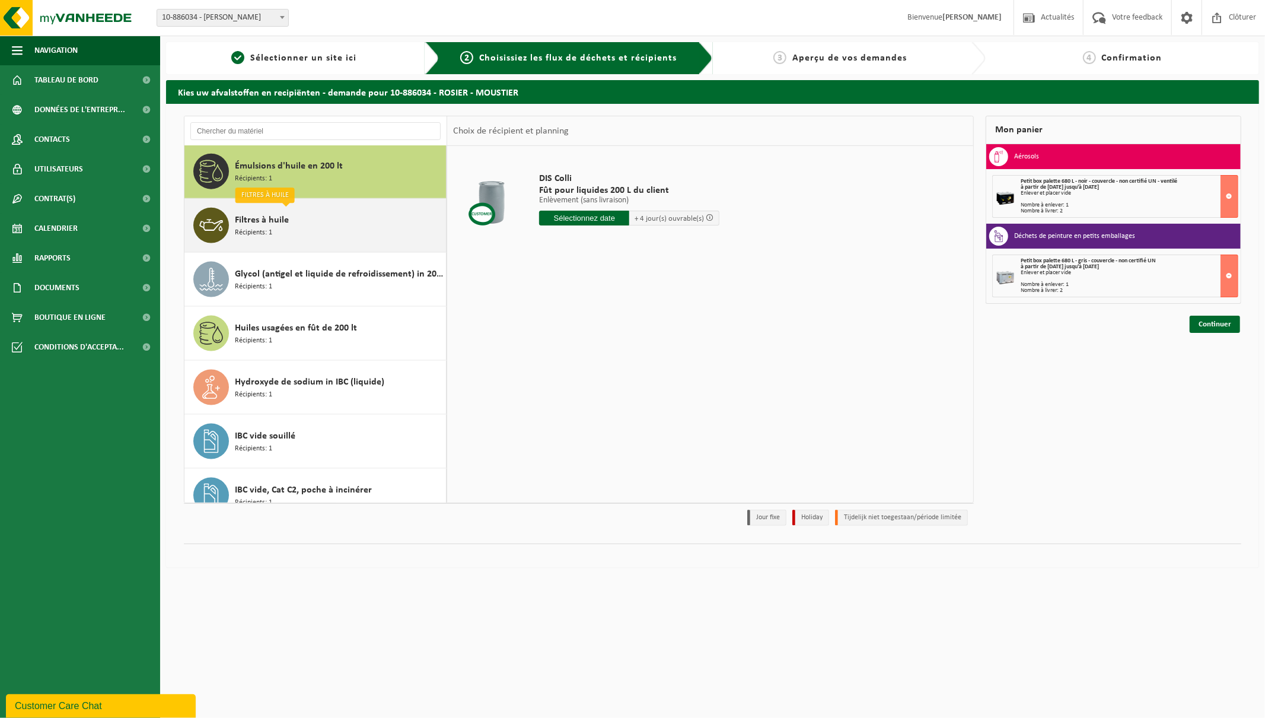
click at [291, 226] on div "Filtres à huile Récipients: 1" at bounding box center [339, 226] width 208 height 36
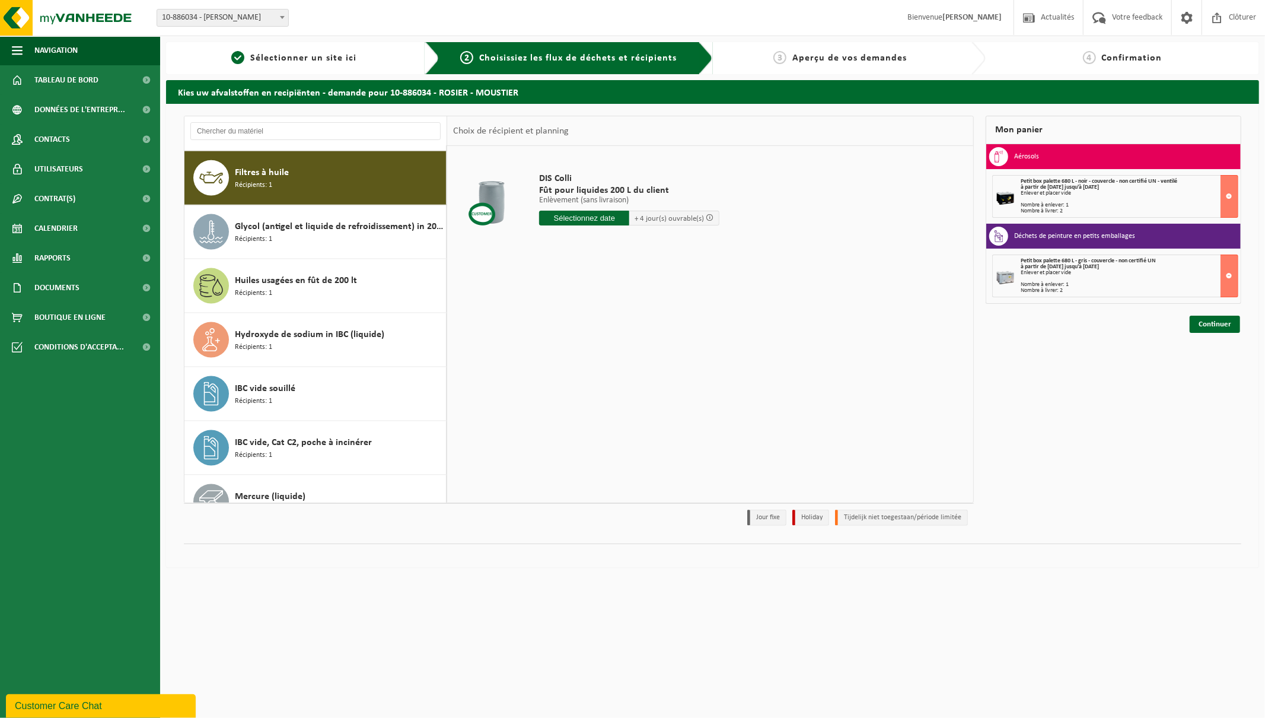
scroll to position [1405, 0]
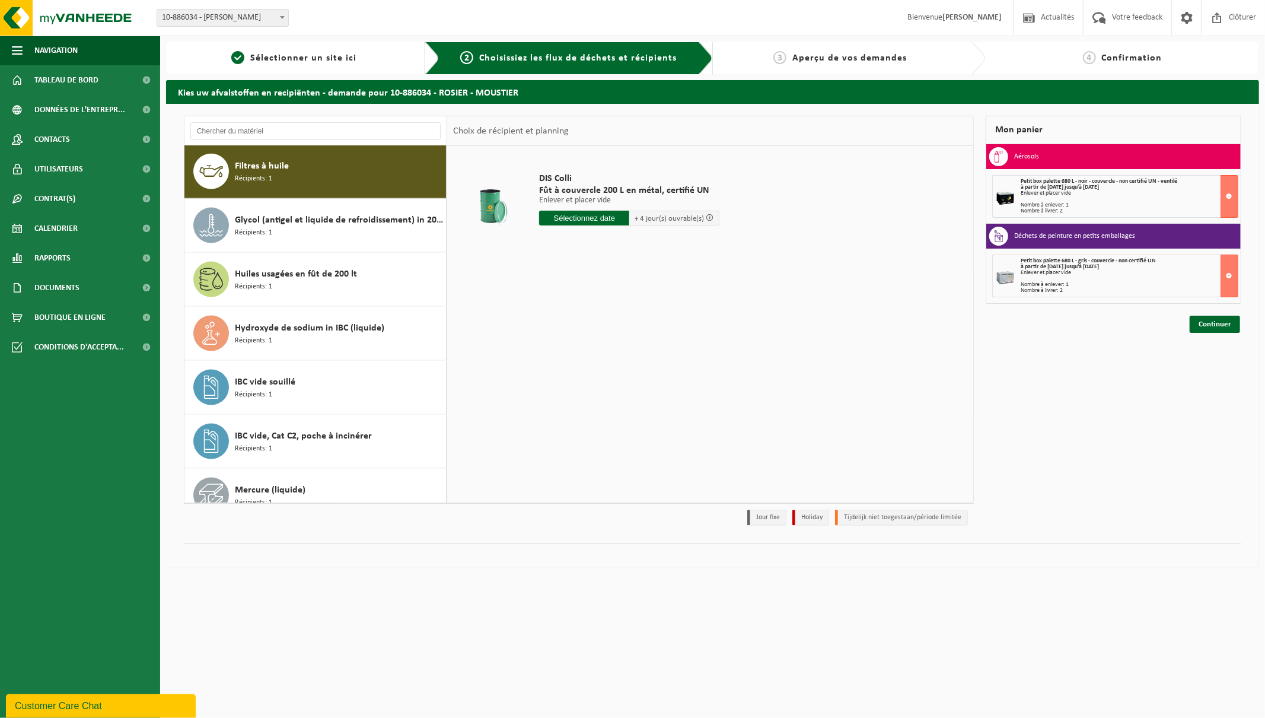
click at [571, 218] on input "text" at bounding box center [584, 218] width 90 height 15
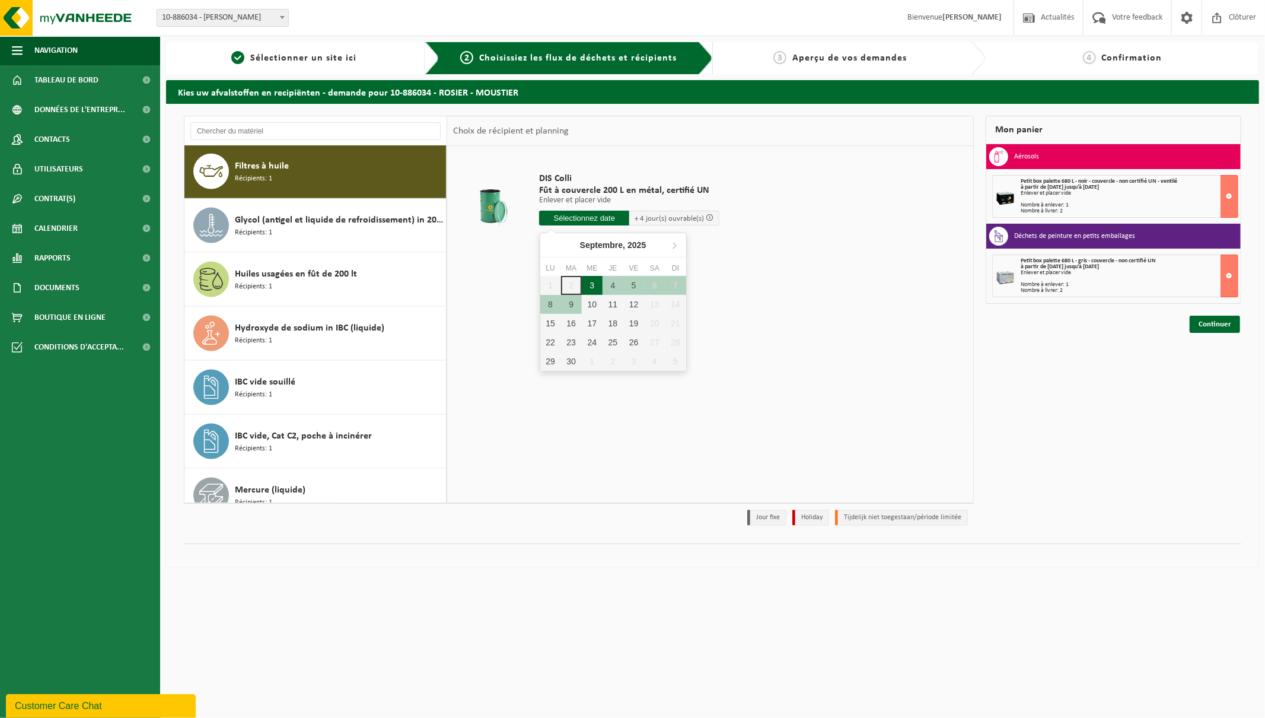
click at [590, 283] on div "3" at bounding box center [592, 285] width 21 height 19
type input "à partir de [DATE]"
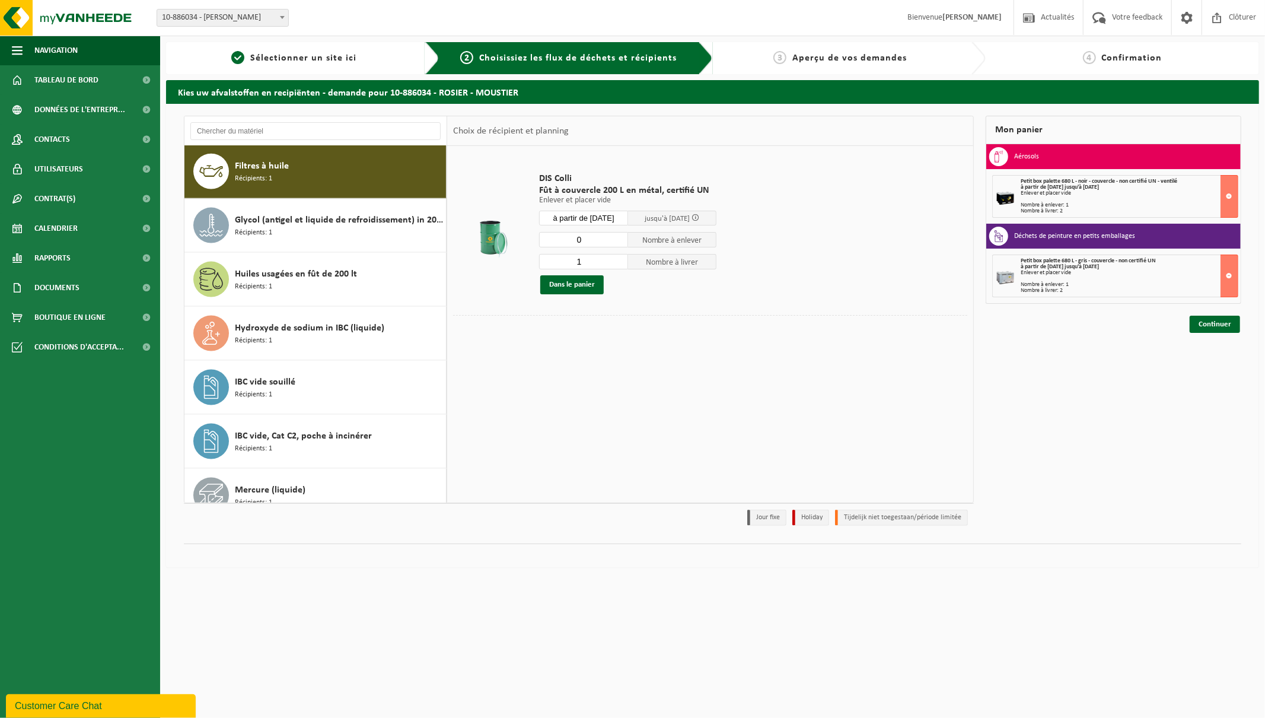
click at [622, 243] on input "0" at bounding box center [583, 239] width 89 height 15
type input "1"
click at [620, 237] on input "1" at bounding box center [583, 239] width 89 height 15
type input "0"
click at [617, 266] on input "0" at bounding box center [583, 261] width 89 height 15
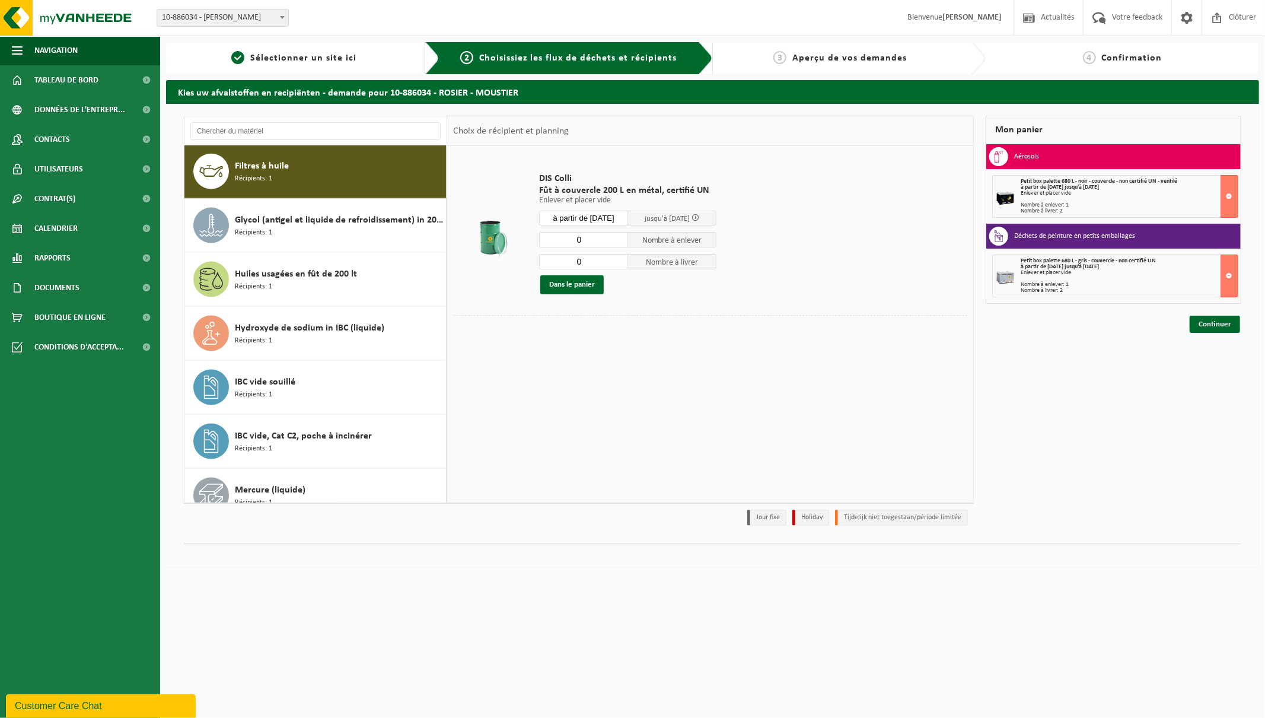
type input "0"
click at [618, 244] on input "0" at bounding box center [583, 239] width 89 height 15
type input "1"
click at [618, 258] on input "1" at bounding box center [583, 261] width 89 height 15
click at [589, 282] on button "Dans le panier" at bounding box center [571, 284] width 63 height 19
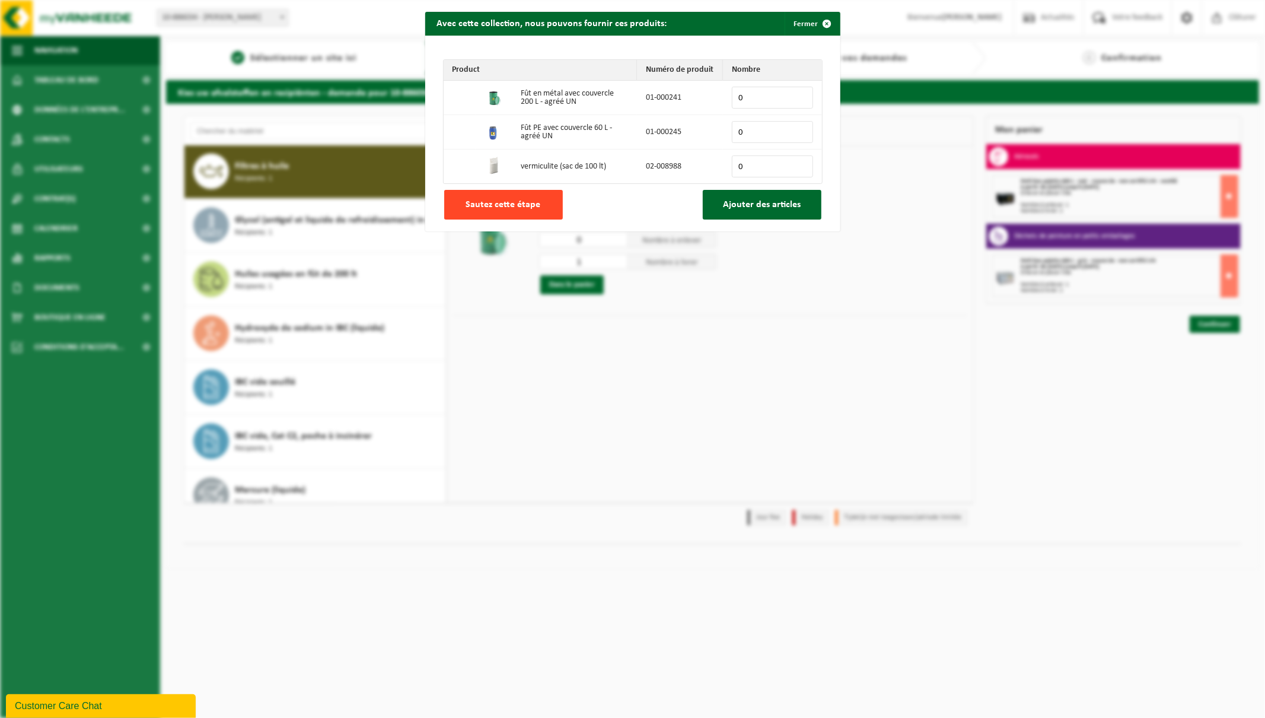
click at [518, 206] on span "Sautez cette étape" at bounding box center [503, 204] width 75 height 9
click at [502, 202] on span "Sautez cette étape" at bounding box center [503, 204] width 75 height 9
click at [496, 206] on span "Sautez cette étape" at bounding box center [503, 204] width 75 height 9
click at [819, 21] on span "button" at bounding box center [828, 24] width 24 height 24
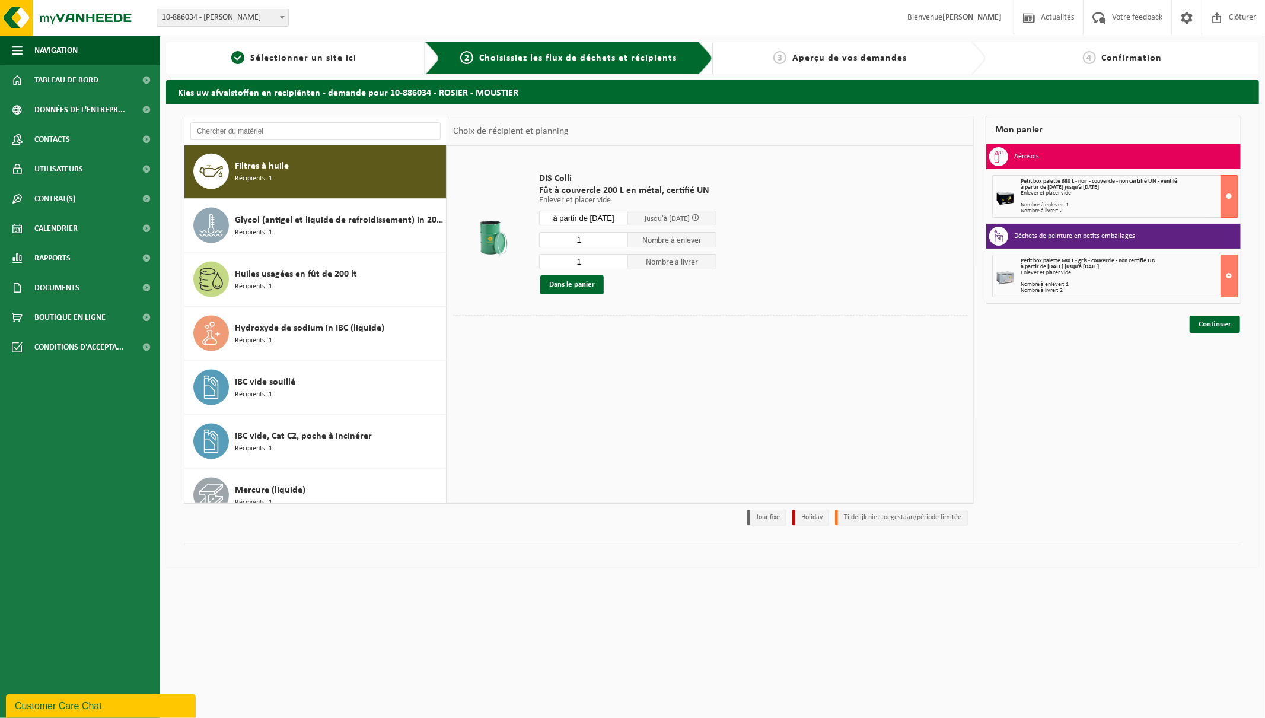
click at [620, 238] on input "1" at bounding box center [583, 239] width 89 height 15
click at [619, 241] on input "0" at bounding box center [583, 239] width 89 height 15
click at [582, 281] on button "Dans le panier" at bounding box center [571, 284] width 63 height 19
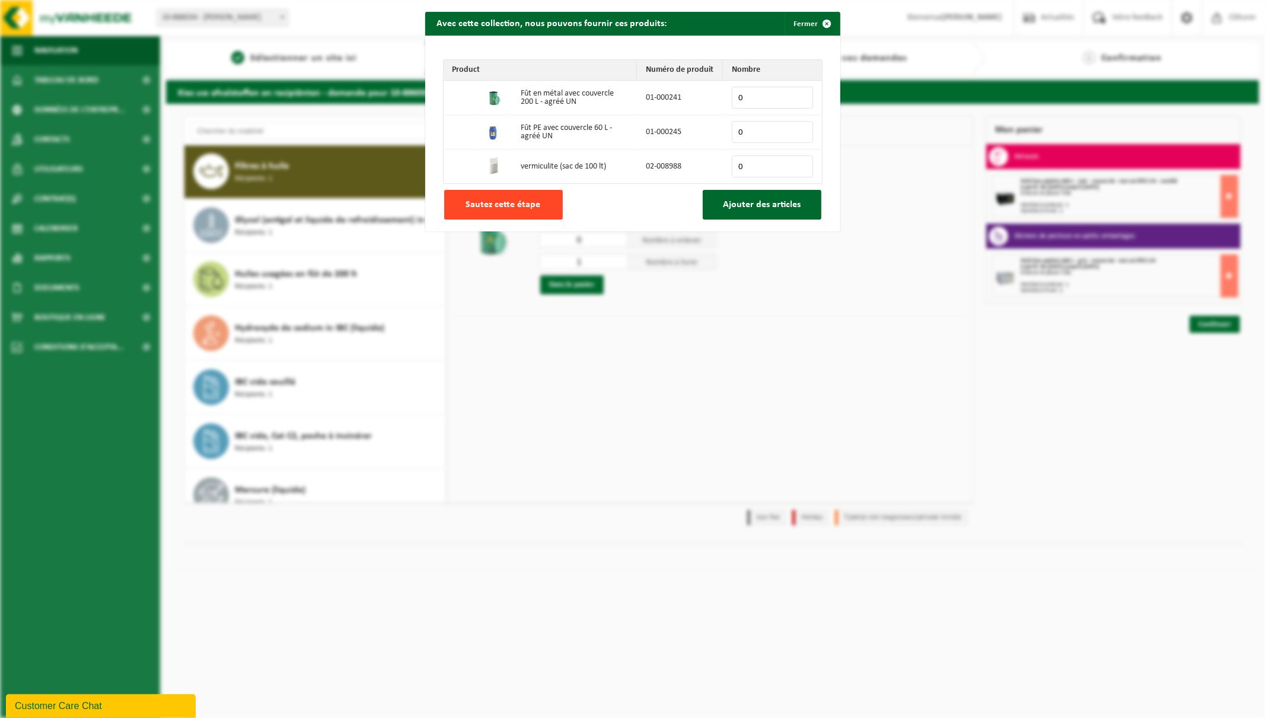
click at [494, 208] on span "Sautez cette étape" at bounding box center [503, 204] width 75 height 9
click at [822, 22] on span "button" at bounding box center [828, 24] width 24 height 24
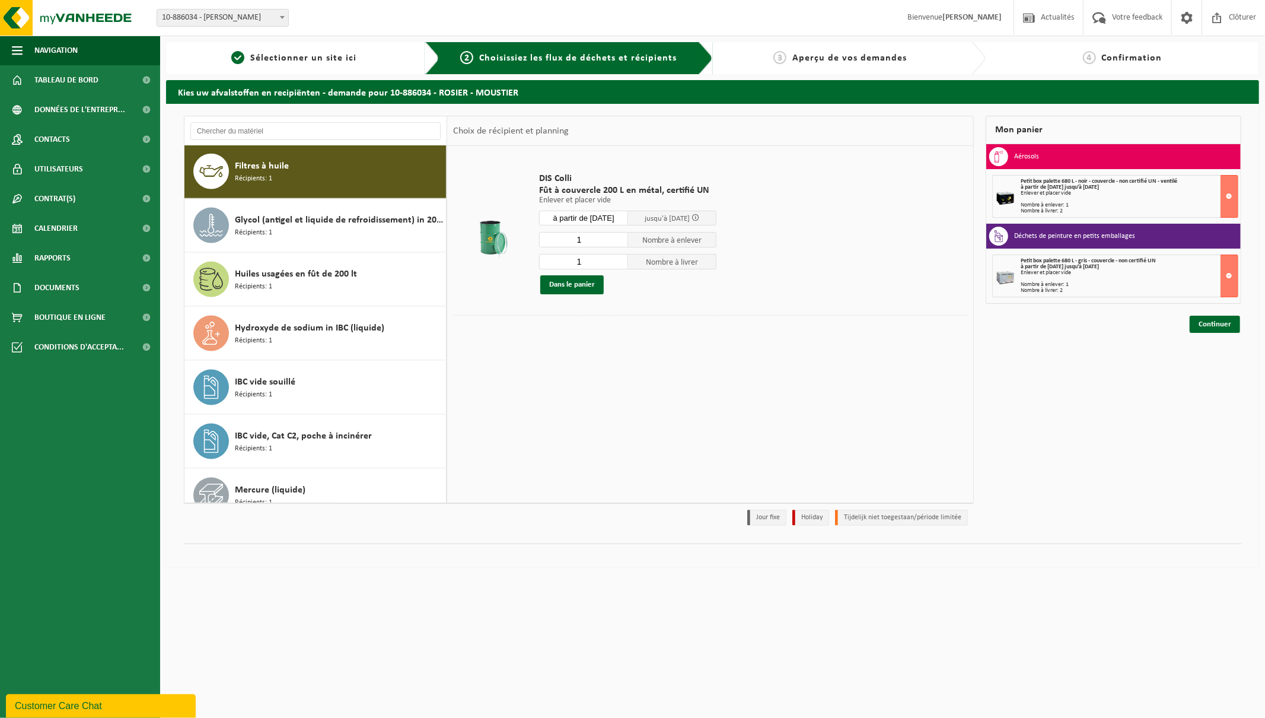
type input "1"
click at [621, 238] on input "1" at bounding box center [583, 239] width 89 height 15
click at [572, 286] on button "Dans le panier" at bounding box center [571, 284] width 63 height 19
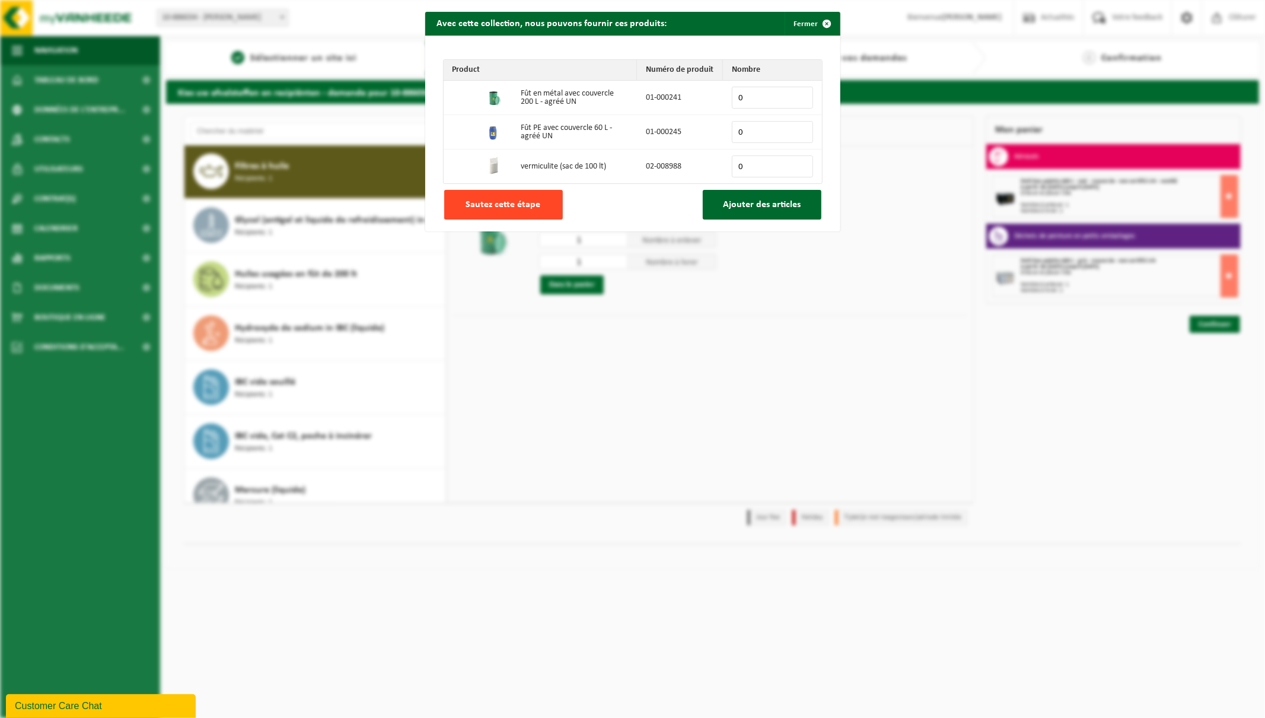
click at [475, 203] on span "Sautez cette étape" at bounding box center [503, 204] width 75 height 9
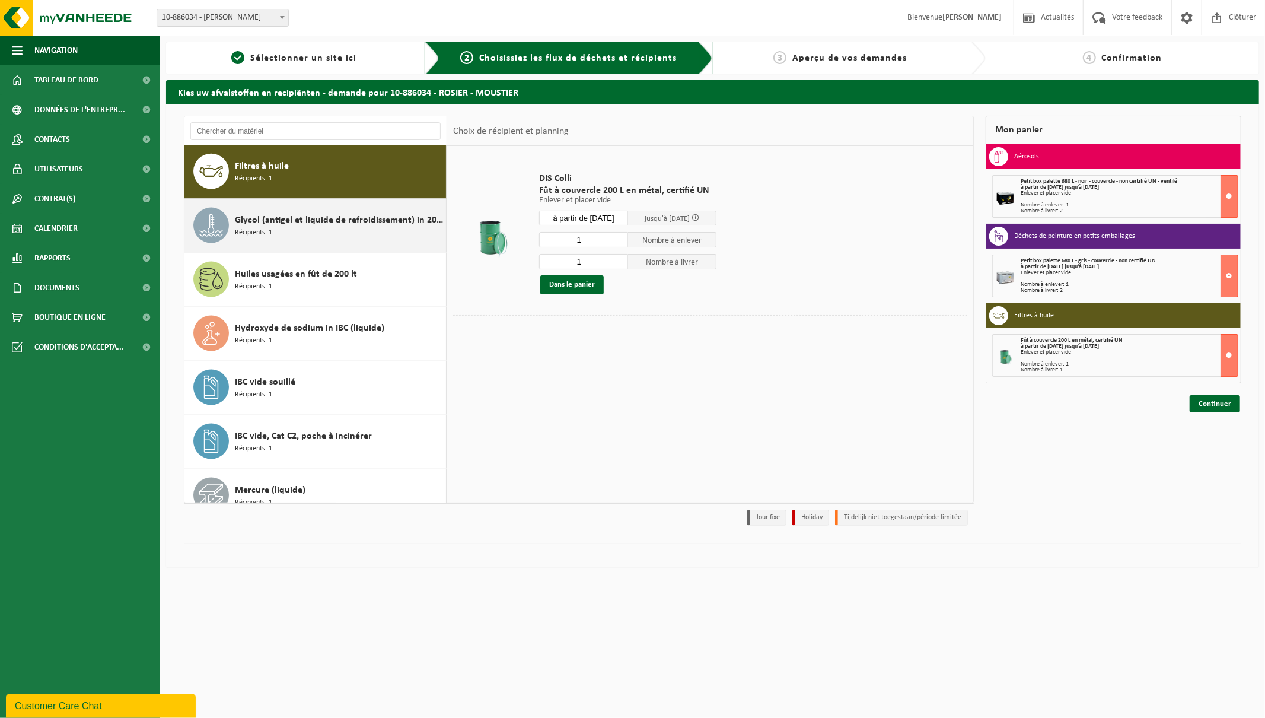
click at [326, 231] on div "Glycol (antigel et liquide de refroidissement) in 200l Récipients: 1" at bounding box center [339, 226] width 208 height 36
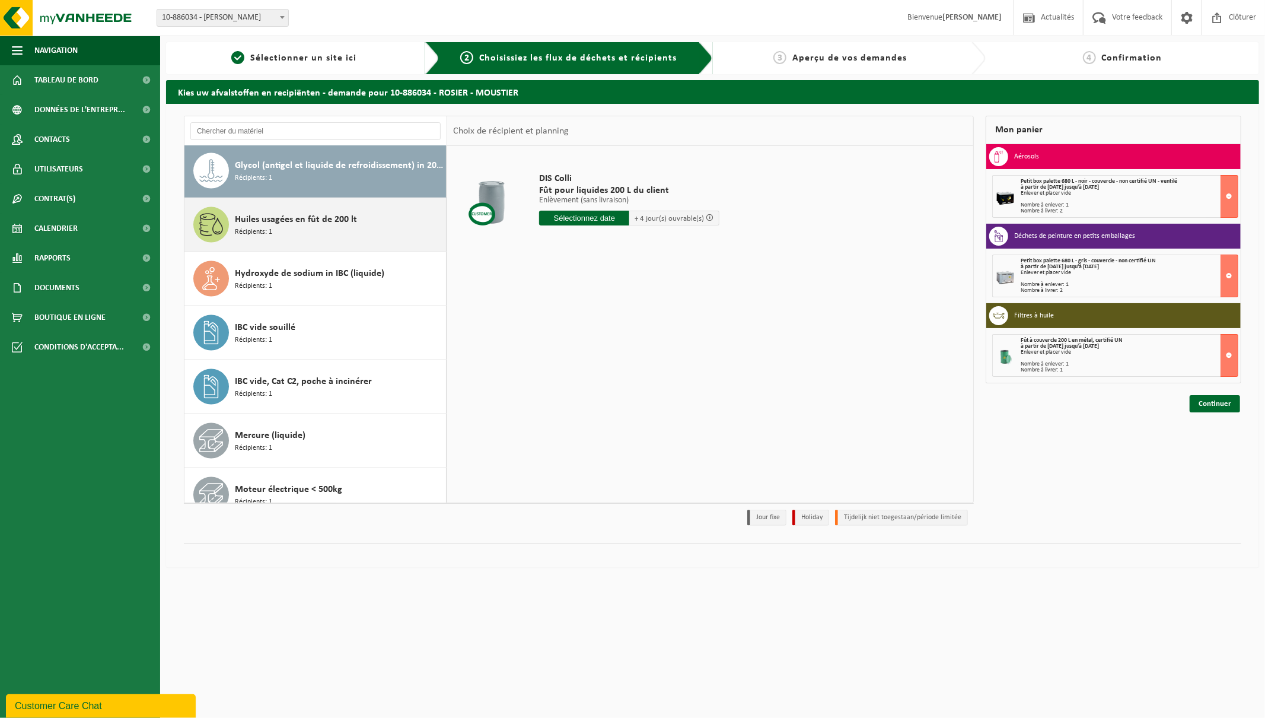
click at [308, 225] on span "Huiles usagées en fût de 200 lt" at bounding box center [296, 219] width 122 height 14
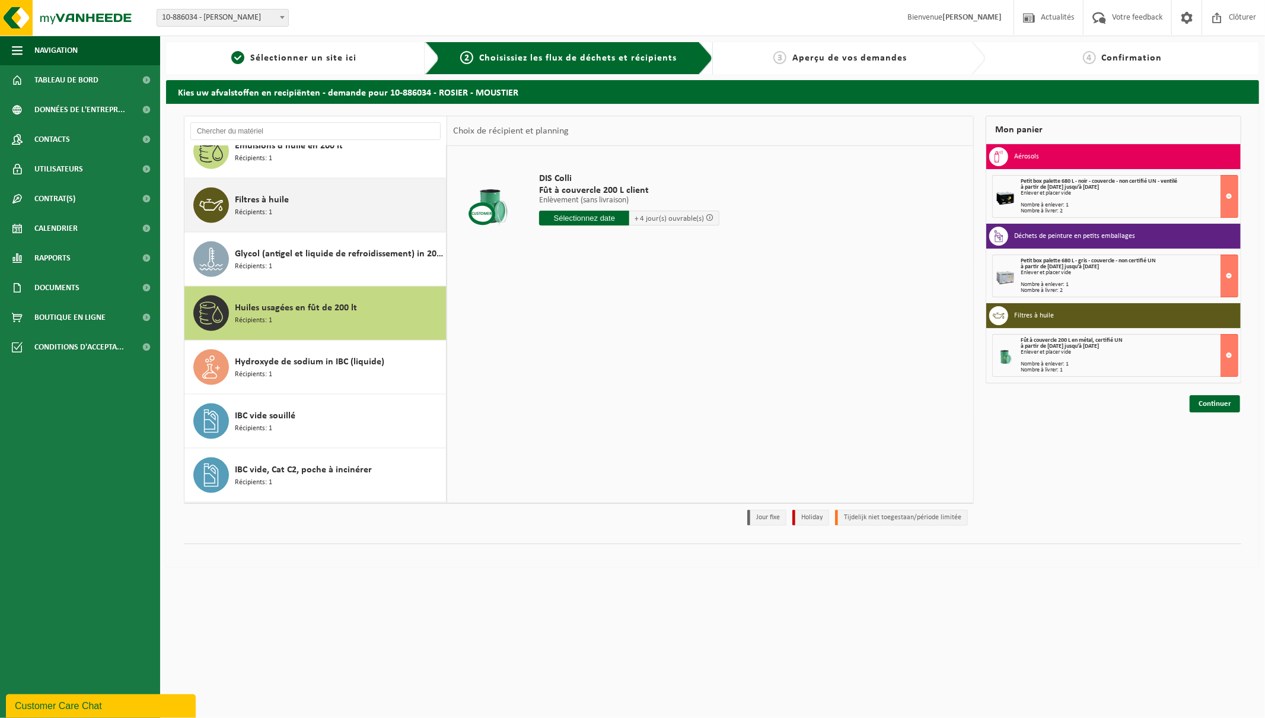
scroll to position [1365, 0]
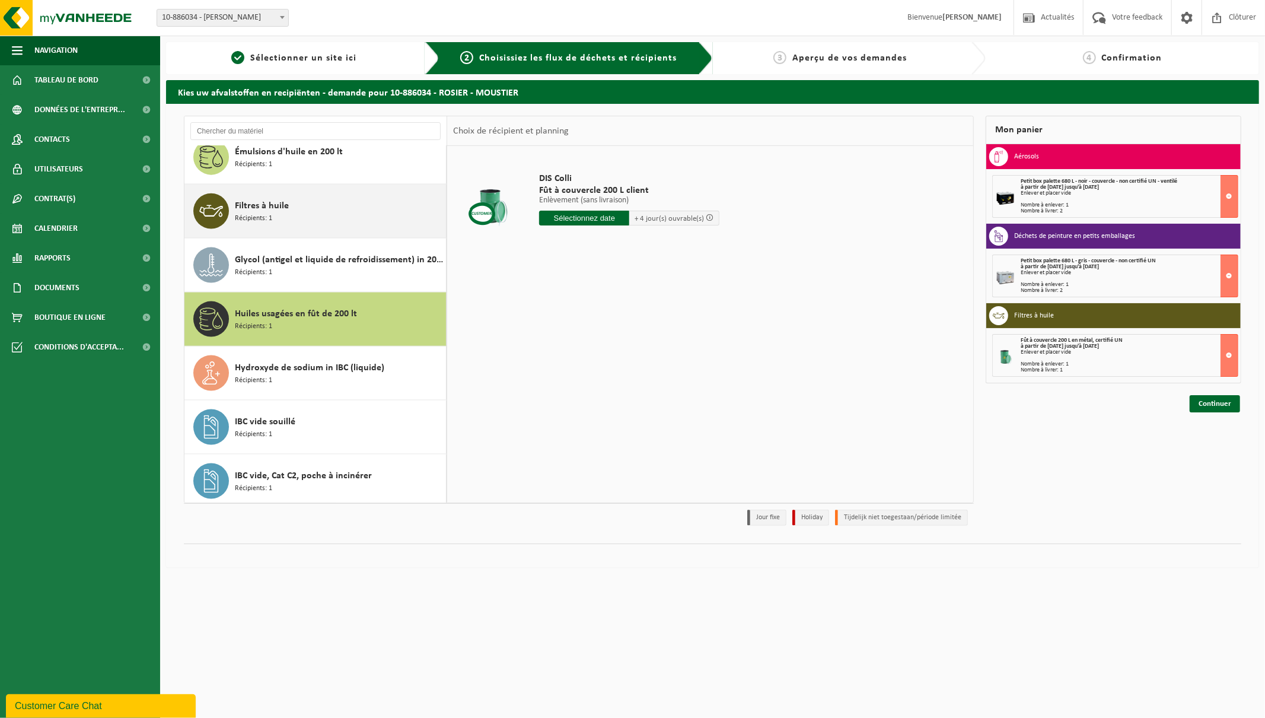
click at [291, 202] on div "Filtres à huile Récipients: 1" at bounding box center [339, 211] width 208 height 36
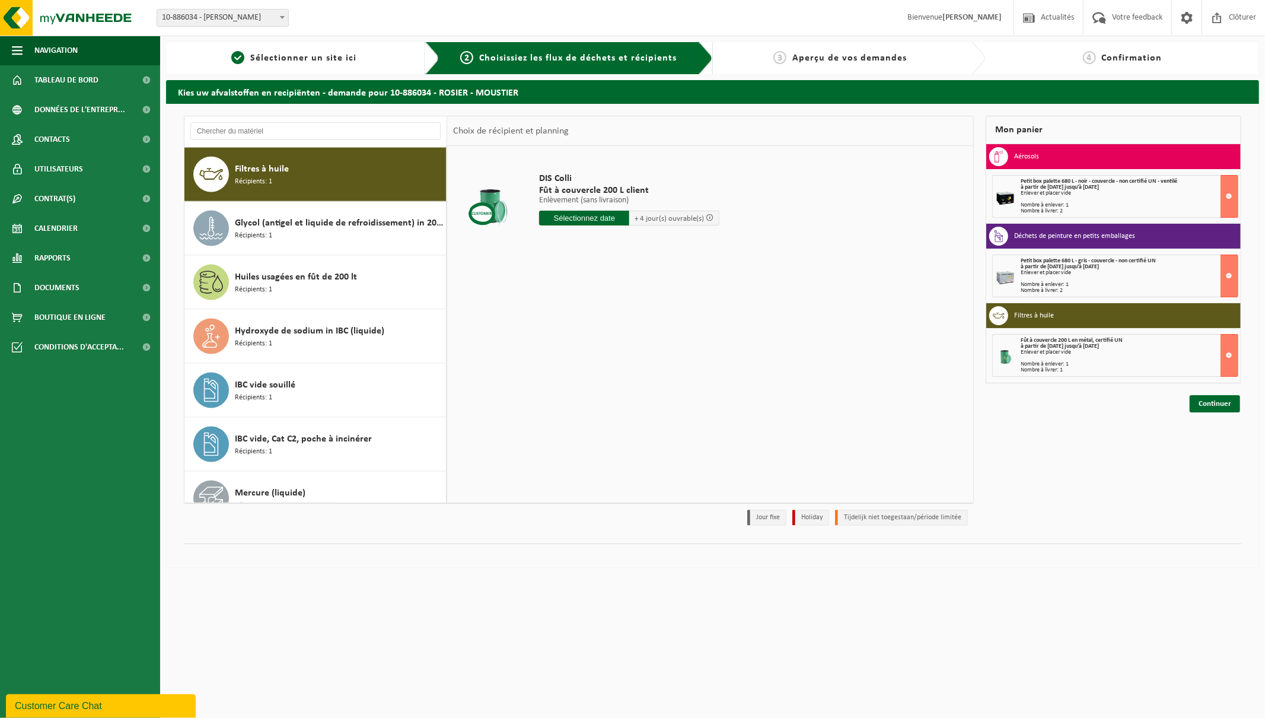
scroll to position [1405, 0]
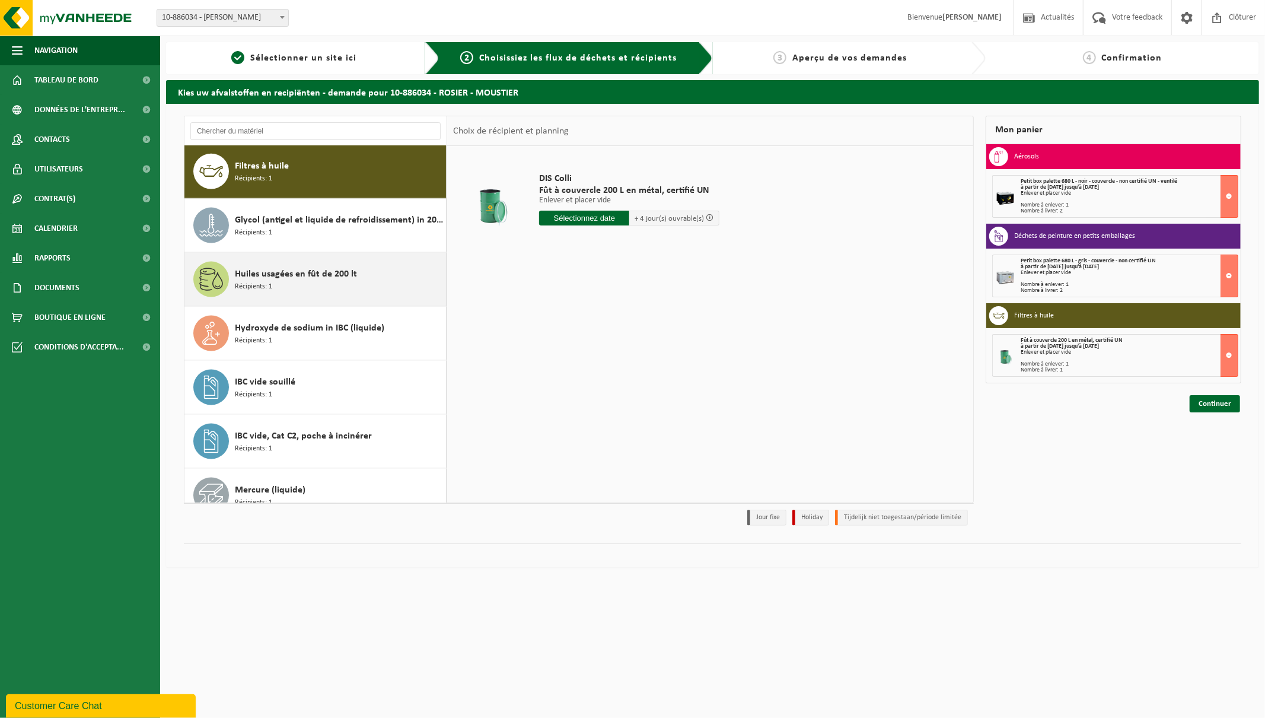
click at [297, 281] on span "Huiles usagées en fût de 200 lt" at bounding box center [296, 274] width 122 height 14
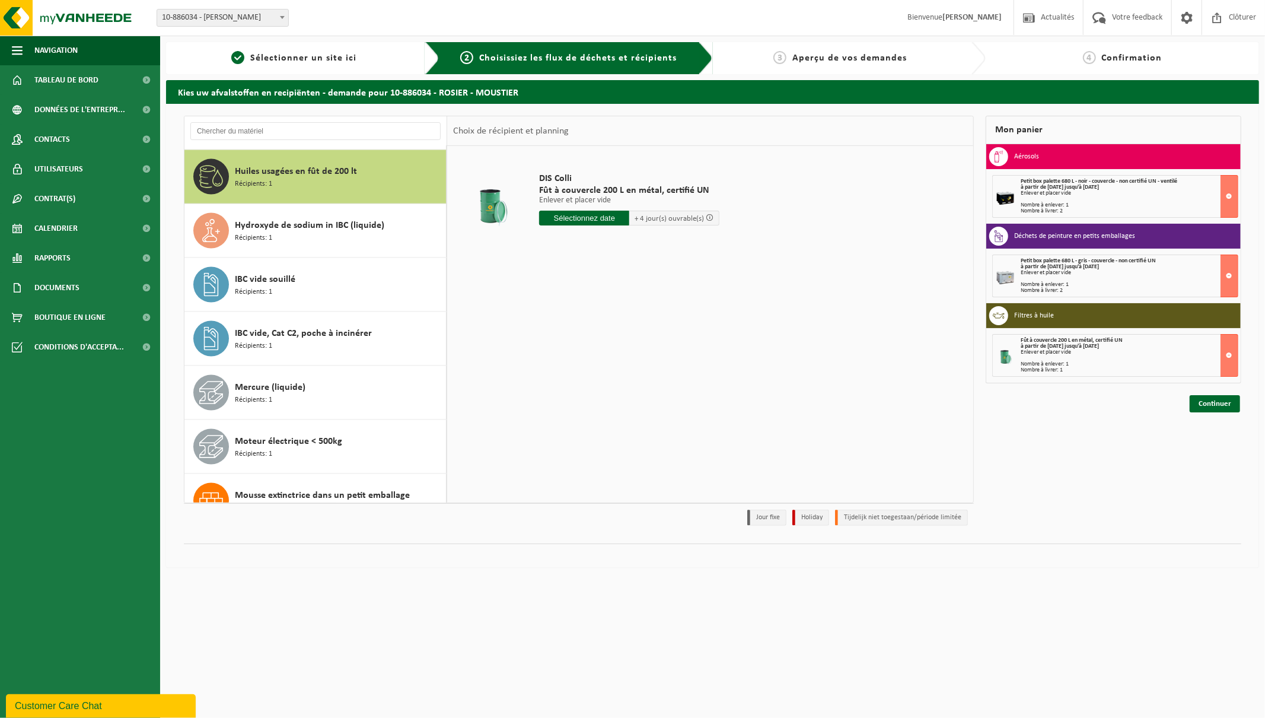
scroll to position [1513, 0]
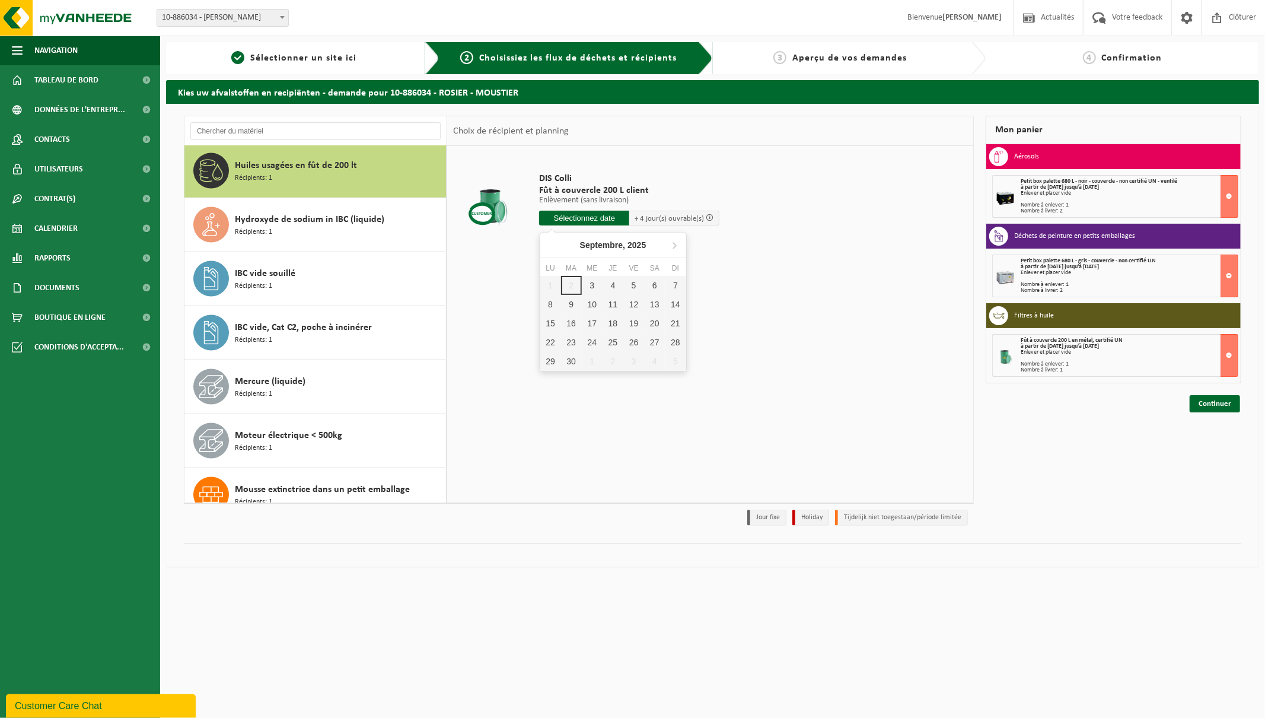
click at [574, 216] on input "text" at bounding box center [584, 218] width 90 height 15
click at [590, 286] on div "3" at bounding box center [592, 285] width 21 height 19
type input "à partir de [DATE]"
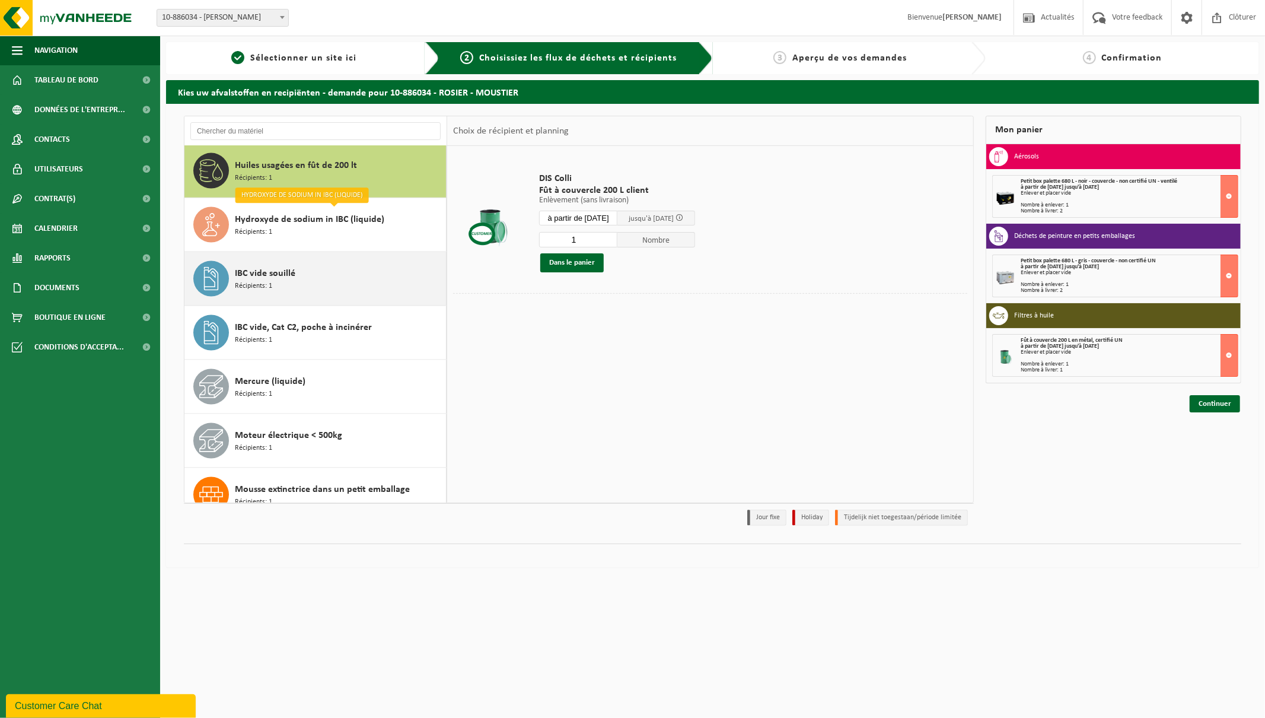
click at [272, 269] on span "IBC vide souillé" at bounding box center [265, 273] width 61 height 14
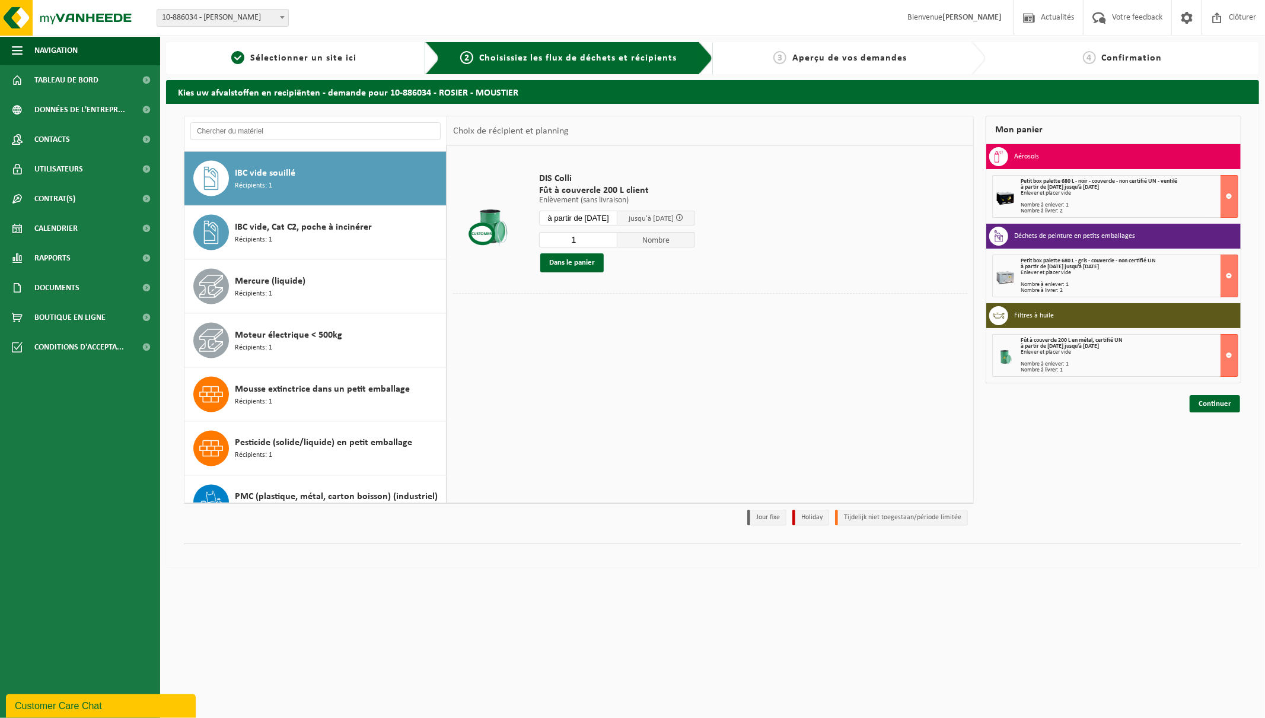
scroll to position [1621, 0]
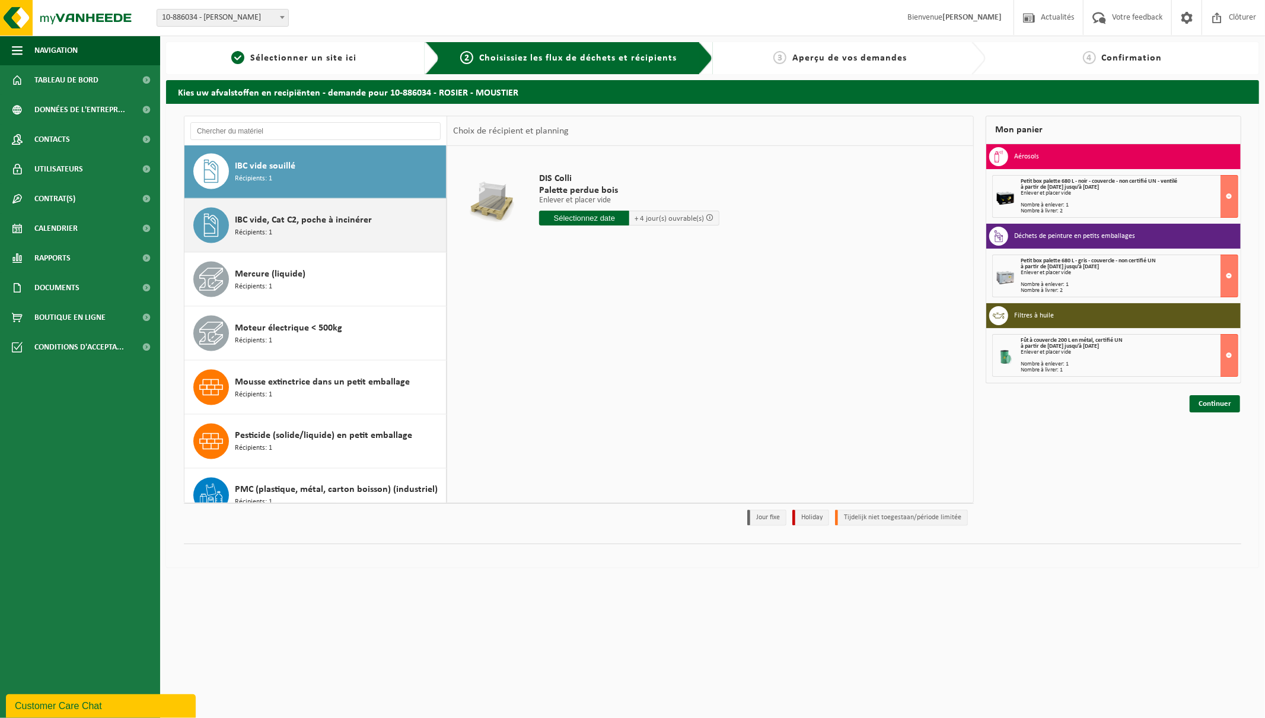
click at [259, 230] on span "Récipients: 1" at bounding box center [253, 232] width 37 height 11
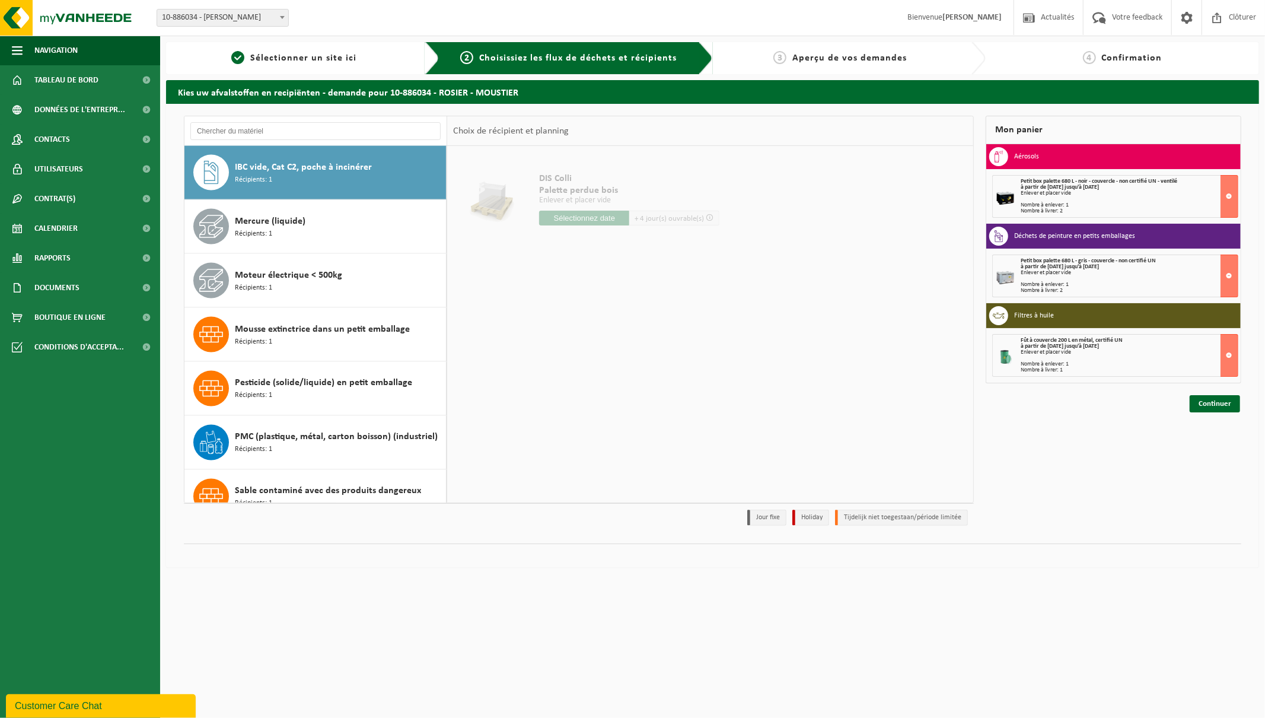
scroll to position [1675, 0]
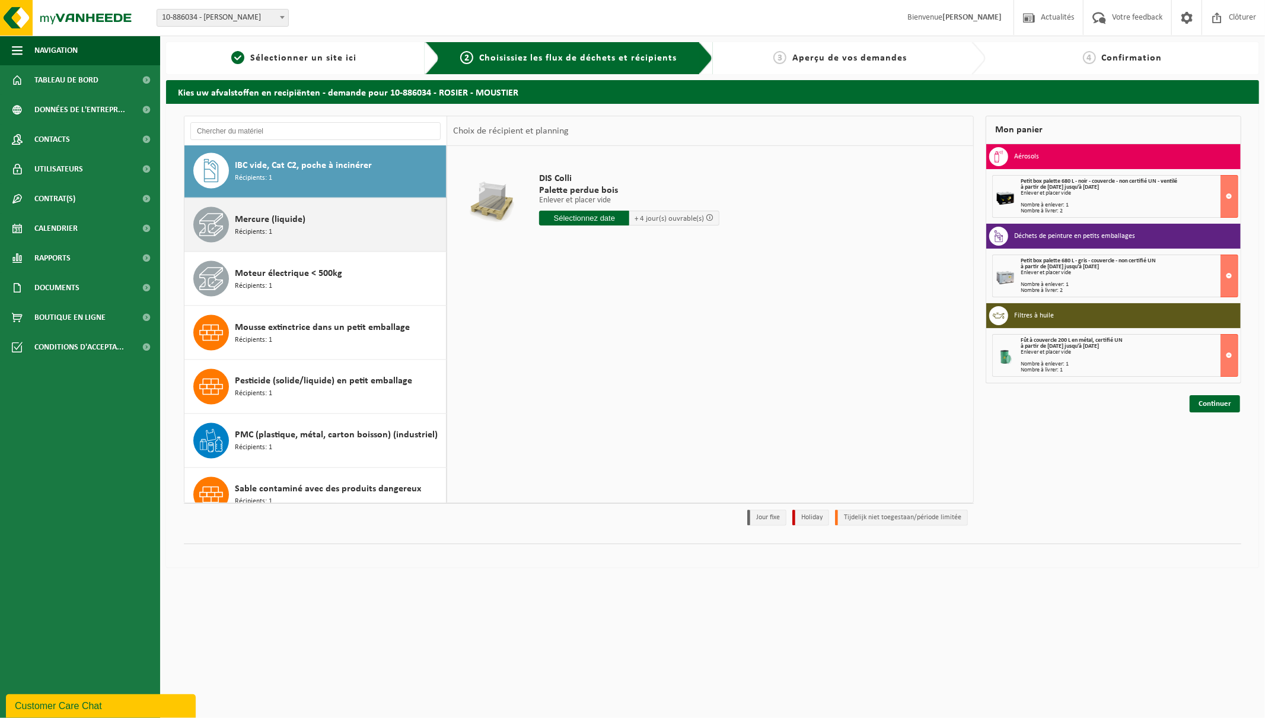
click at [257, 222] on span "Mercure (liquide)" at bounding box center [270, 219] width 71 height 14
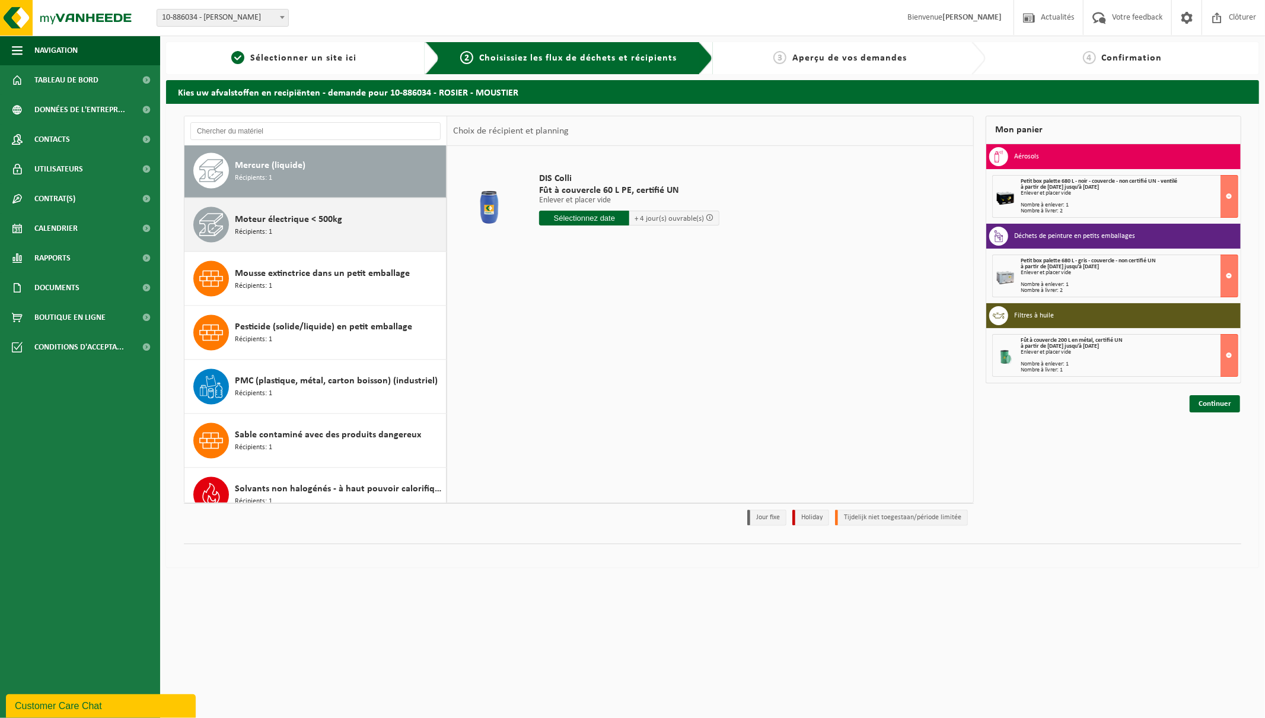
click at [256, 226] on span "Moteur électrique < 500kg" at bounding box center [288, 219] width 107 height 14
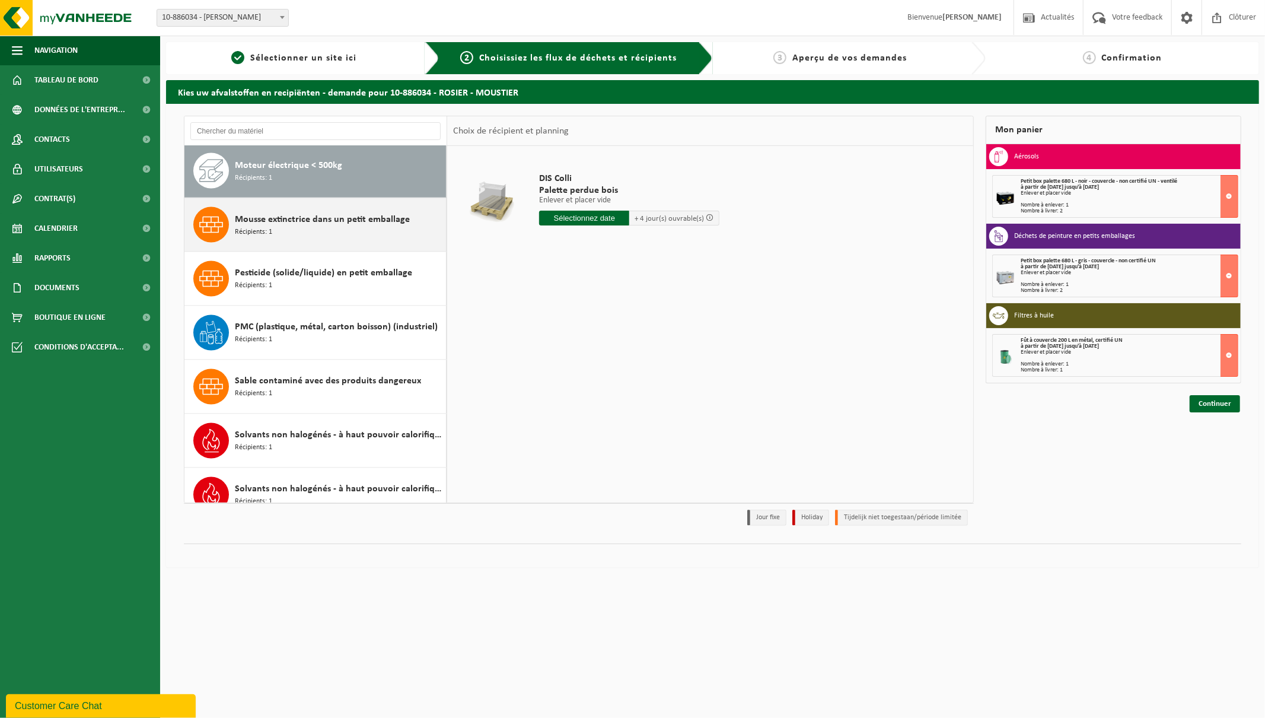
click at [258, 228] on span "Récipients: 1" at bounding box center [253, 232] width 37 height 11
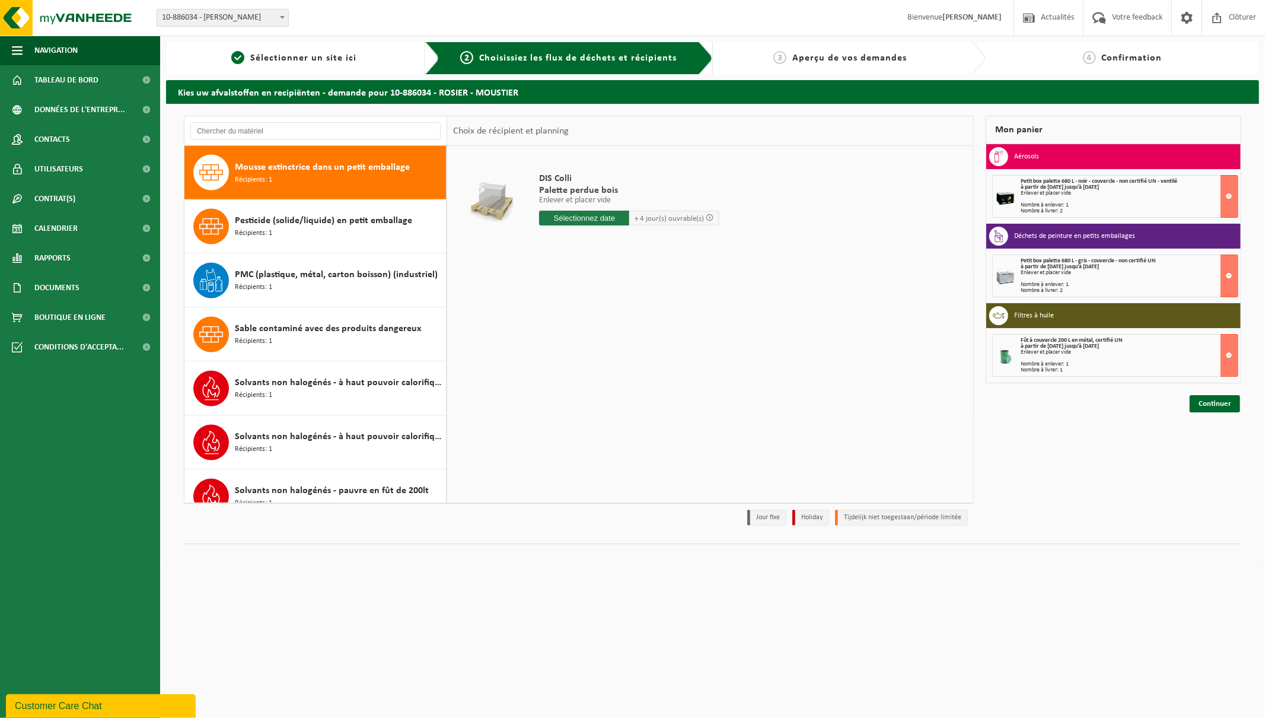
scroll to position [1837, 0]
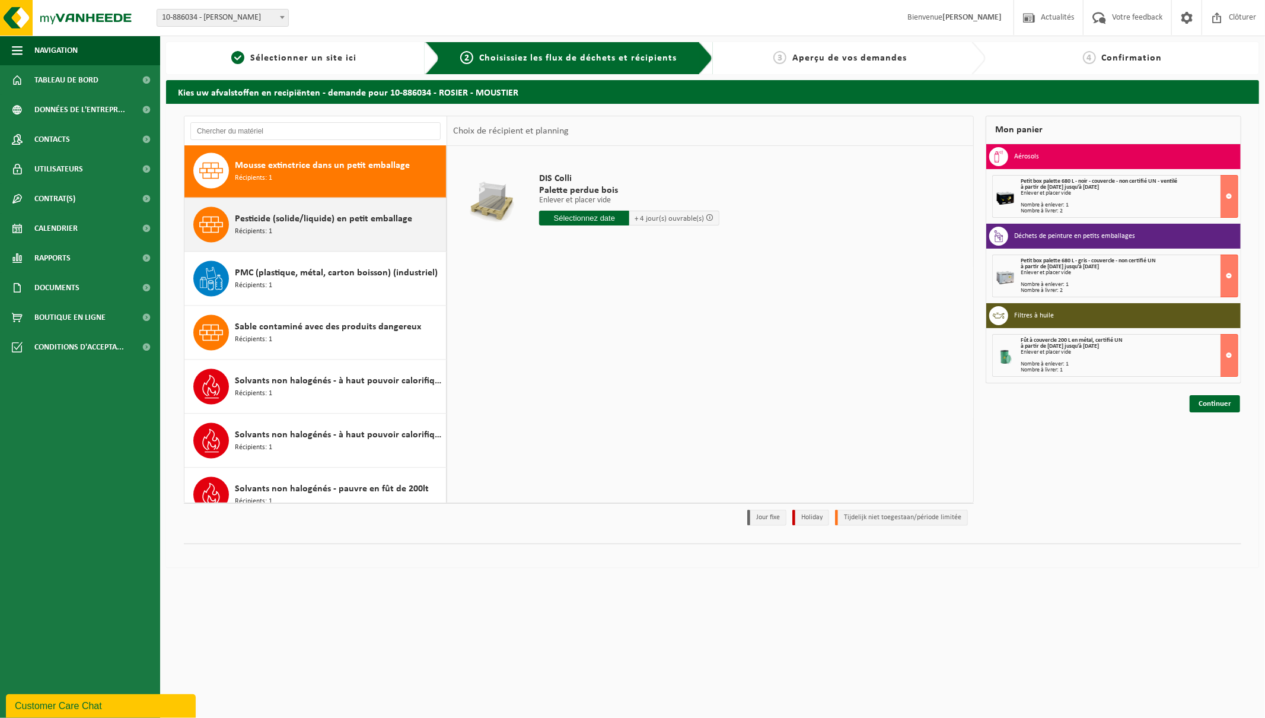
click at [362, 221] on span "Pesticide (solide/liquide) en petit emballage" at bounding box center [323, 219] width 177 height 14
click at [309, 222] on span "PMC (plastique, métal, carton boisson) (industriel)" at bounding box center [336, 219] width 203 height 14
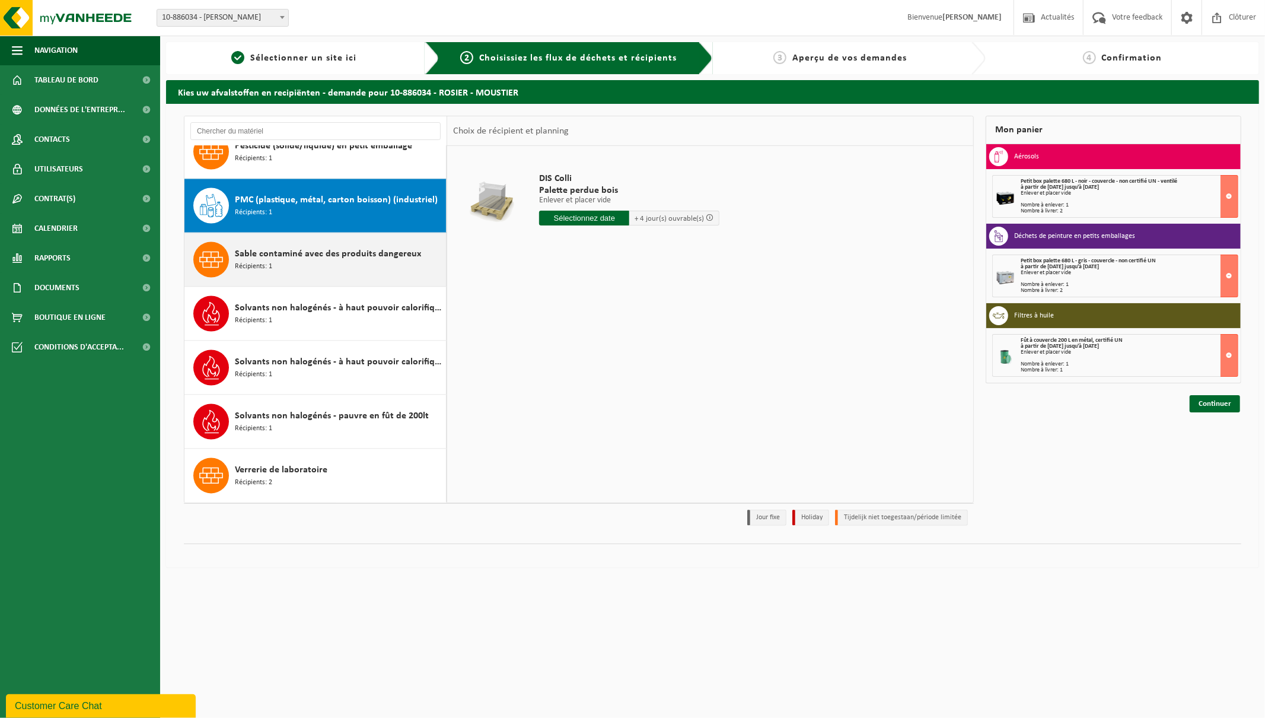
scroll to position [1912, 0]
click at [297, 247] on span "Sable contaminé avec des produits dangereux" at bounding box center [328, 254] width 186 height 14
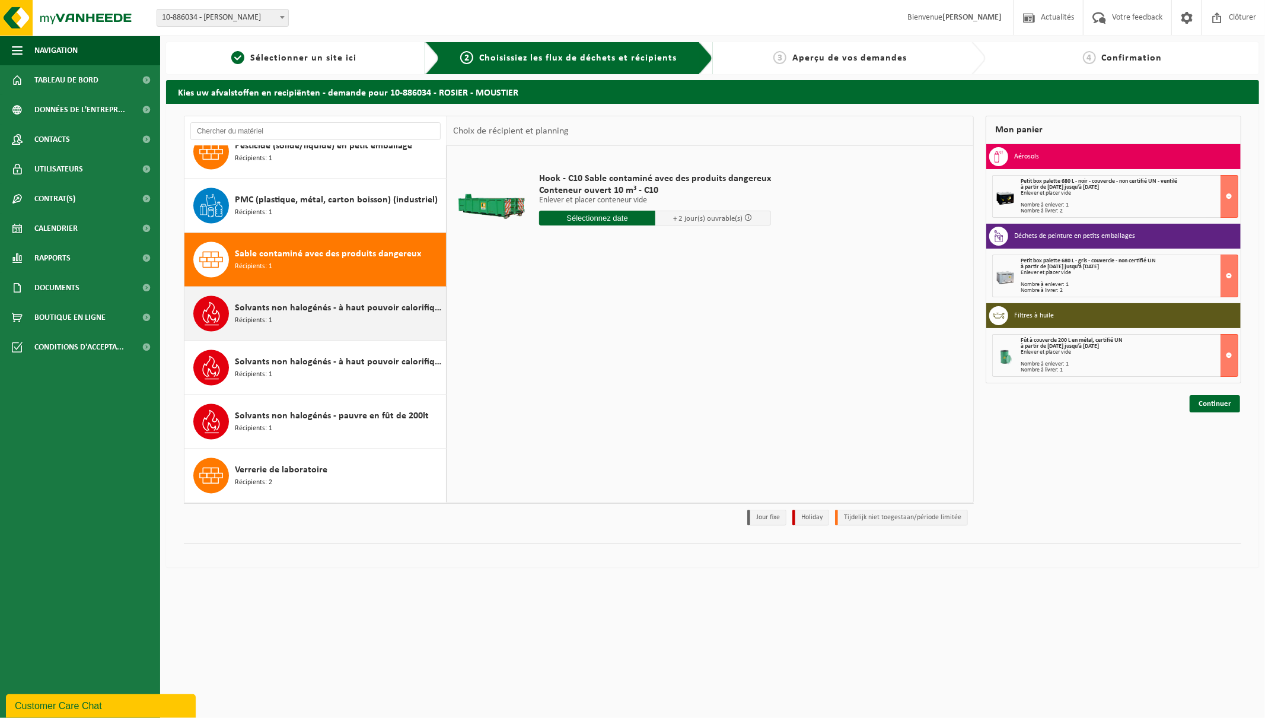
click at [291, 313] on span "Solvants non halogénés - à haut pouvoir calorifique en fût 200L" at bounding box center [339, 308] width 208 height 14
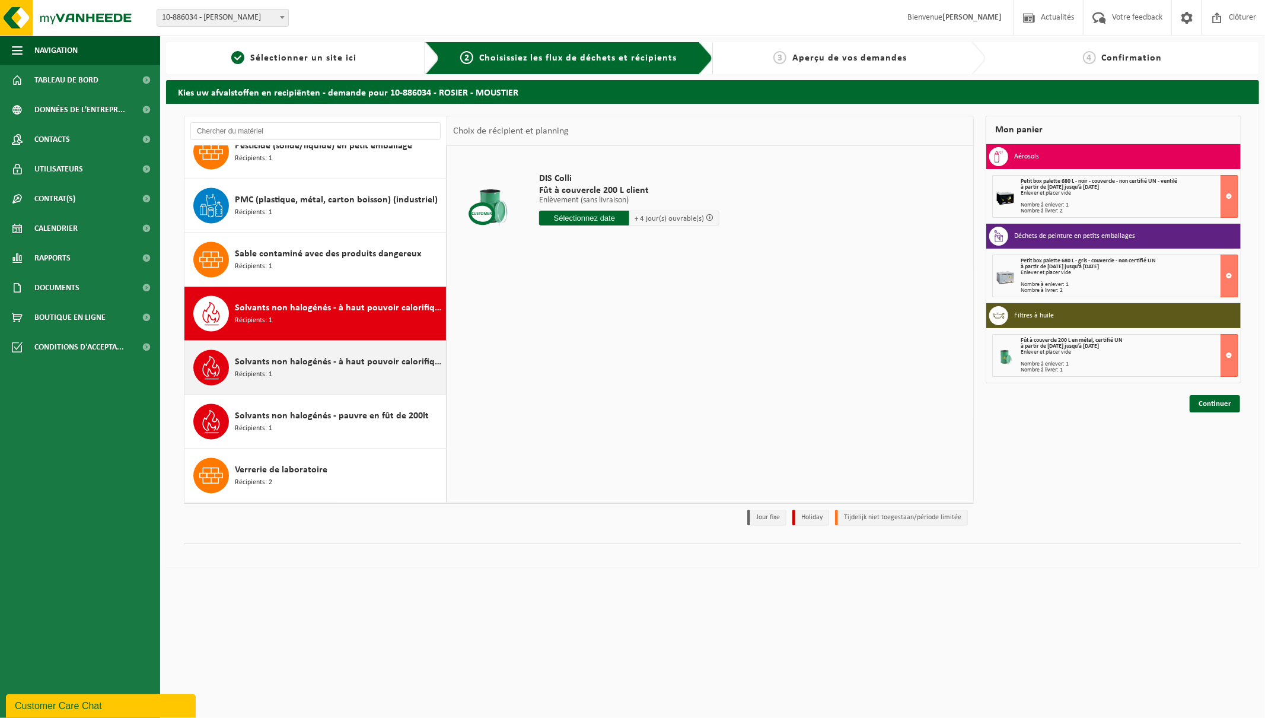
click at [288, 371] on div "Solvants non halogénés - à haut pouvoir calorifique en petits emballages (<200L…" at bounding box center [339, 368] width 208 height 36
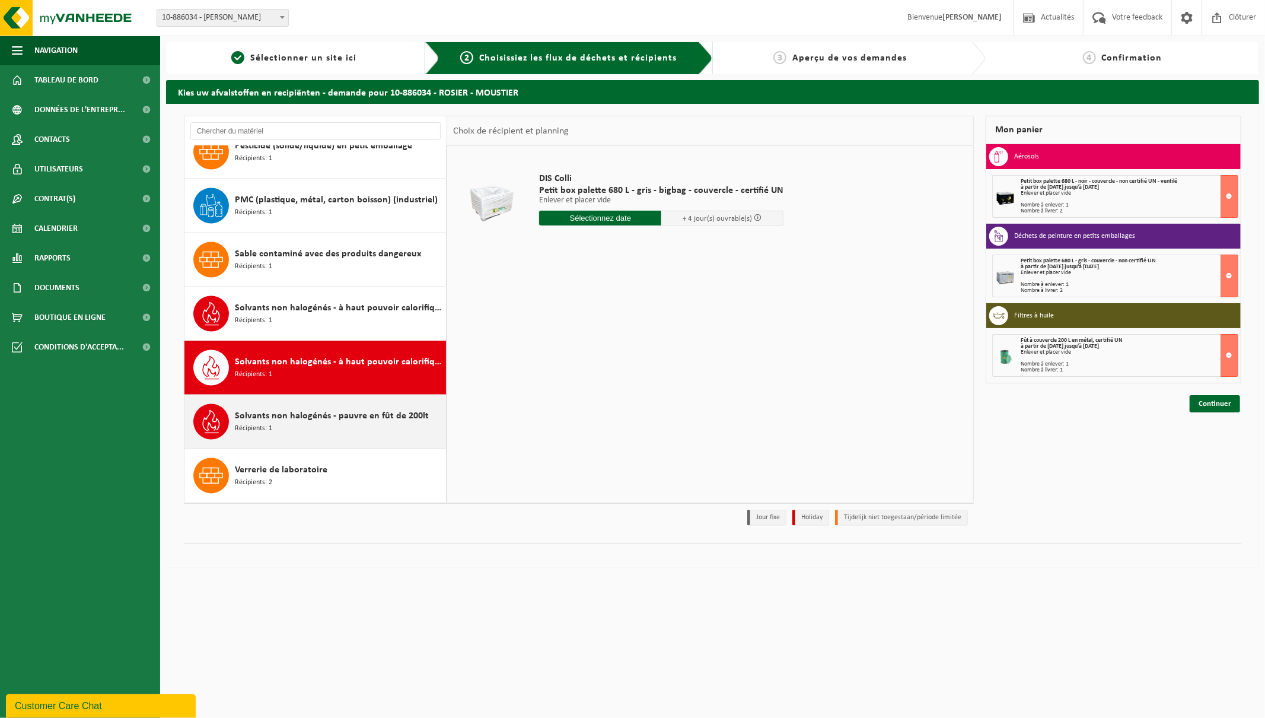
click at [301, 429] on div "Solvants non halogénés - pauvre en fût de 200lt Récipients: 1" at bounding box center [339, 422] width 208 height 36
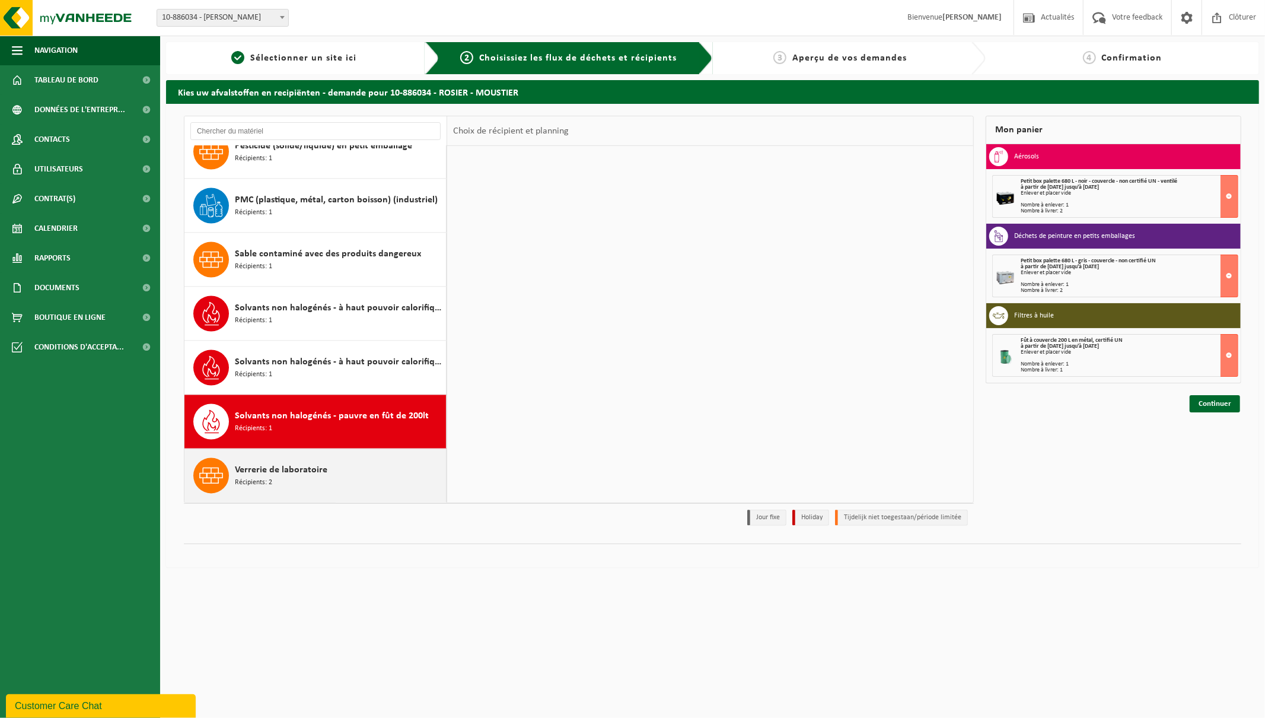
click at [281, 479] on div "Verrerie de laboratoire Récipients: 2" at bounding box center [339, 476] width 208 height 36
